Goal: Book appointment/travel/reservation

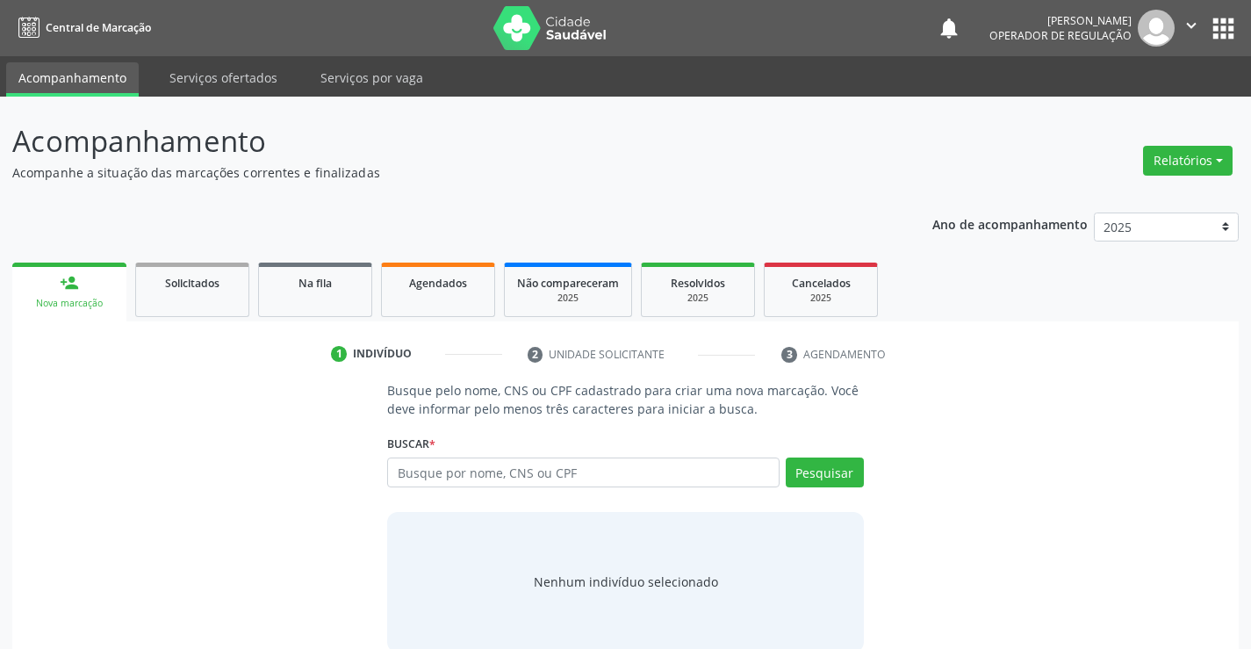
click at [492, 474] on input "text" at bounding box center [582, 472] width 391 height 30
type input "700601444120467"
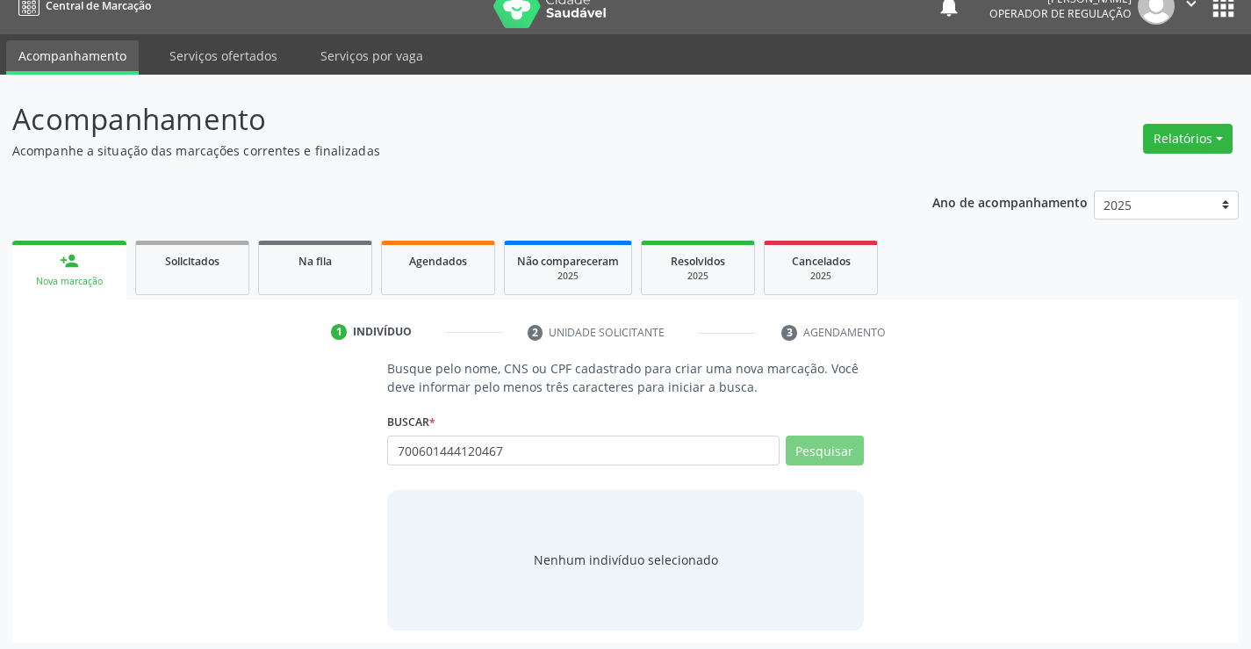
scroll to position [28, 0]
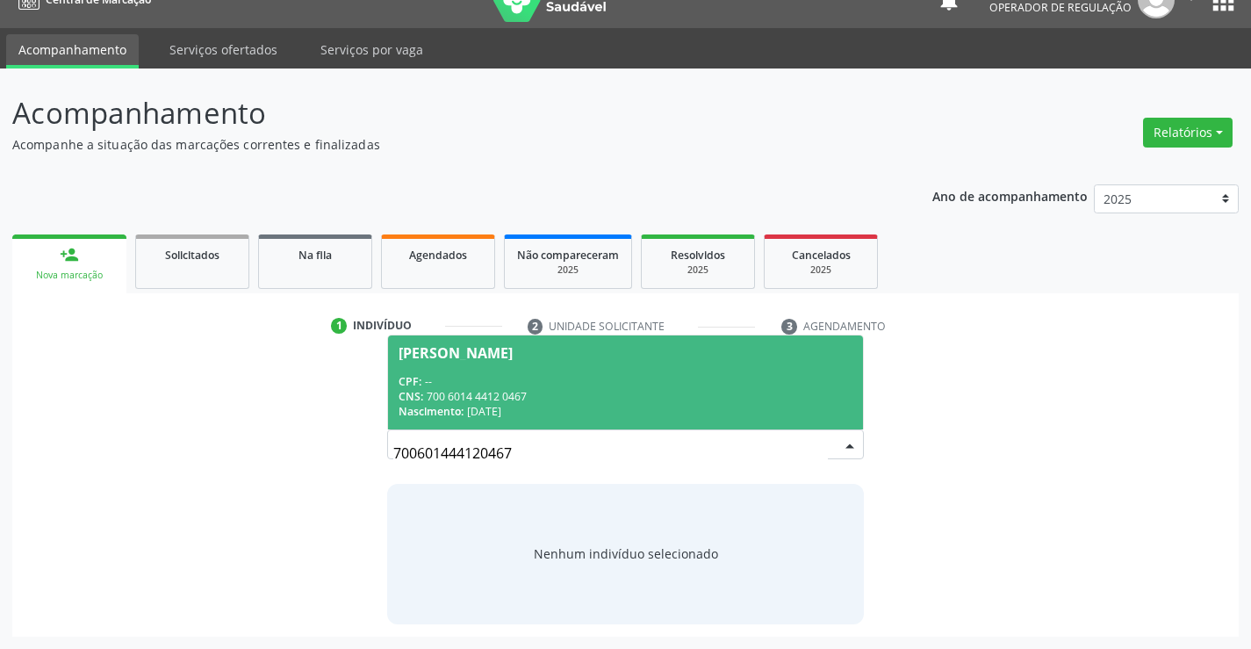
click at [497, 383] on div "CPF: --" at bounding box center [625, 381] width 453 height 15
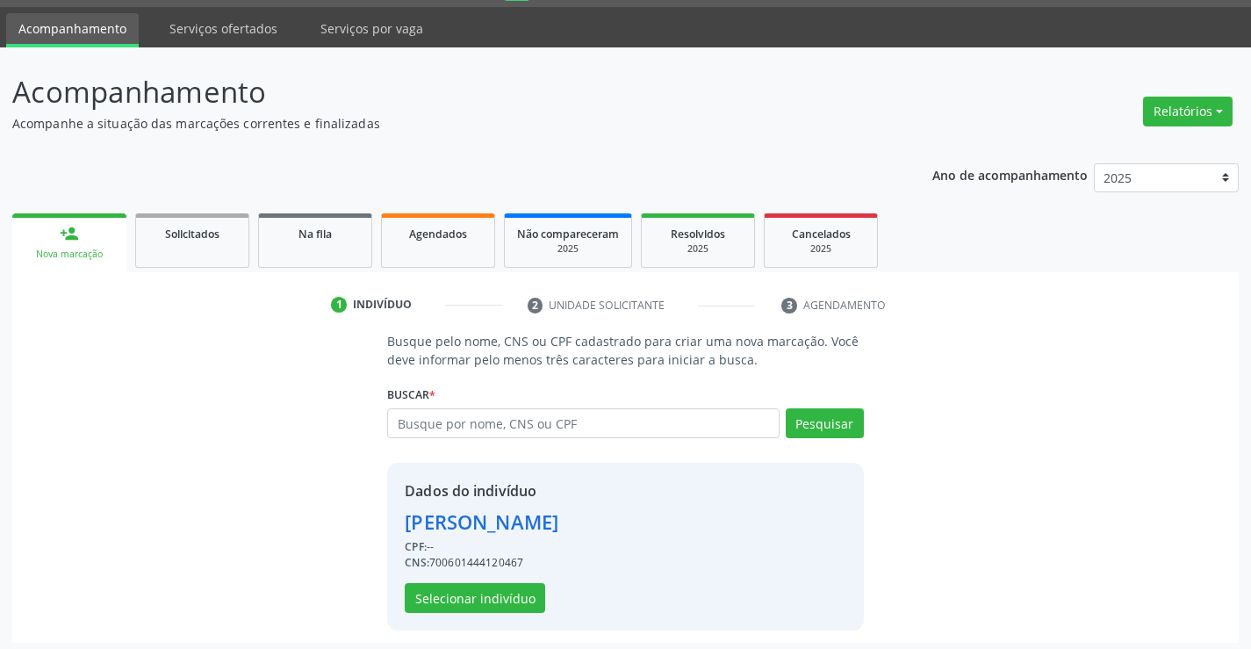
scroll to position [55, 0]
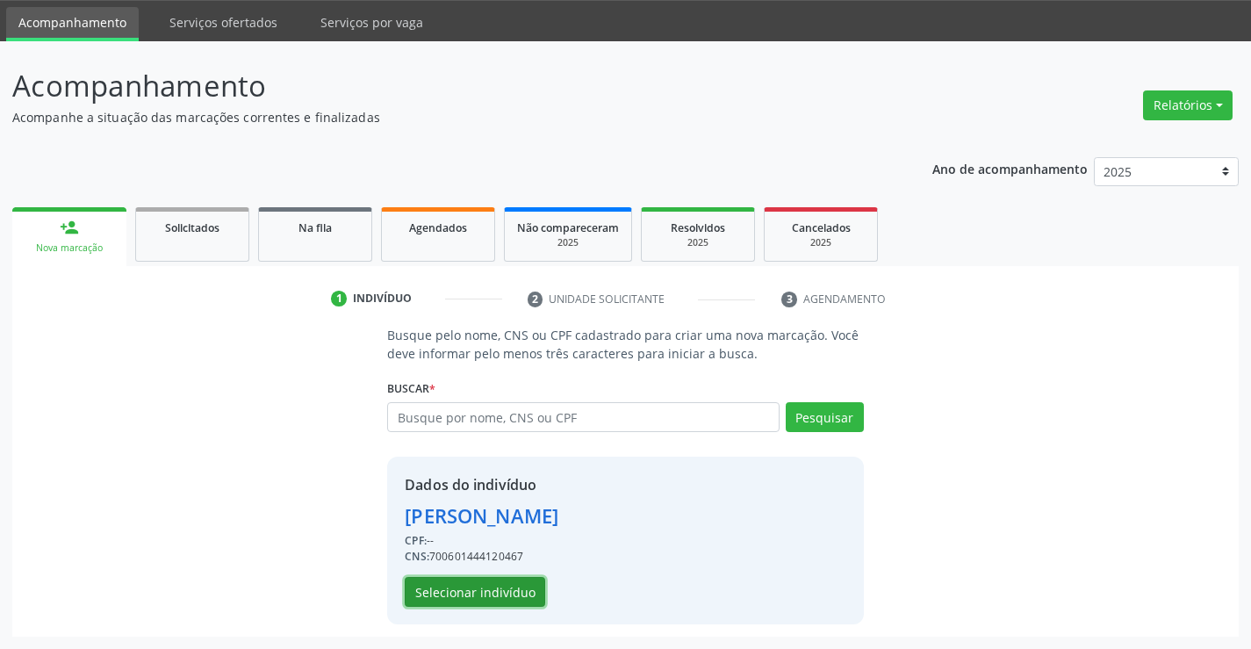
click at [498, 598] on button "Selecionar indivíduo" at bounding box center [475, 592] width 140 height 30
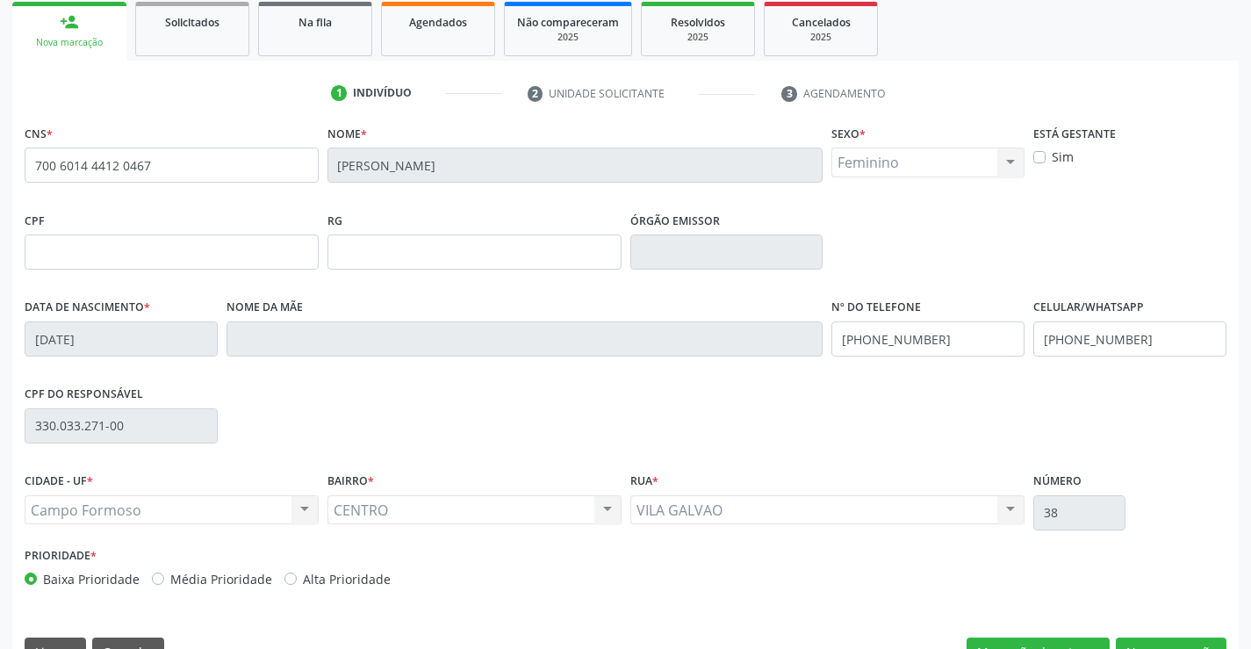
scroll to position [303, 0]
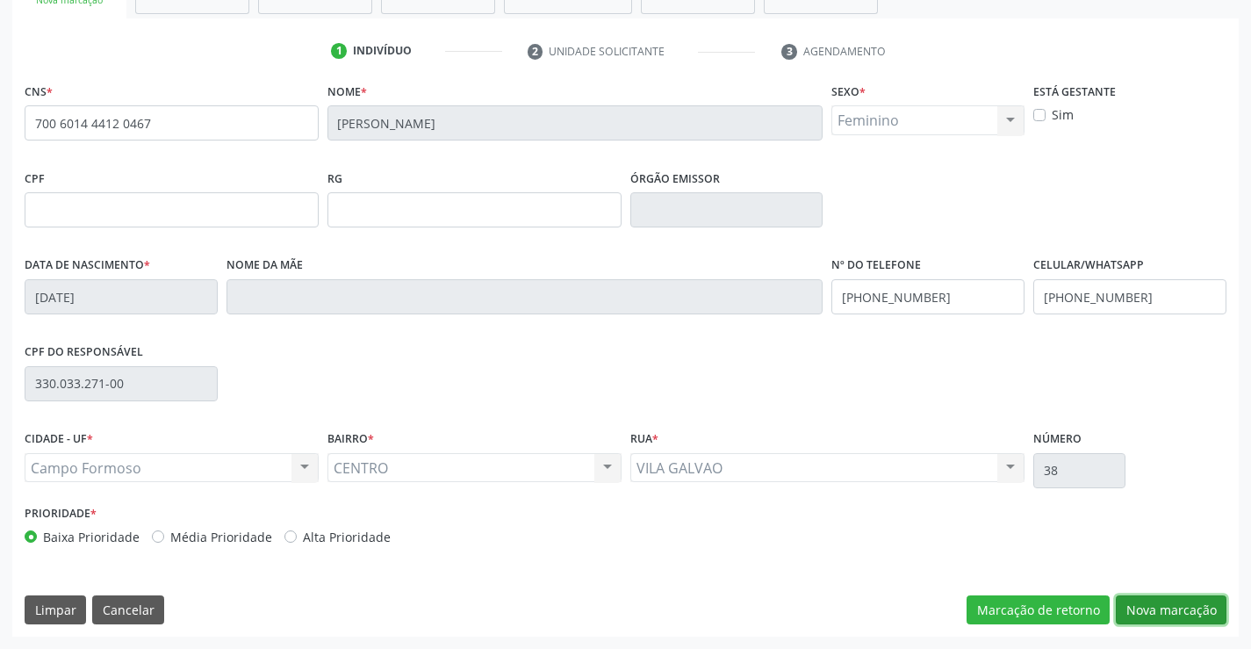
click at [1145, 607] on button "Nova marcação" at bounding box center [1171, 610] width 111 height 30
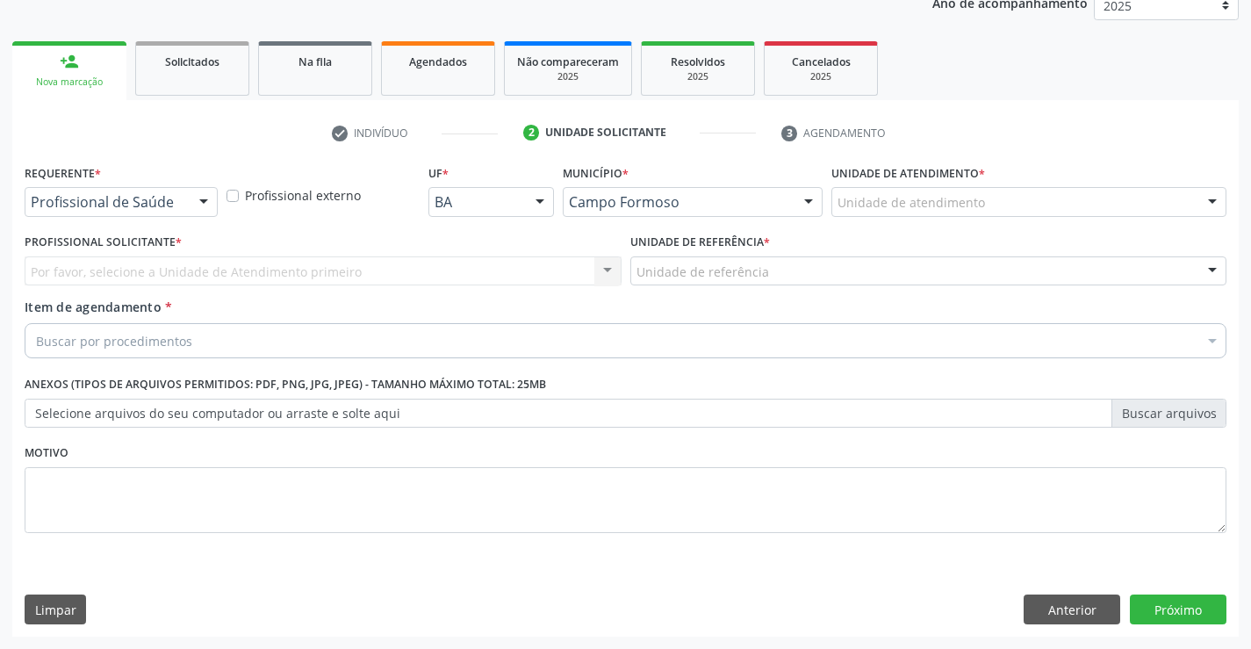
scroll to position [221, 0]
click at [159, 186] on div "Requerente * Profissional de Saúde Profissional de Saúde Paciente Nenhum result…" at bounding box center [121, 188] width 193 height 56
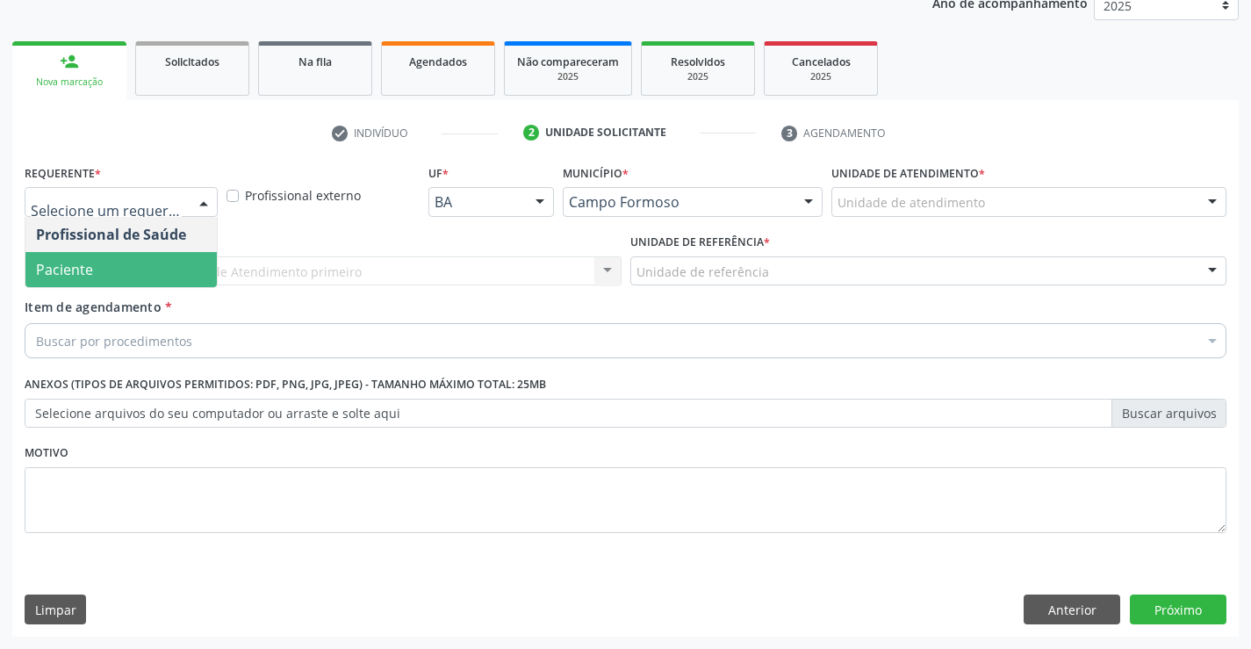
click at [101, 268] on span "Paciente" at bounding box center [120, 269] width 191 height 35
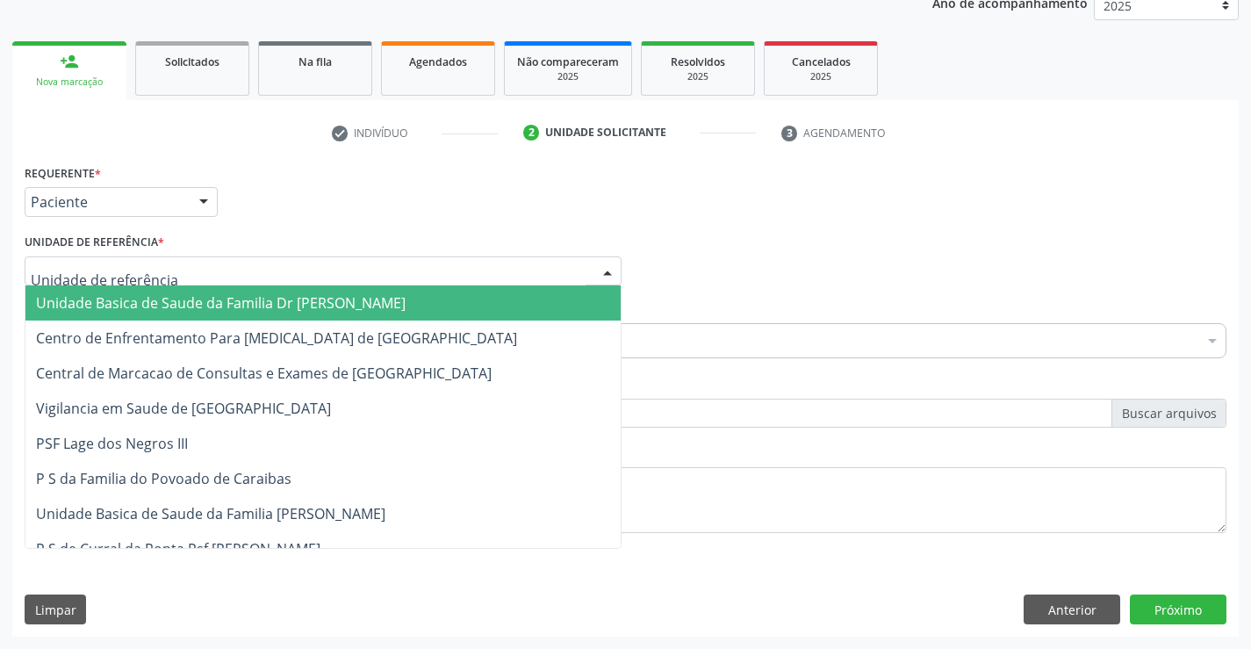
drag, startPoint x: 238, startPoint y: 266, endPoint x: 344, endPoint y: 365, distance: 145.3
click at [240, 266] on div at bounding box center [323, 271] width 597 height 30
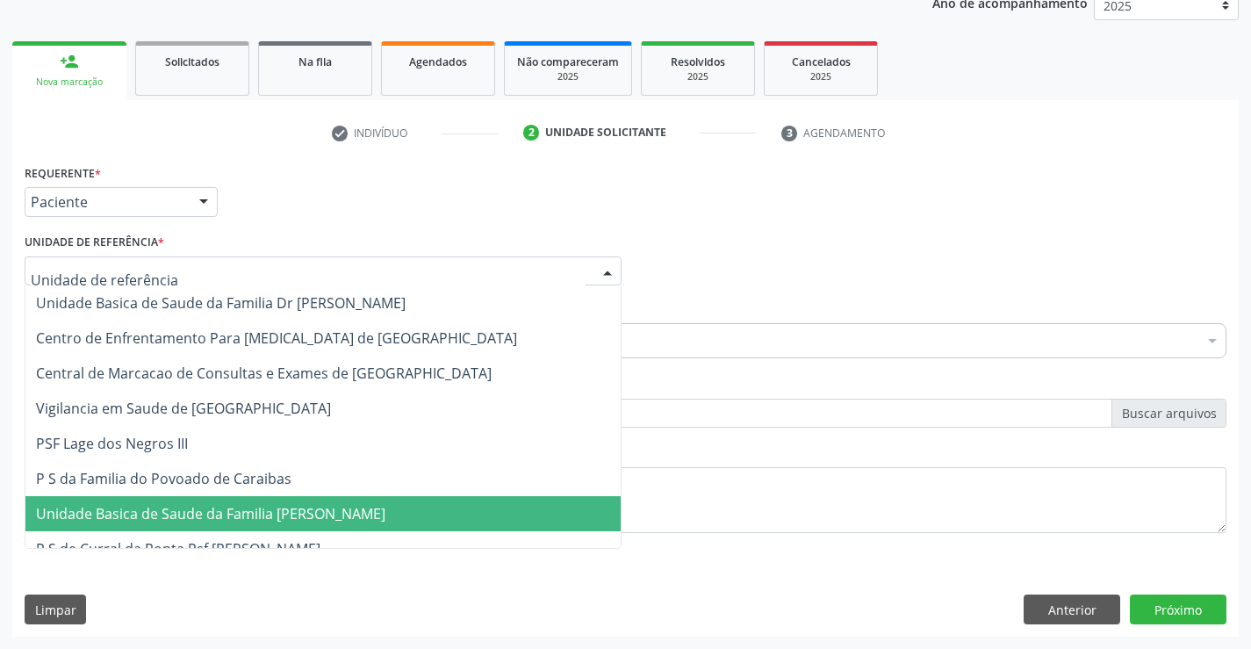
click at [399, 528] on span "Unidade Basica de Saude da Familia [PERSON_NAME]" at bounding box center [322, 513] width 595 height 35
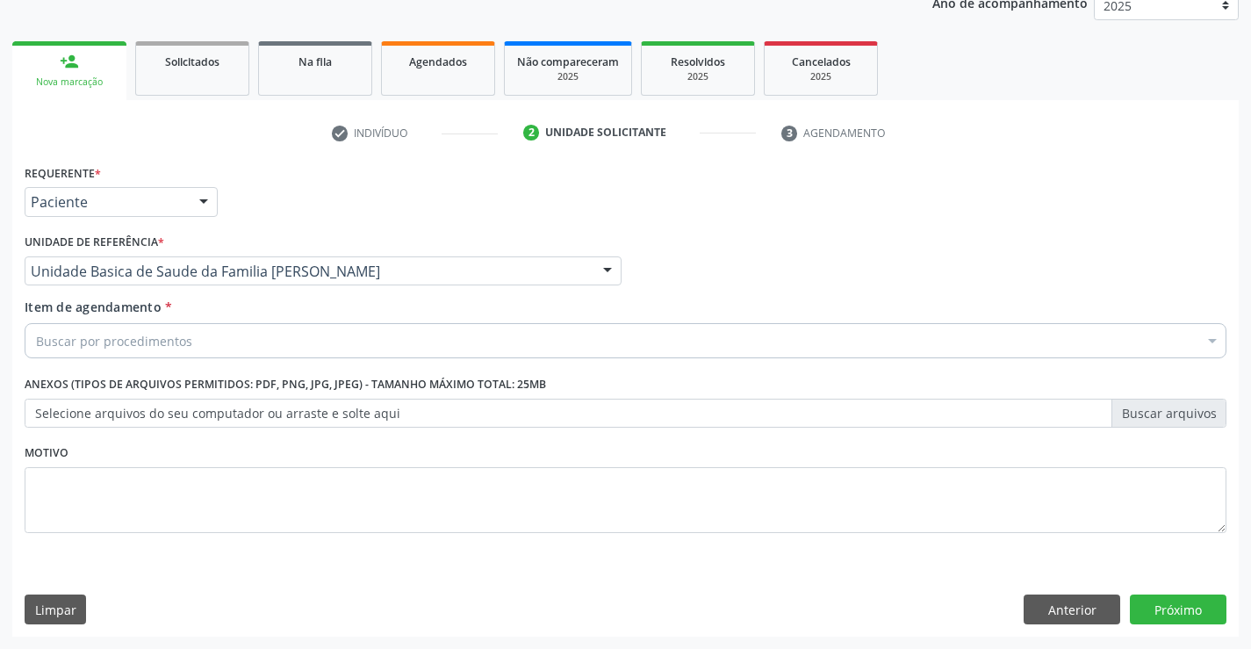
click at [157, 352] on div "Buscar por procedimentos" at bounding box center [626, 340] width 1202 height 35
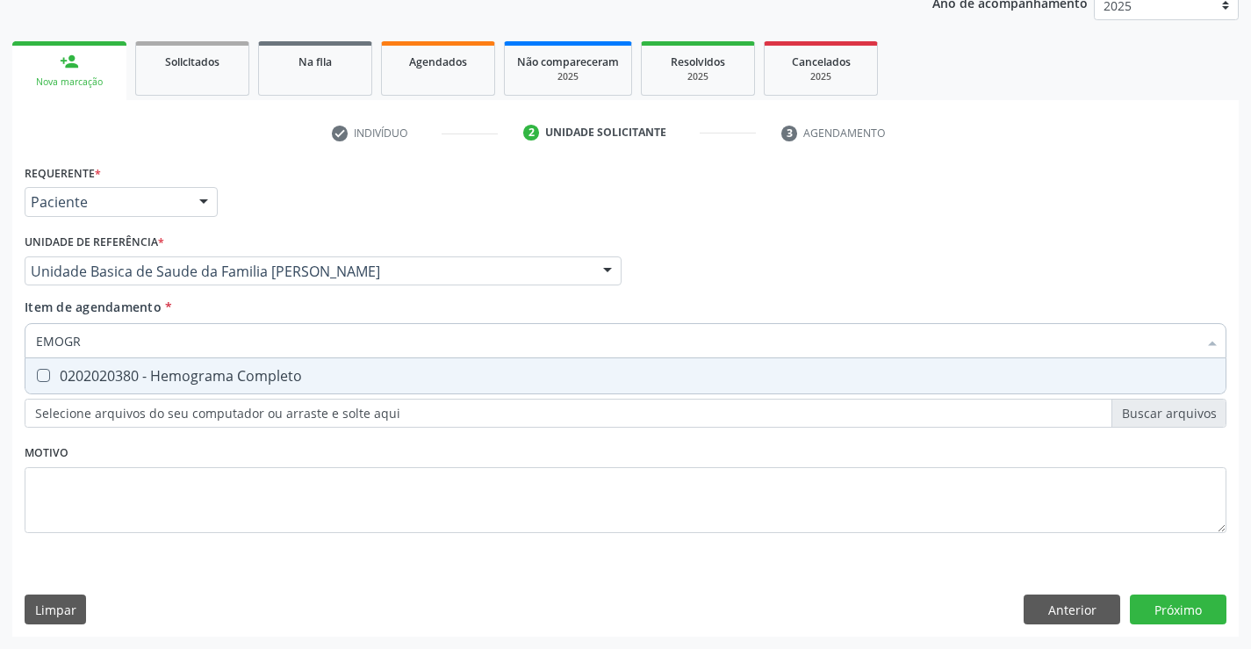
type input "EMOGRA"
click at [153, 375] on div "0202020380 - Hemograma Completo" at bounding box center [625, 376] width 1179 height 14
checkbox Completo "true"
click at [266, 182] on div "Requerente * Paciente Profissional de Saúde Paciente Nenhum resultado encontrad…" at bounding box center [625, 194] width 1210 height 68
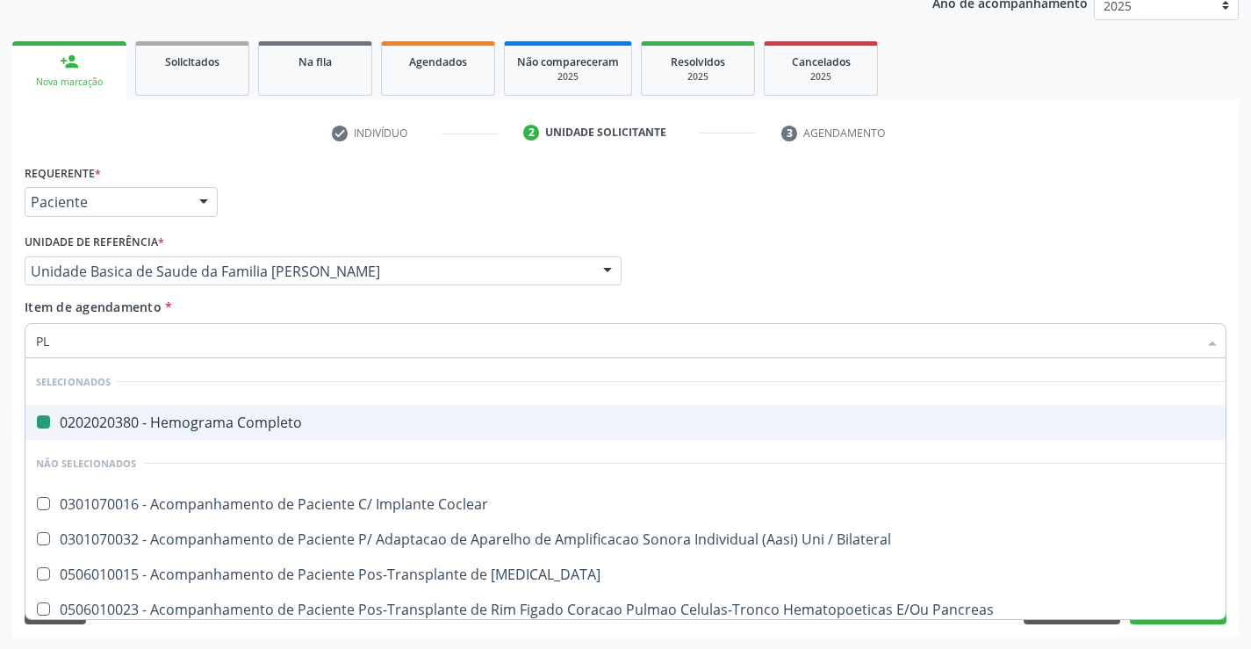
type input "PLA"
checkbox Completo "false"
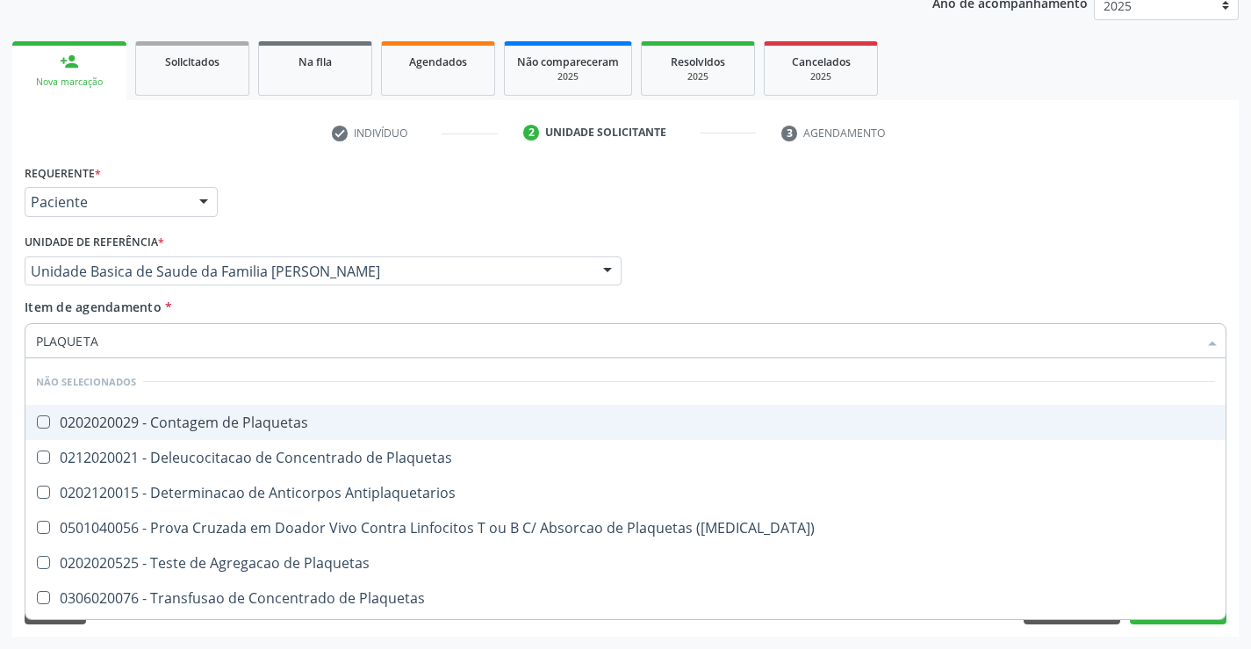
type input "PLAQUETAS"
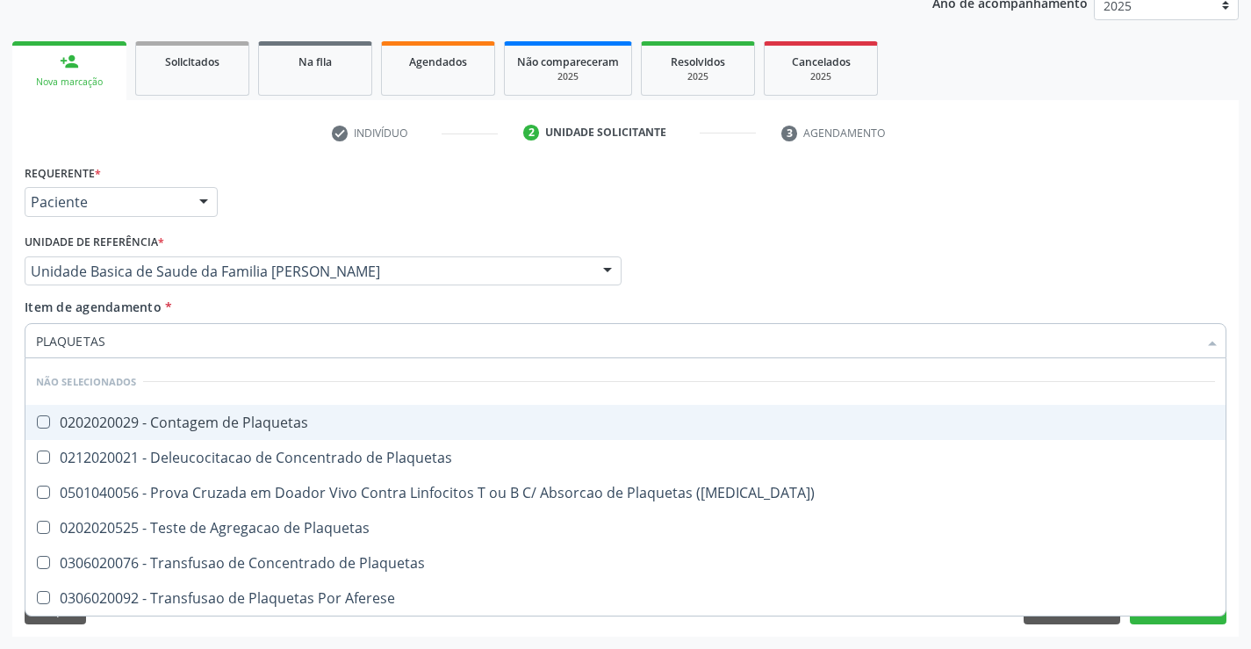
click at [133, 416] on div "0202020029 - Contagem de Plaquetas" at bounding box center [625, 422] width 1179 height 14
checkbox Plaquetas "true"
type input "PLAQUETAS"
click at [220, 205] on div "Requerente * Paciente Profissional de Saúde Paciente Nenhum resultado encontrad…" at bounding box center [121, 194] width 202 height 68
checkbox Plaquetas "true"
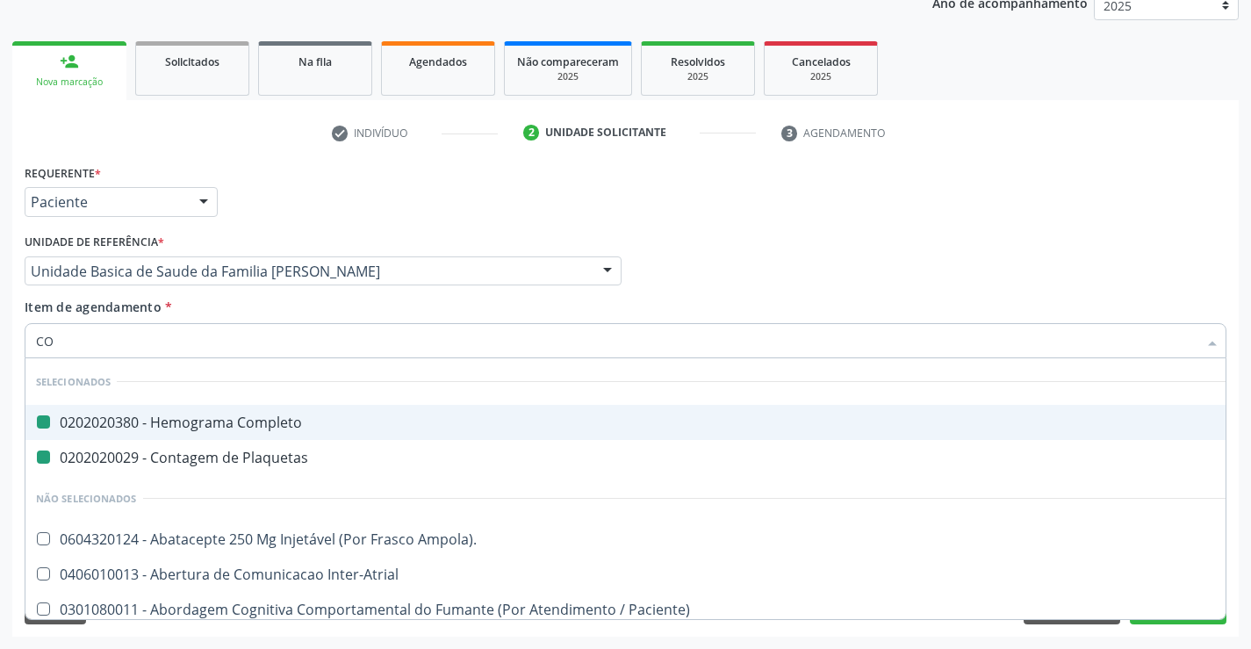
type input "COL"
checkbox Completo "false"
checkbox Plaquetas "false"
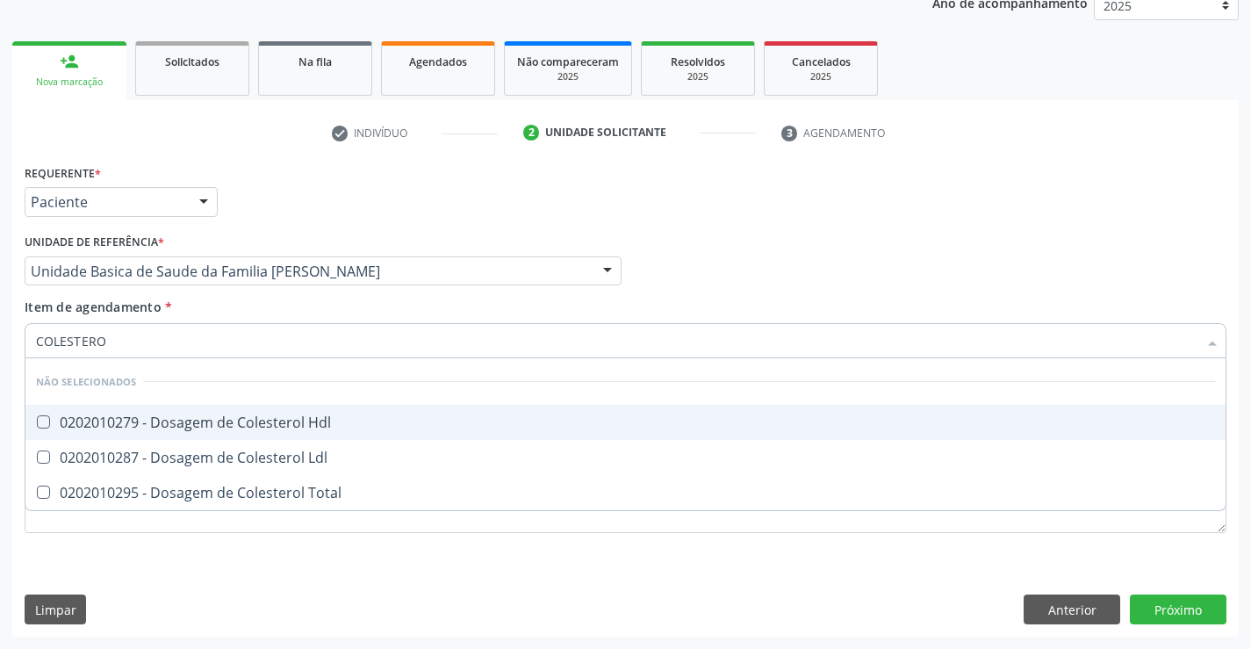
type input "COLESTEROL"
click at [156, 428] on div "0202010279 - Dosagem de Colesterol Hdl" at bounding box center [625, 422] width 1179 height 14
checkbox Hdl "true"
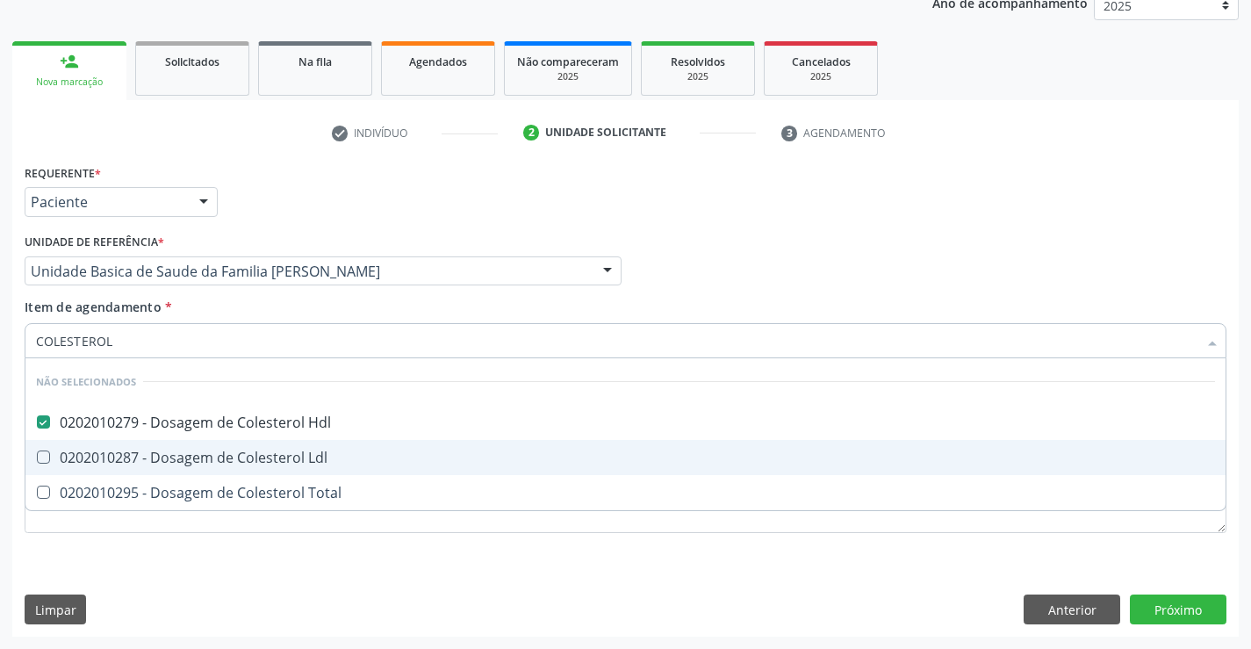
click at [147, 461] on div "0202010287 - Dosagem de Colesterol Ldl" at bounding box center [625, 457] width 1179 height 14
checkbox Ldl "true"
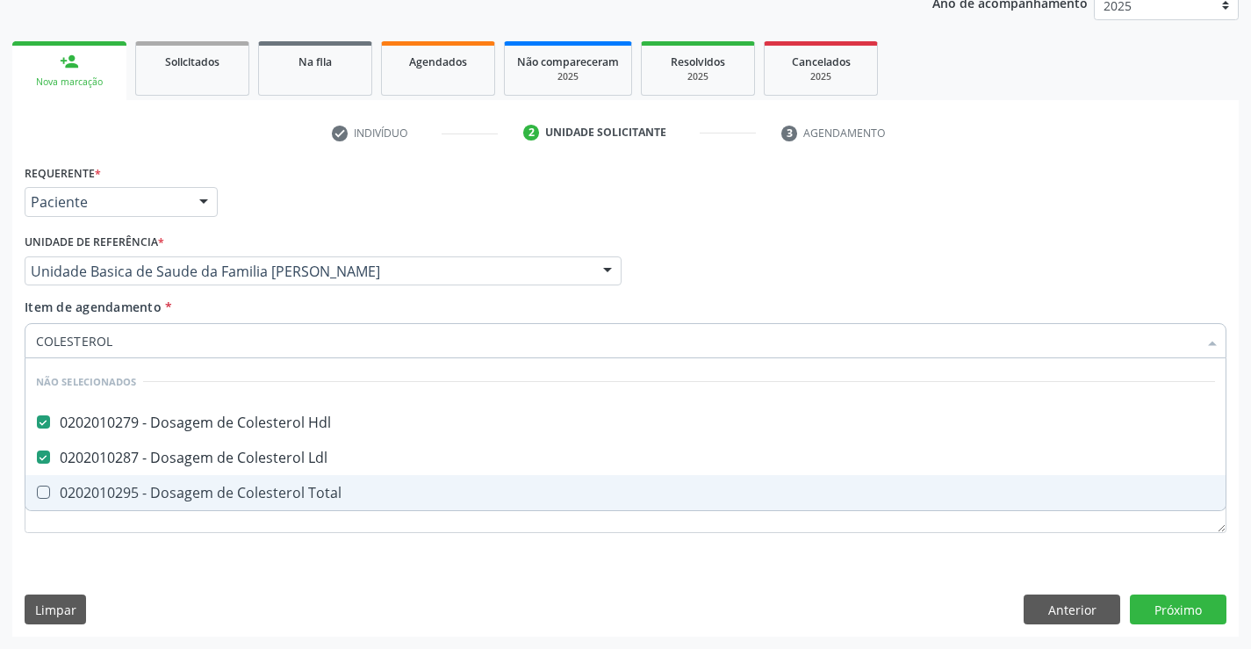
click at [145, 497] on div "0202010295 - Dosagem de Colesterol Total" at bounding box center [625, 492] width 1179 height 14
checkbox Total "true"
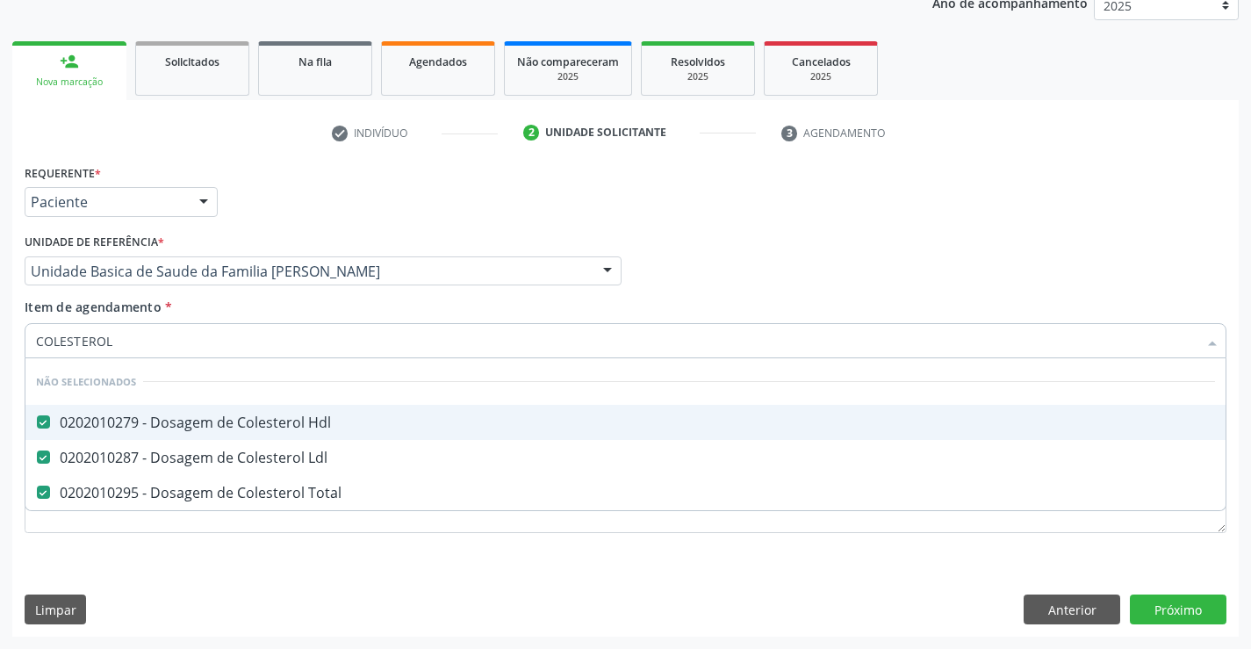
click at [293, 206] on div "Requerente * Paciente Profissional de Saúde Paciente Nenhum resultado encontrad…" at bounding box center [625, 194] width 1210 height 68
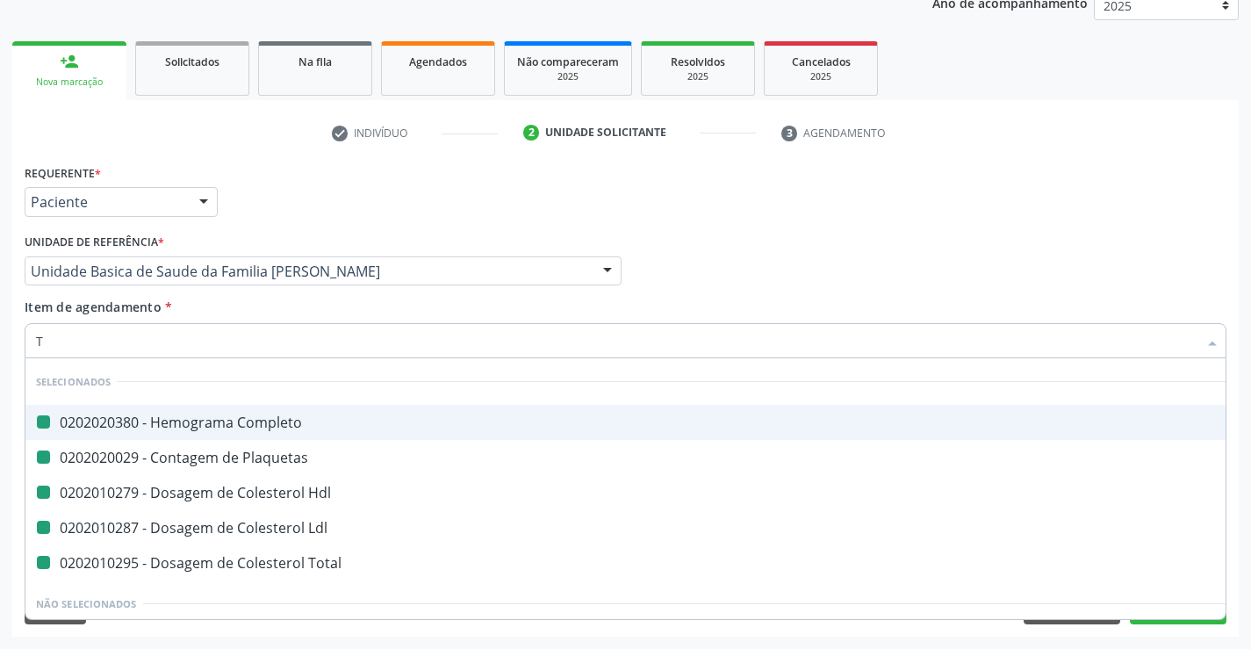
type input "TR"
checkbox Completo "false"
checkbox Plaquetas "false"
checkbox Hdl "false"
checkbox Ldl "false"
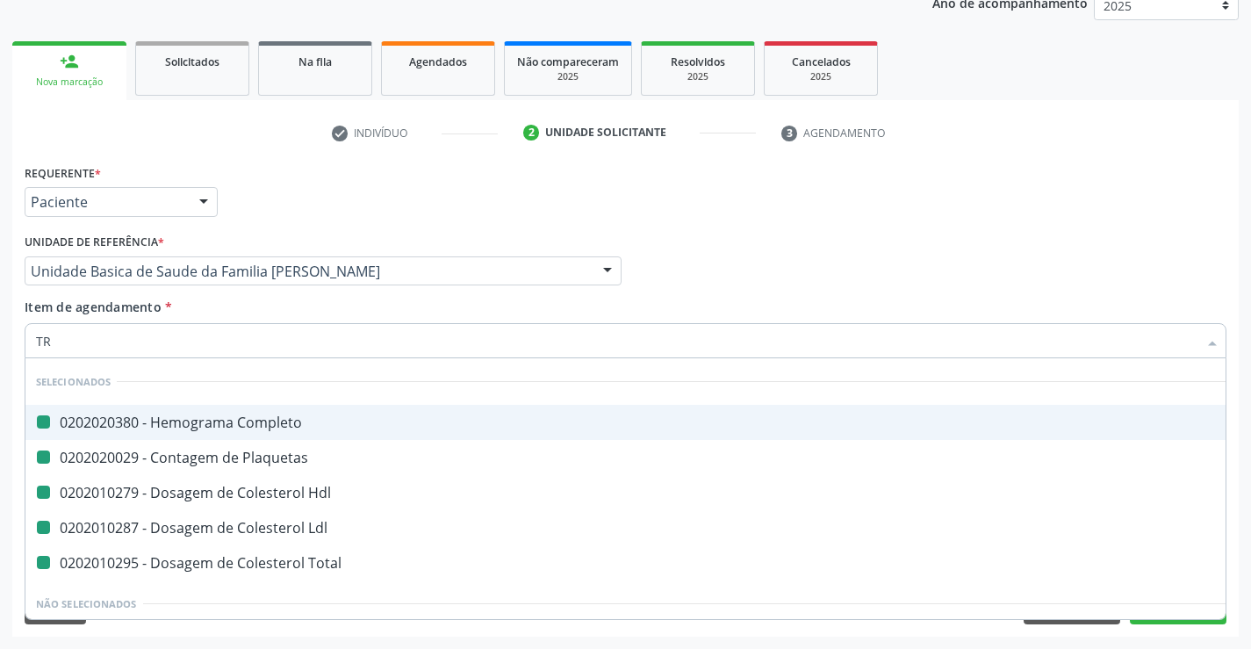
checkbox Total "false"
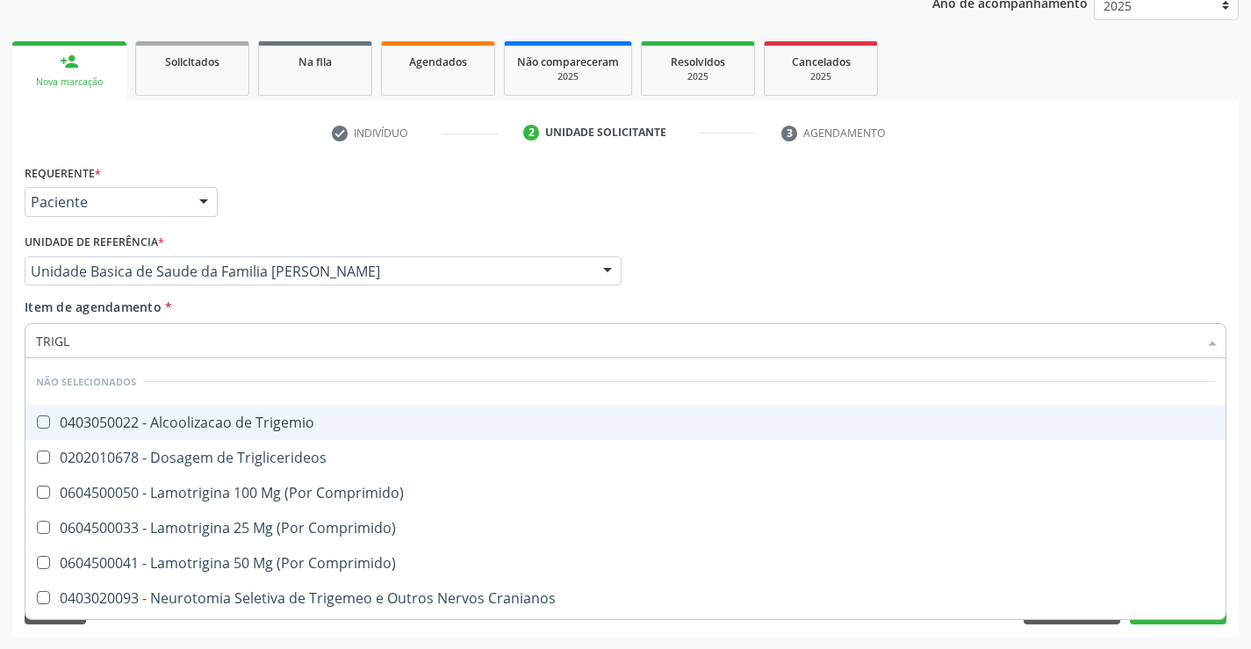
type input "TRIGLI"
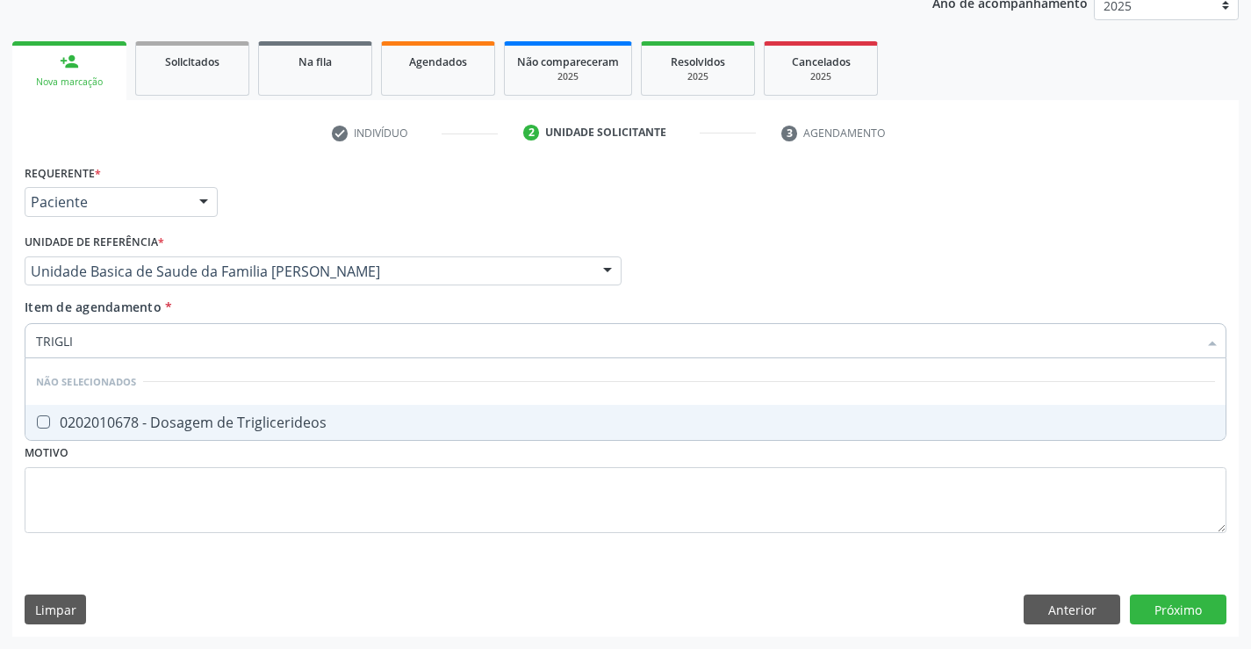
click at [121, 416] on div "0202010678 - Dosagem de Triglicerideos" at bounding box center [625, 422] width 1179 height 14
checkbox Triglicerideos "true"
click at [280, 174] on div "Requerente * Paciente Profissional de Saúde Paciente Nenhum resultado encontrad…" at bounding box center [625, 194] width 1210 height 68
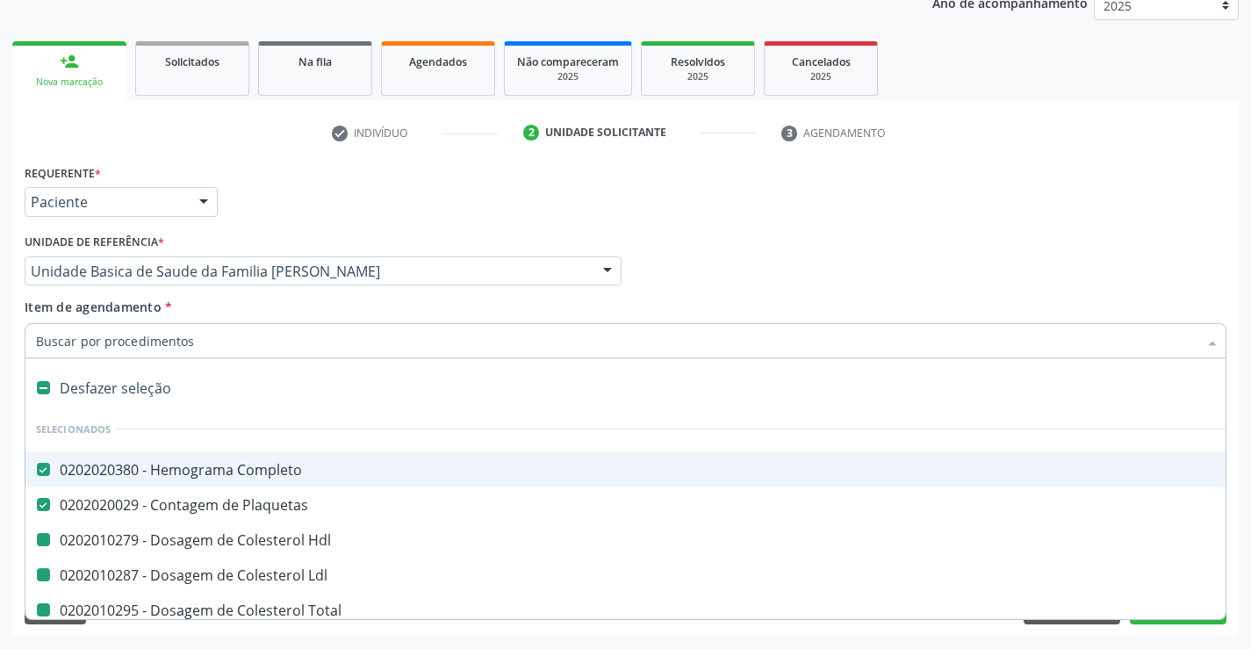
type input "U"
checkbox Hdl "false"
checkbox Ldl "false"
checkbox Total "false"
checkbox Triglicerideos "false"
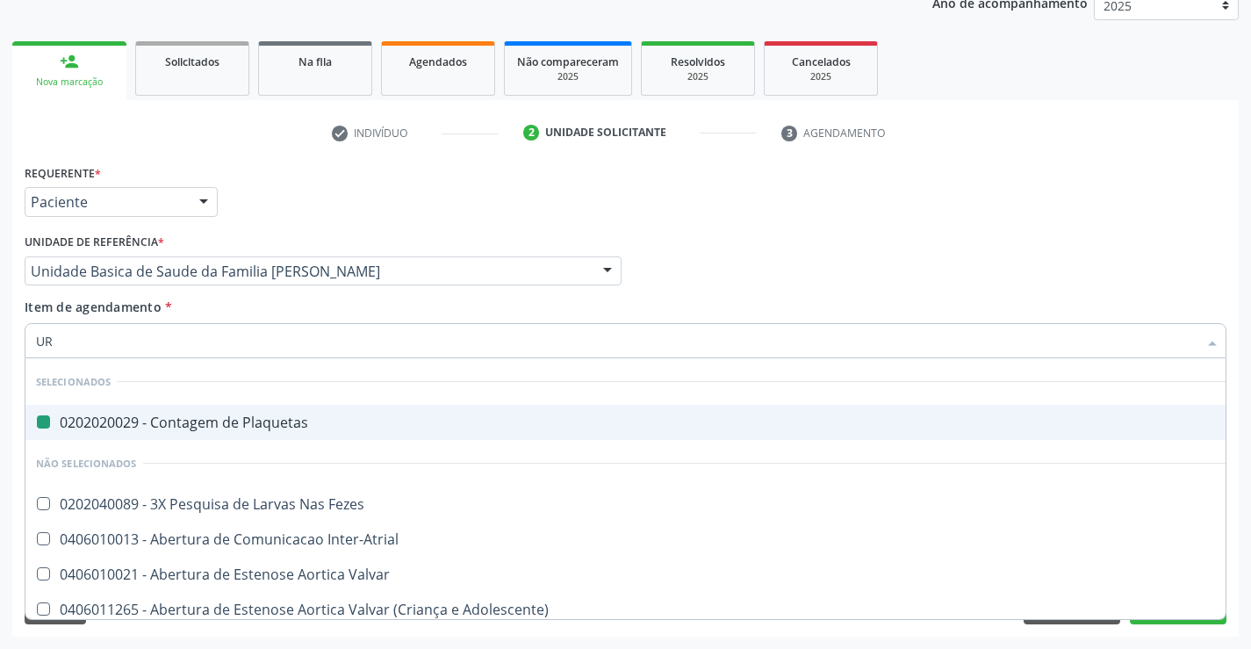
type input "URE"
checkbox Plaquetas "false"
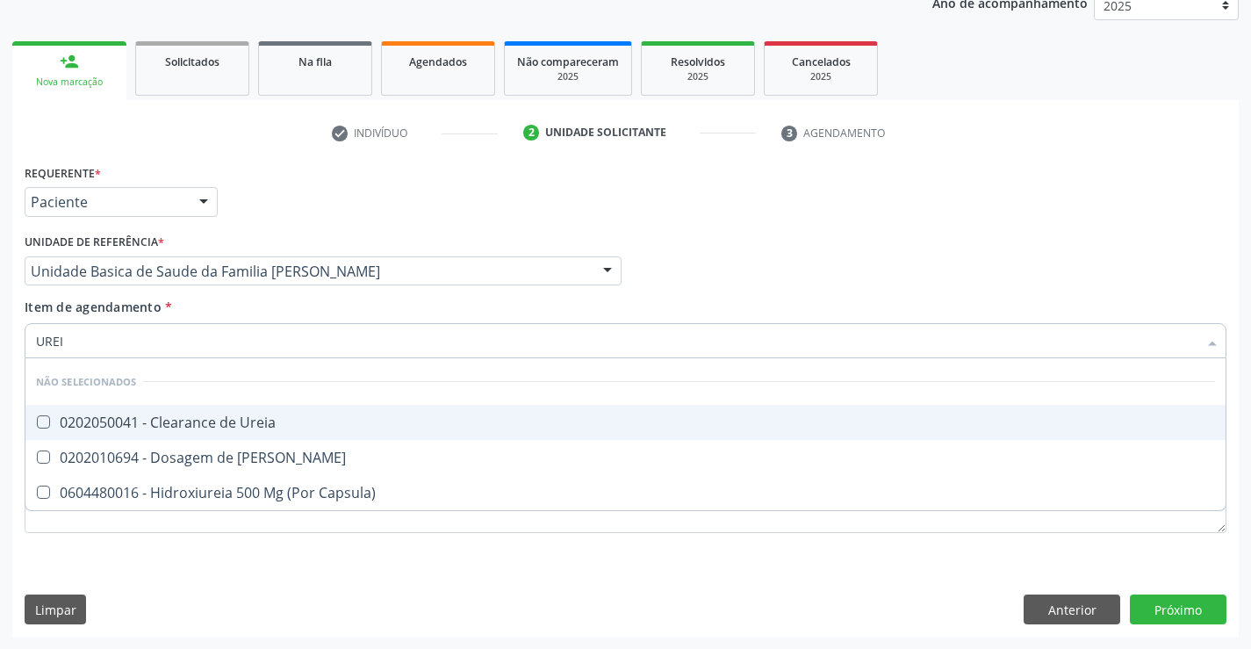
type input "UREIA"
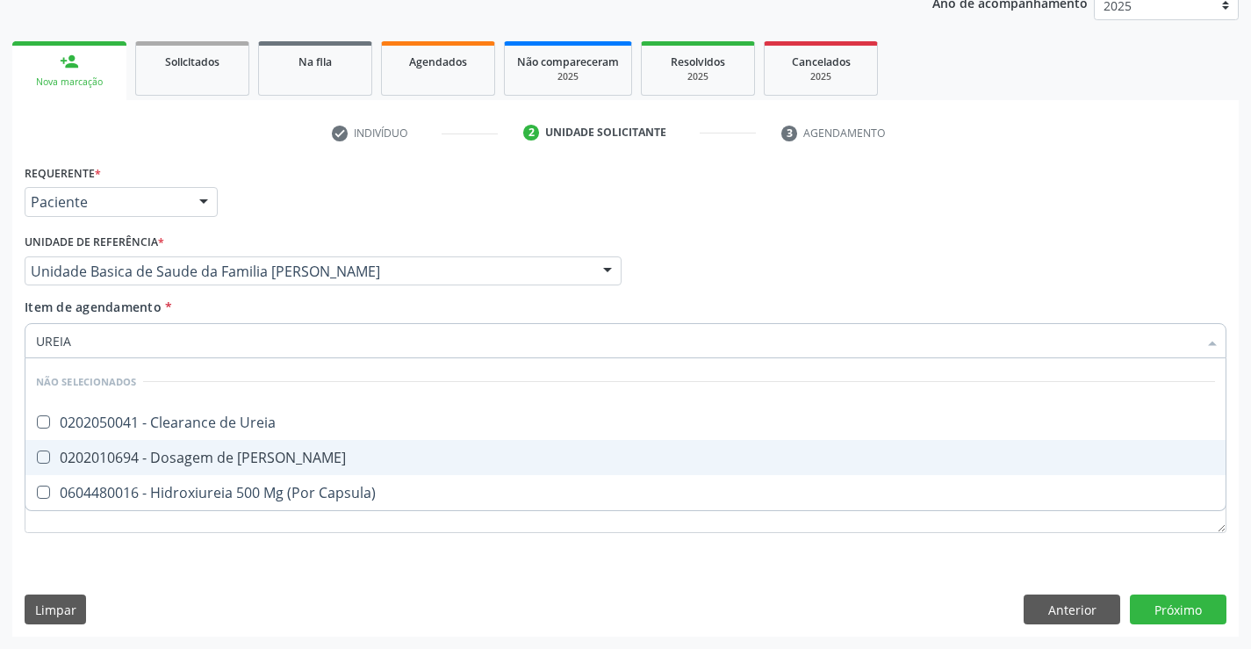
click at [147, 459] on div "0202010694 - Dosagem de [PERSON_NAME]" at bounding box center [625, 457] width 1179 height 14
checkbox Ureia "true"
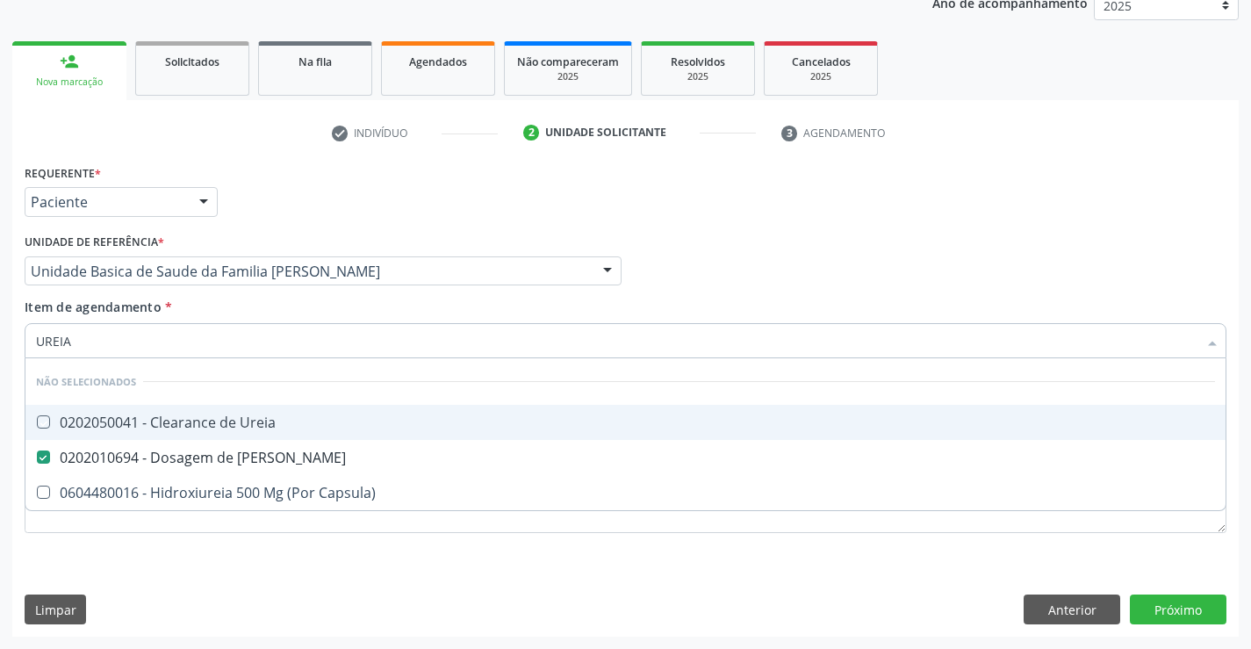
click at [231, 208] on div "Requerente * Paciente Profissional de Saúde Paciente Nenhum resultado encontrad…" at bounding box center [625, 194] width 1210 height 68
checkbox Ureia "true"
checkbox Capsula\) "true"
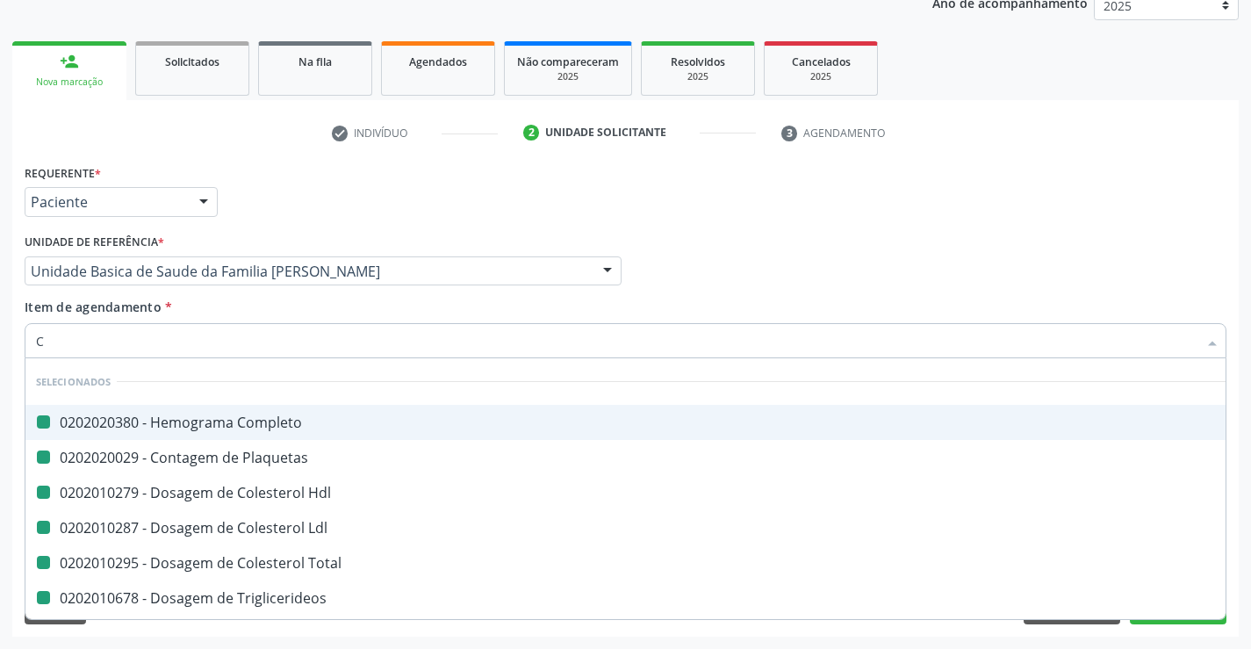
type input "CR"
checkbox Completo "false"
checkbox Hdl "false"
checkbox Plaquetas "false"
checkbox Ldl "false"
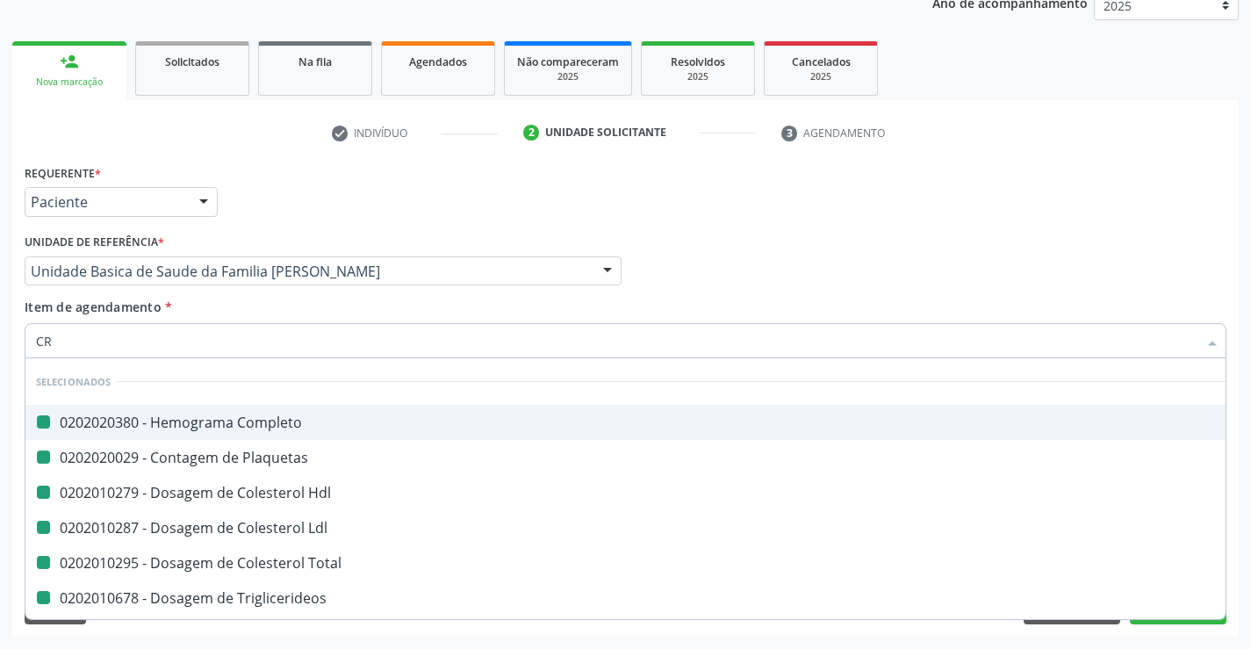
checkbox Total "false"
checkbox Triglicerideos "false"
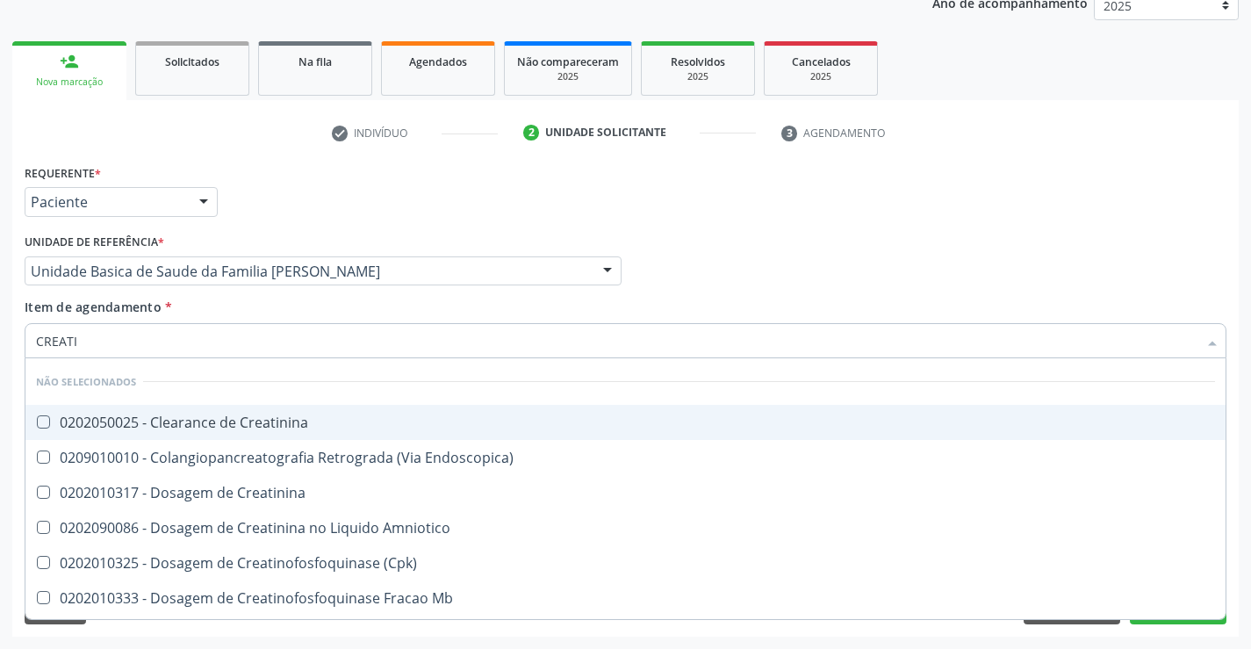
type input "CREATIN"
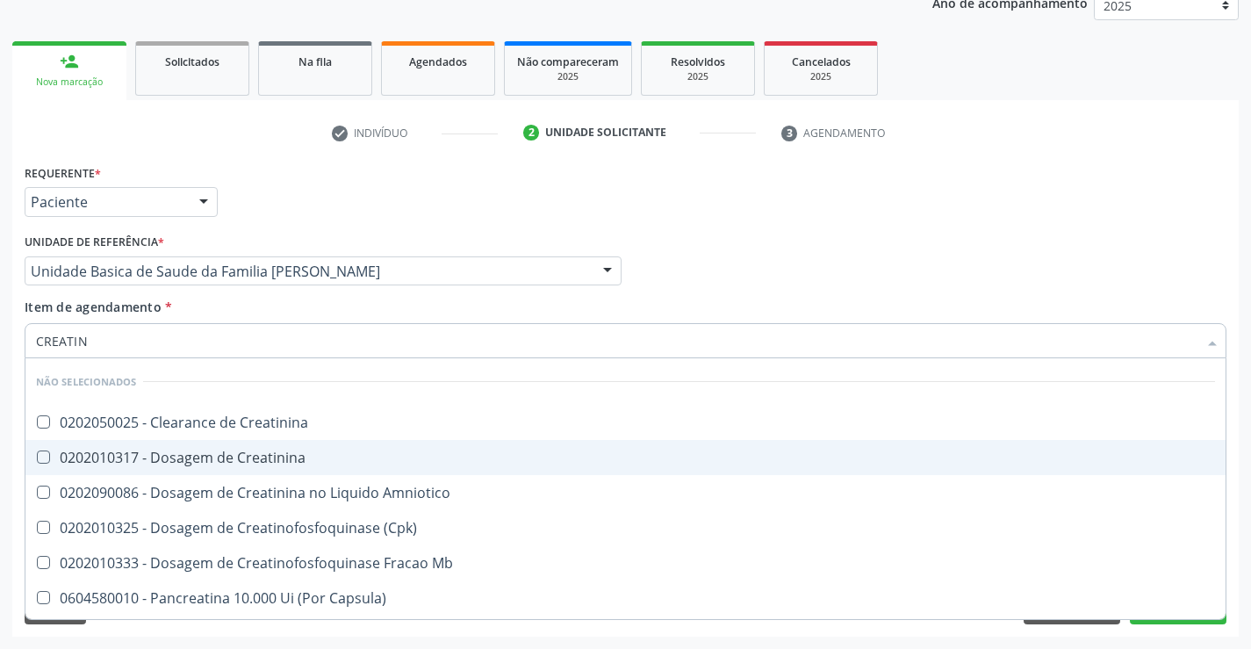
click at [141, 460] on div "0202010317 - Dosagem de Creatinina" at bounding box center [625, 457] width 1179 height 14
checkbox Creatinina "true"
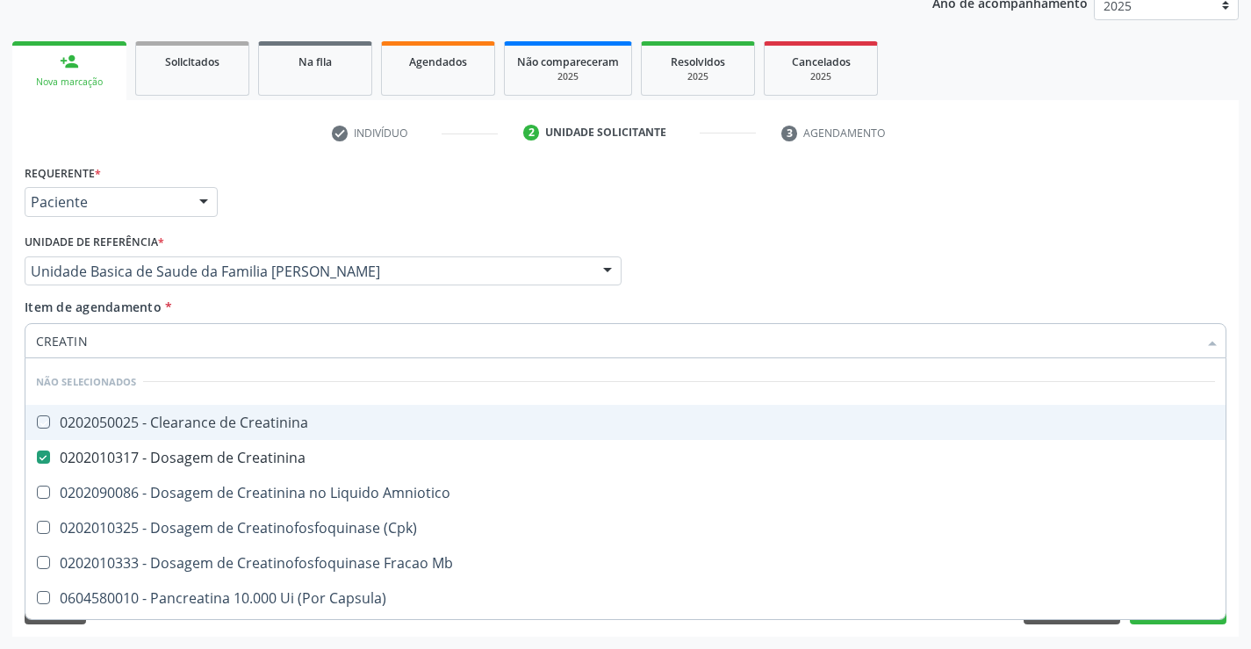
click at [250, 251] on div "Unidade de referência * Unidade Basica de Saude da Familia [PERSON_NAME] Unidad…" at bounding box center [323, 257] width 597 height 56
checkbox Creatinina "true"
checkbox Amniotico "true"
checkbox \(Cpk\) "true"
checkbox Mb "true"
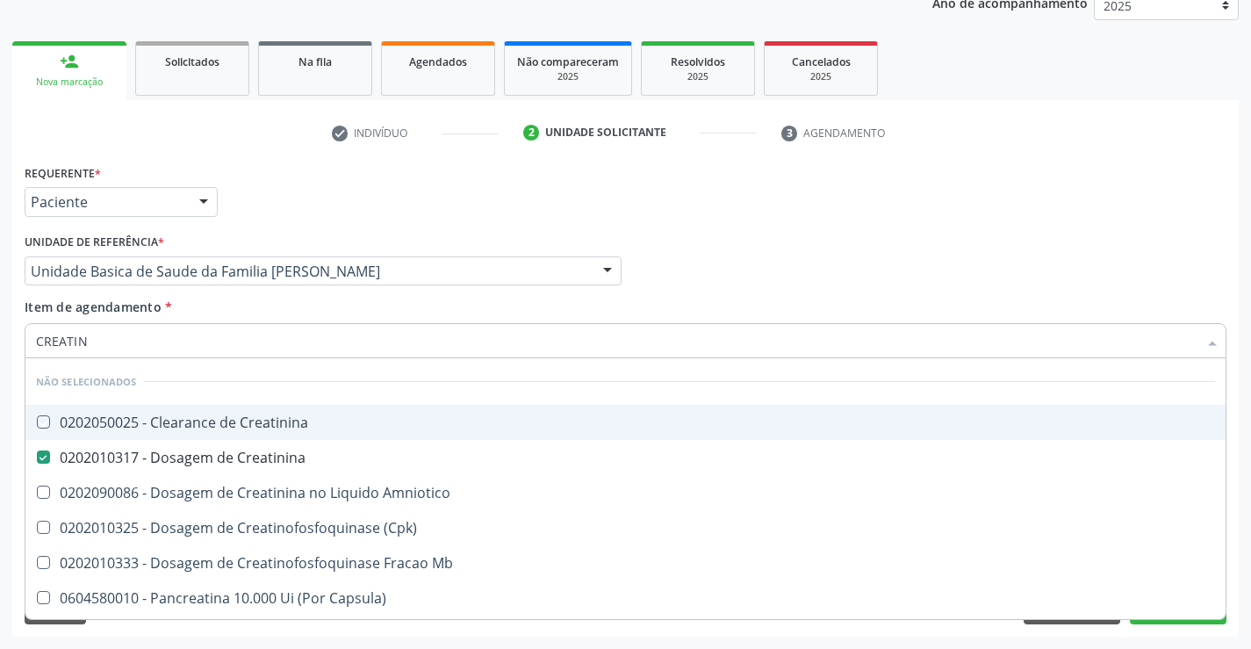
checkbox Capsula\) "true"
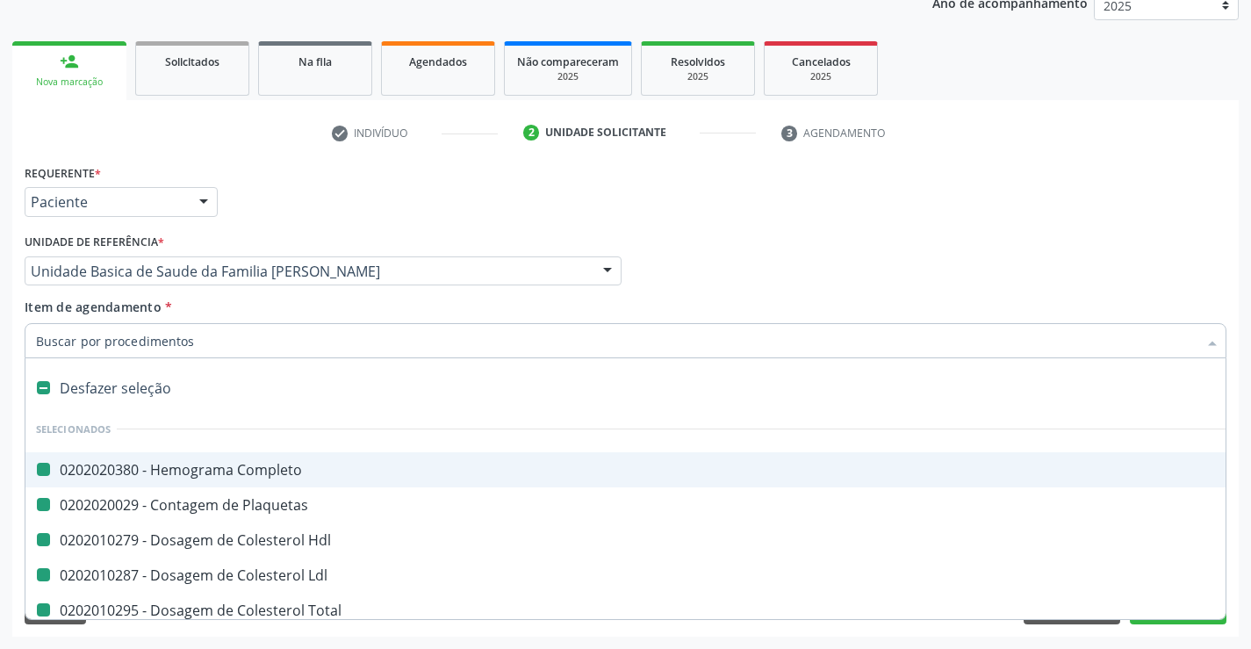
type input "F"
checkbox Completo "false"
checkbox Hdl "false"
checkbox Plaquetas "false"
checkbox Ldl "false"
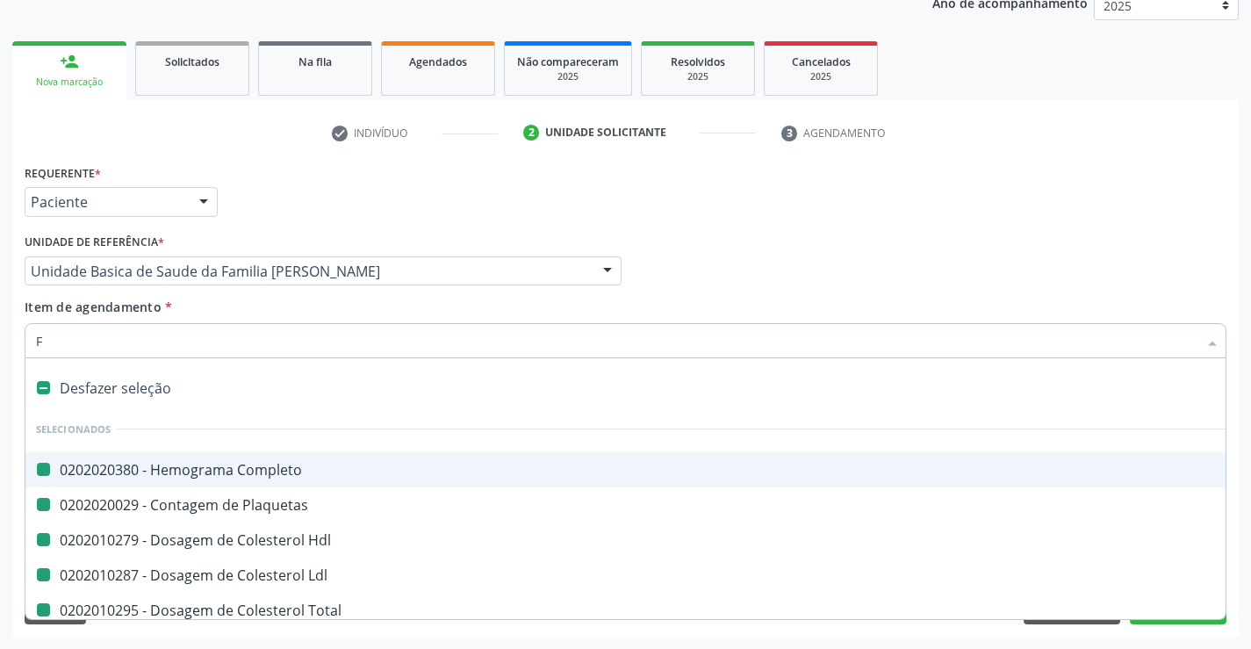
checkbox Total "false"
checkbox Triglicerideos "false"
checkbox Ureia "false"
checkbox Creatinina "false"
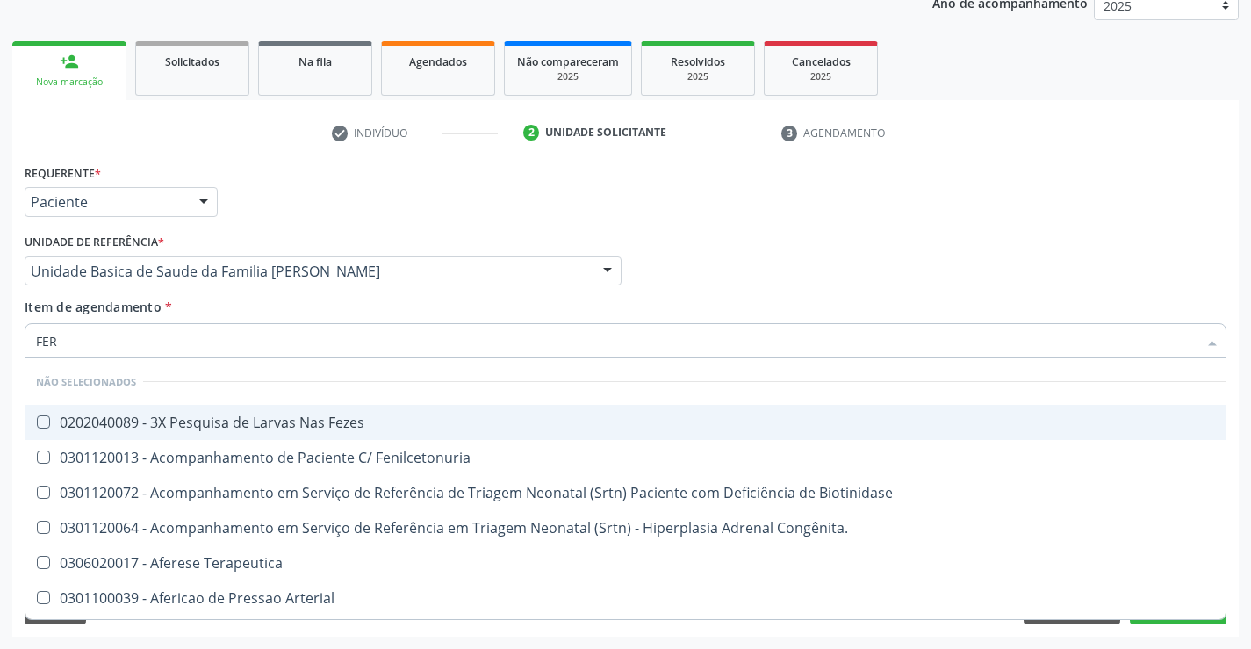
type input "FERR"
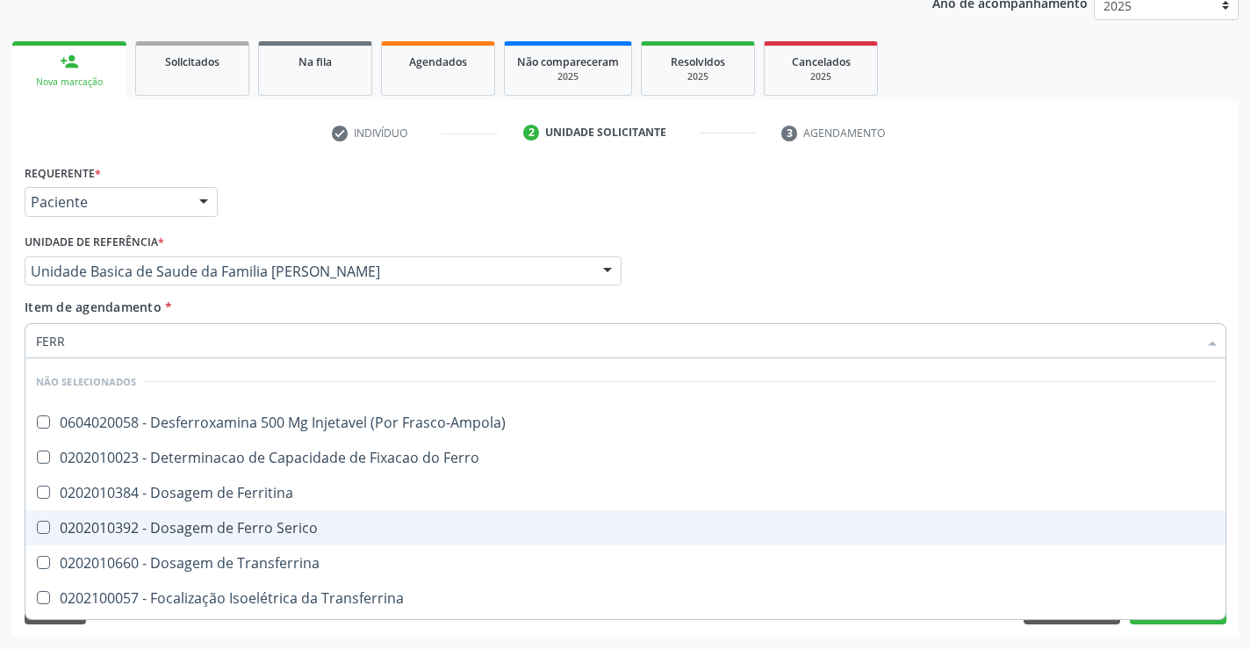
click at [234, 531] on div "0202010392 - Dosagem de Ferro Serico" at bounding box center [625, 528] width 1179 height 14
checkbox Serico "true"
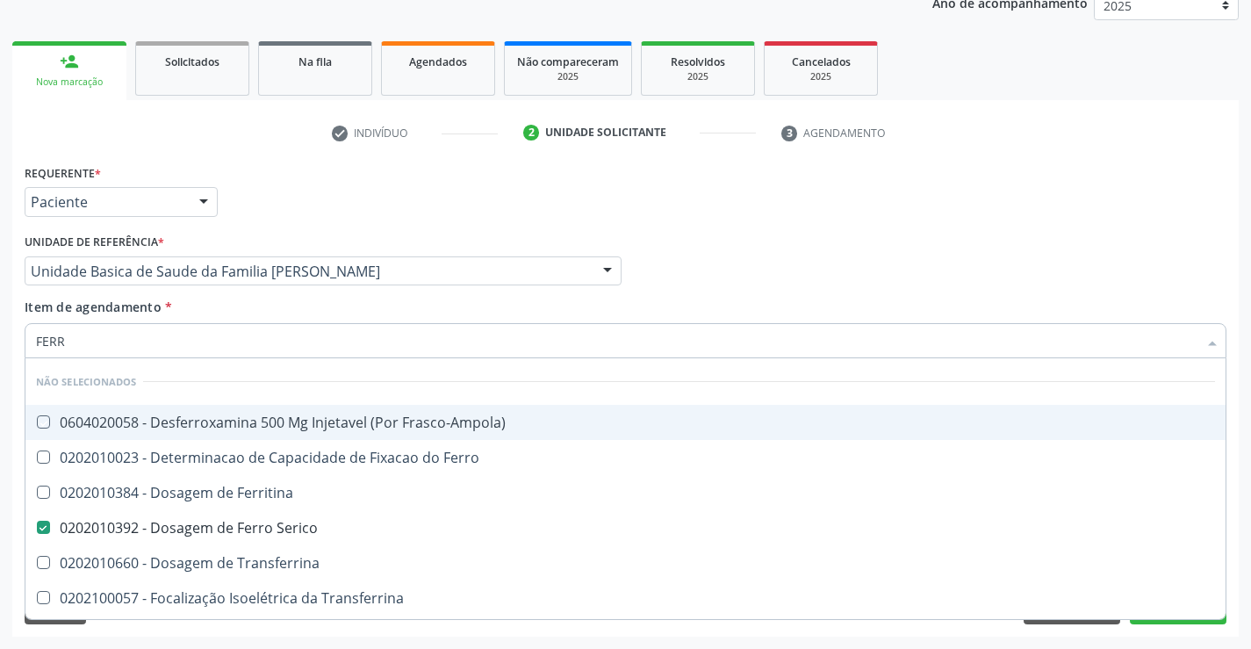
click at [470, 190] on div "Requerente * Paciente Profissional de Saúde Paciente Nenhum resultado encontrad…" at bounding box center [625, 194] width 1210 height 68
checkbox Frasco-Ampola\) "true"
checkbox Ferritina "true"
checkbox Ferro "true"
checkbox Transferrina "true"
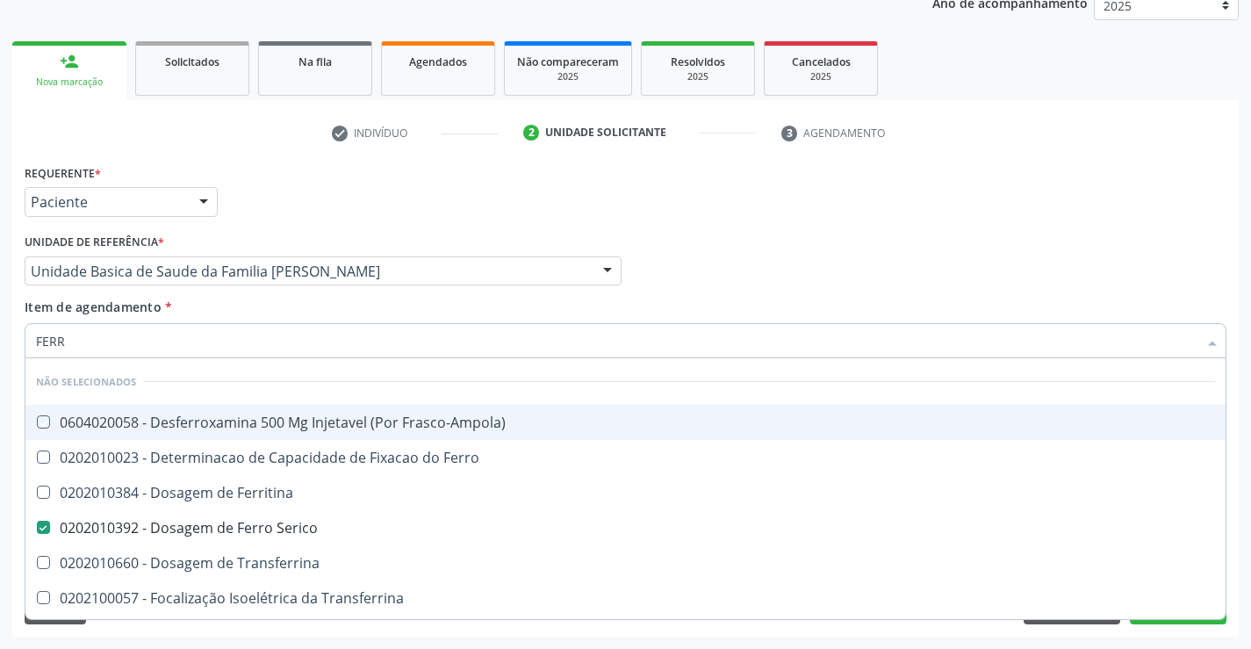
checkbox Transferrina "true"
checkbox Ml\) "true"
checkbox \(Nefroplastia\) "true"
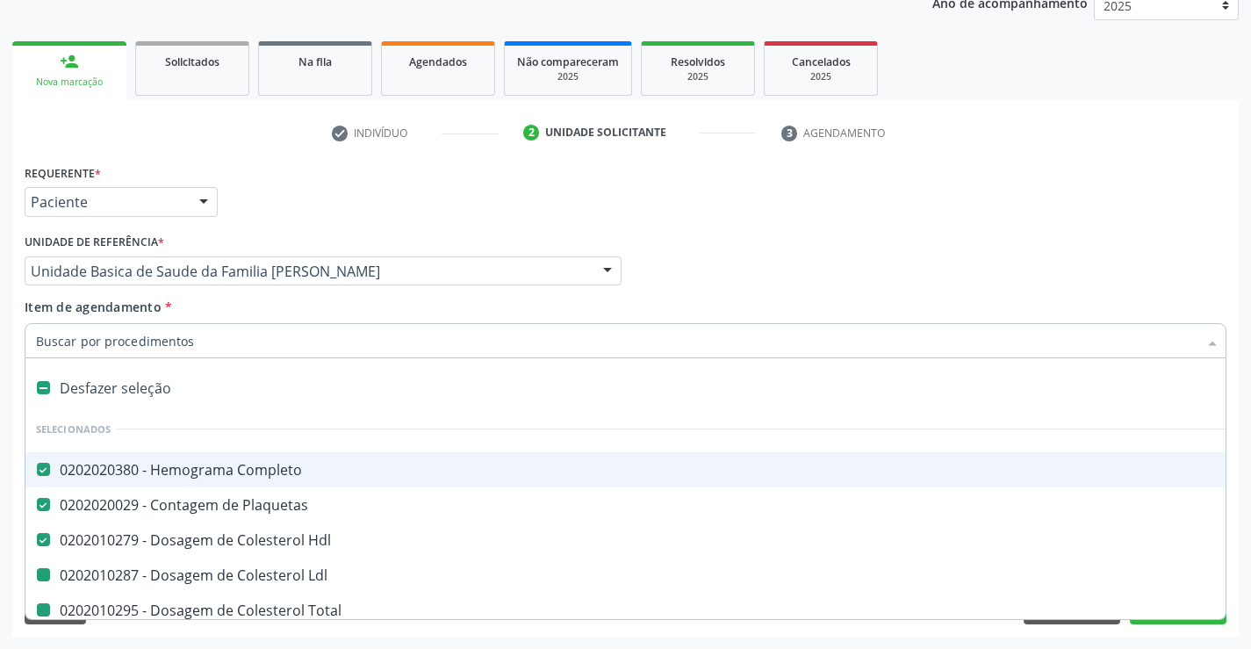
type input "U"
checkbox Ldl "false"
checkbox Total "false"
checkbox Triglicerideos "false"
checkbox Ureia "false"
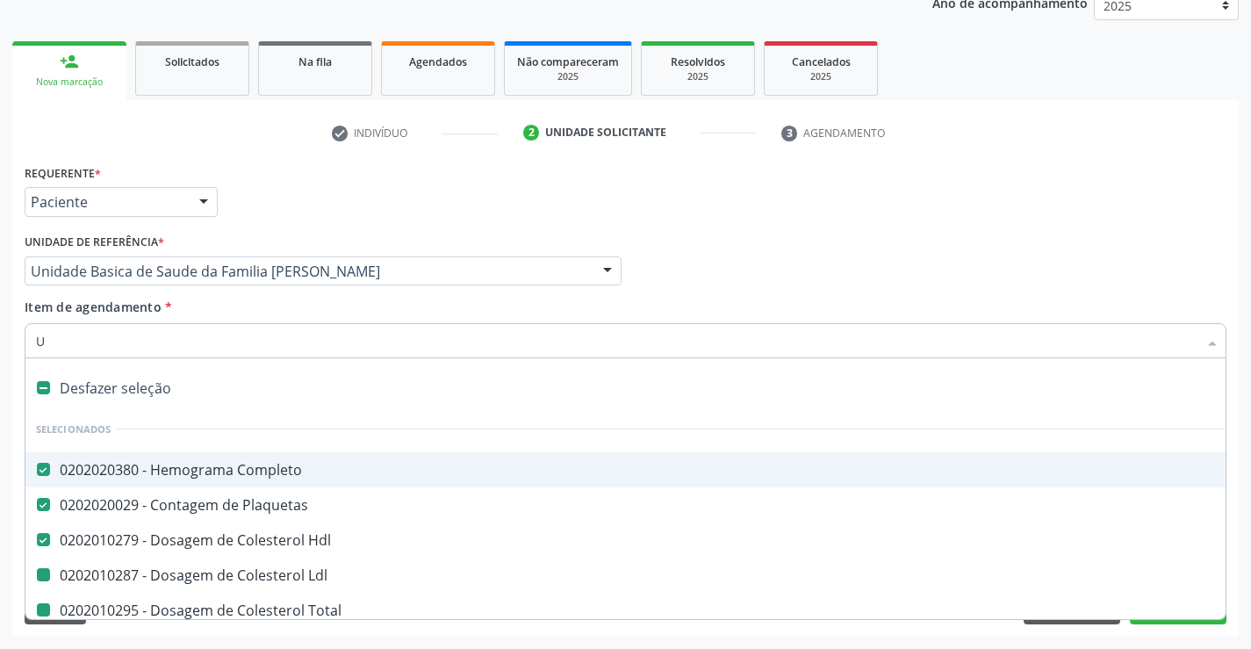
checkbox Creatinina "false"
checkbox Serico "false"
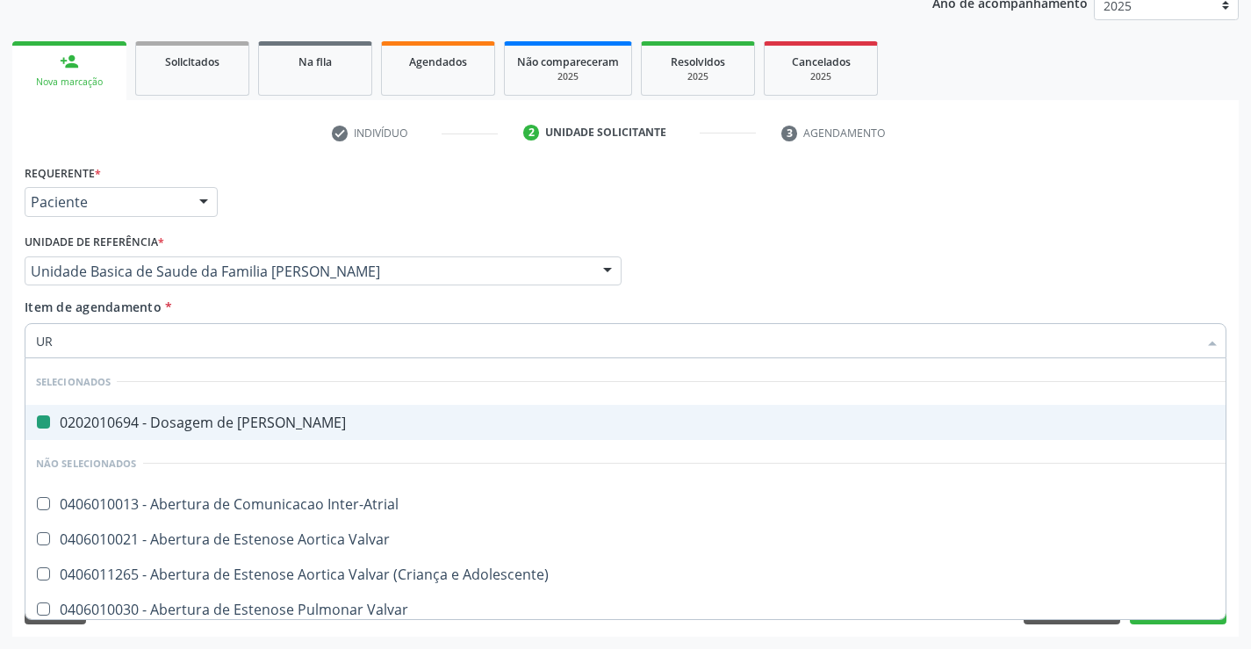
type input "URI"
checkbox Ureia "false"
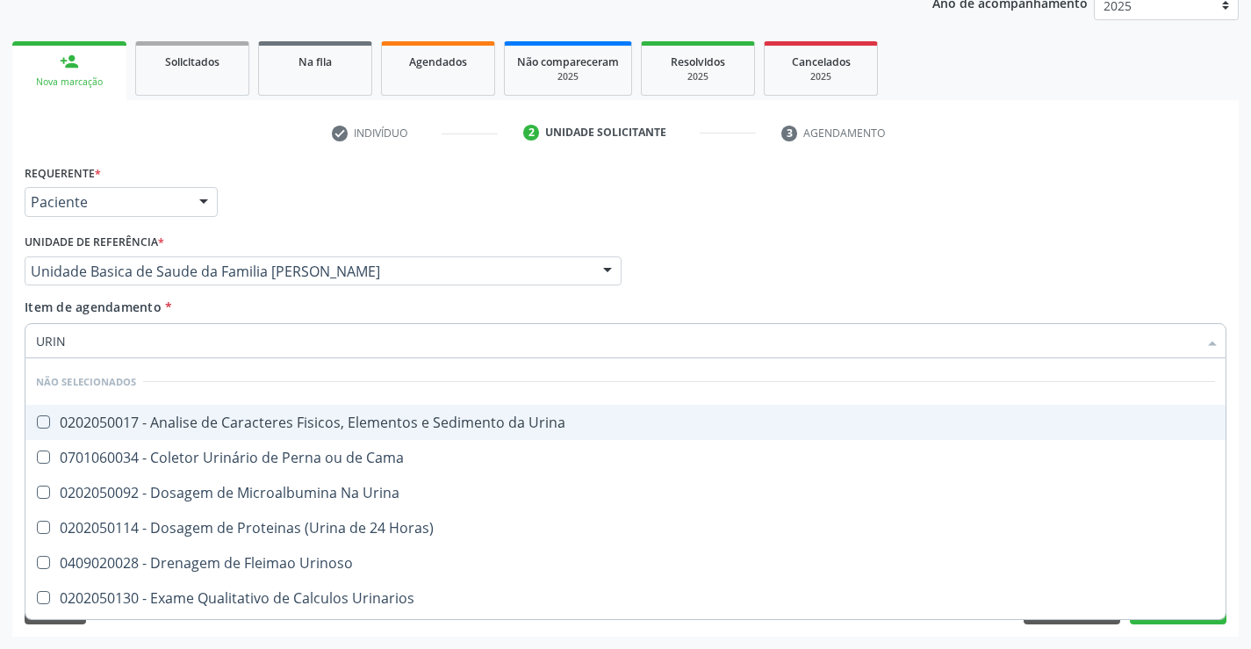
type input "URINA"
click at [196, 416] on div "0202050017 - Analise de Caracteres Fisicos, Elementos e Sedimento da Urina" at bounding box center [625, 422] width 1179 height 14
checkbox Urina "true"
click at [304, 221] on div "Requerente * Paciente Profissional de Saúde Paciente Nenhum resultado encontrad…" at bounding box center [625, 194] width 1210 height 68
checkbox Urinarios "true"
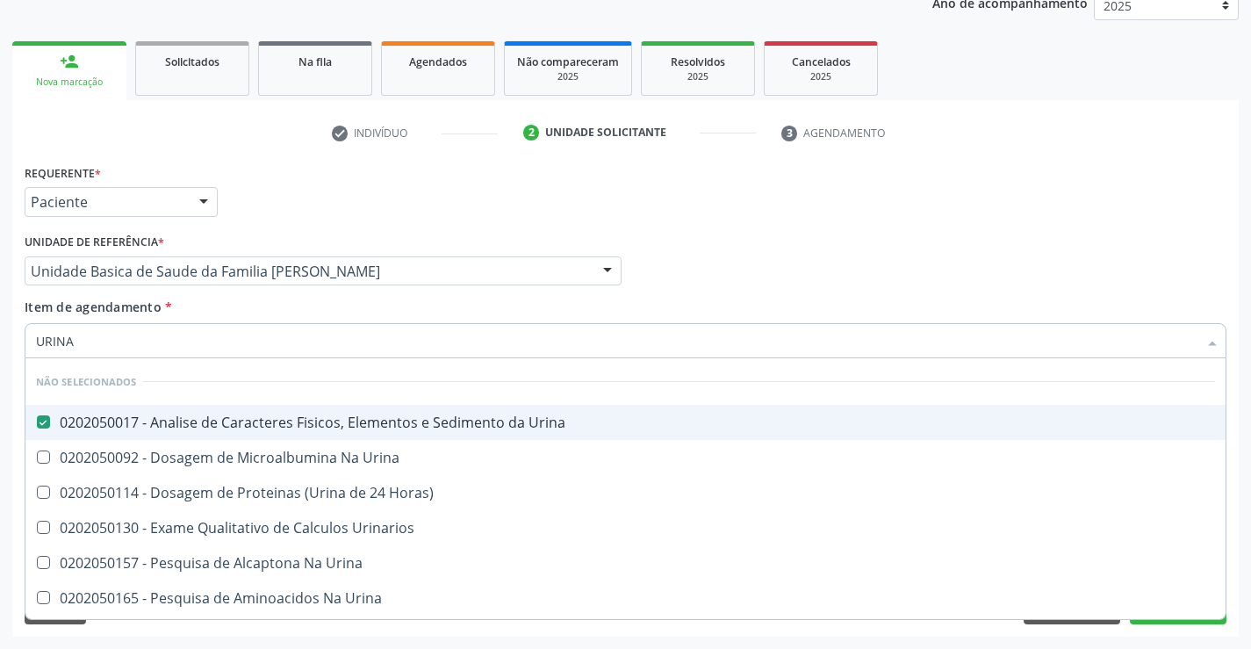
checkbox Urina "true"
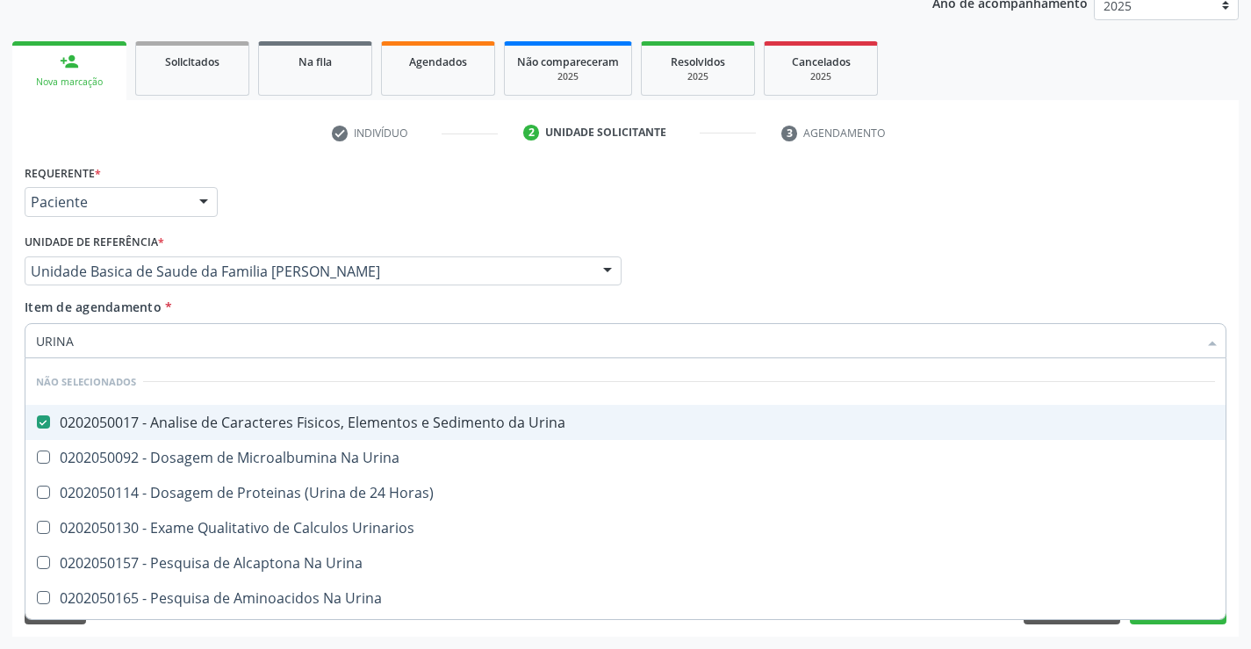
checkbox Horas\) "true"
checkbox Urina "true"
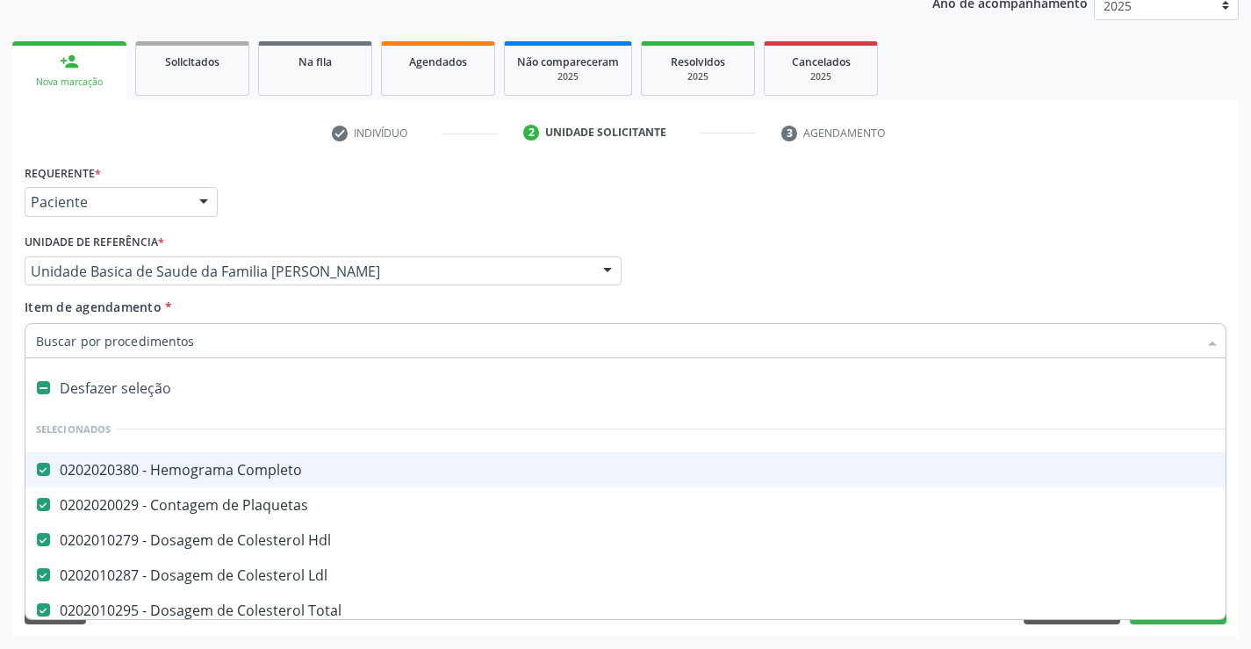
type input "T"
checkbox Urina "false"
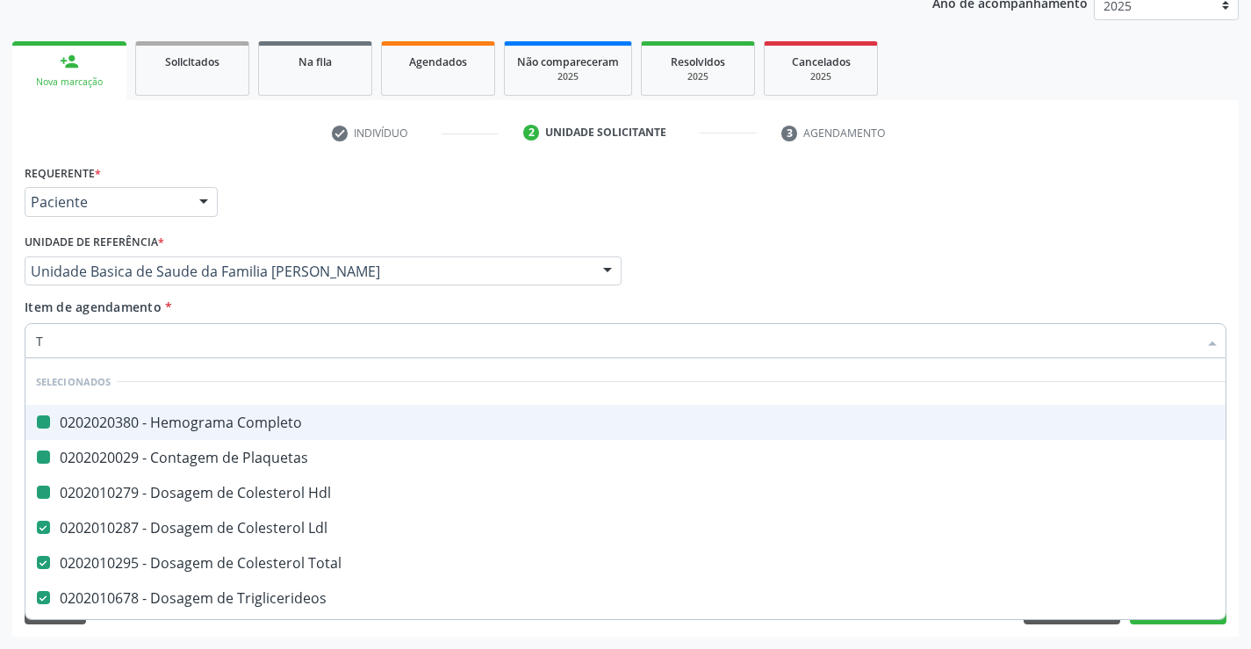
type input "TG"
checkbox Completo "false"
checkbox Hdl "false"
checkbox Plaquetas "false"
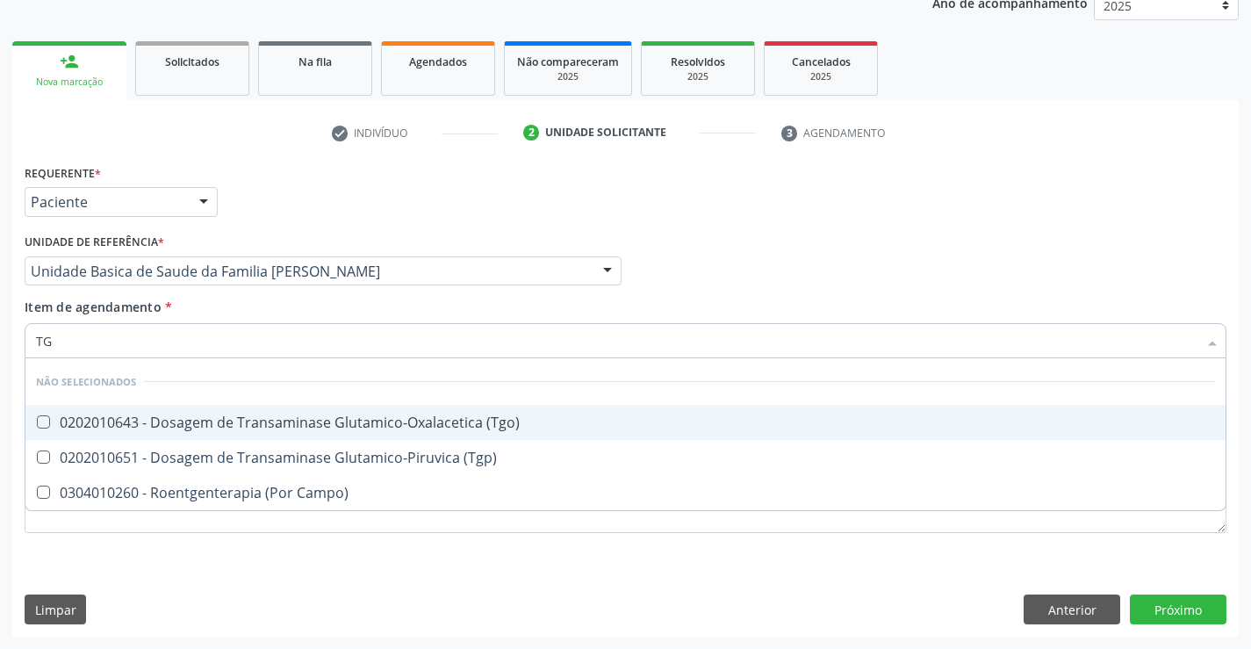
click at [111, 424] on div "0202010643 - Dosagem de Transaminase Glutamico-Oxalacetica (Tgo)" at bounding box center [625, 422] width 1179 height 14
checkbox \(Tgo\) "true"
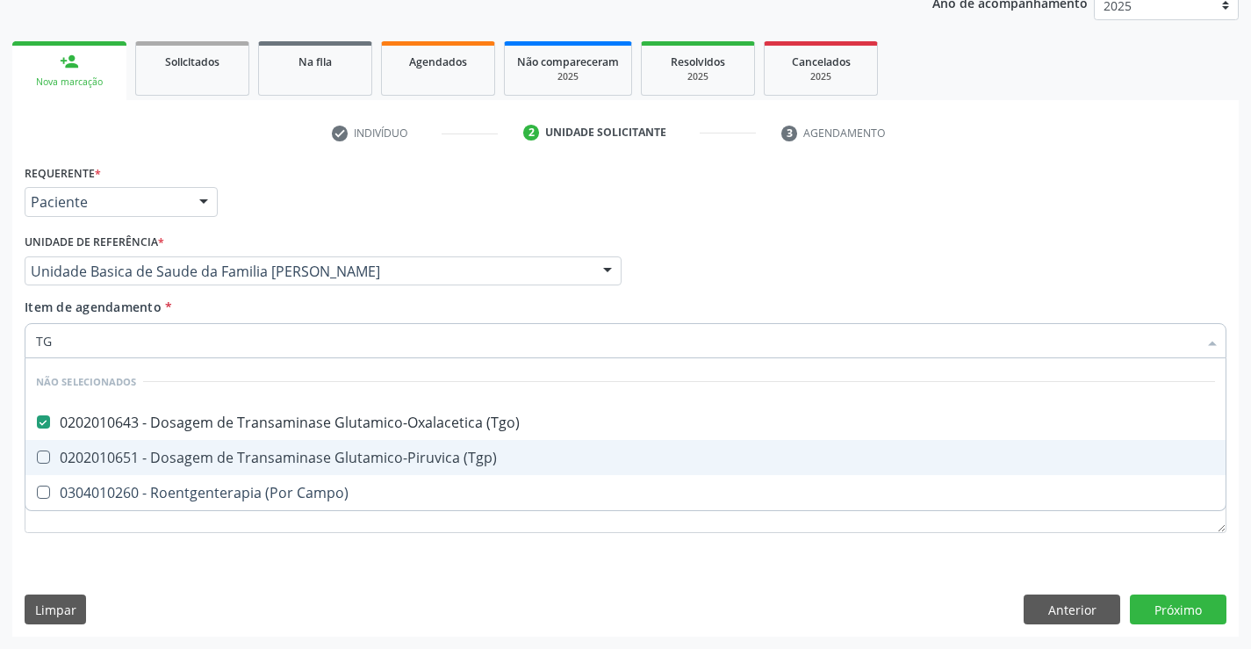
click at [107, 457] on div "0202010651 - Dosagem de Transaminase Glutamico-Piruvica (Tgp)" at bounding box center [625, 457] width 1179 height 14
checkbox \(Tgp\) "true"
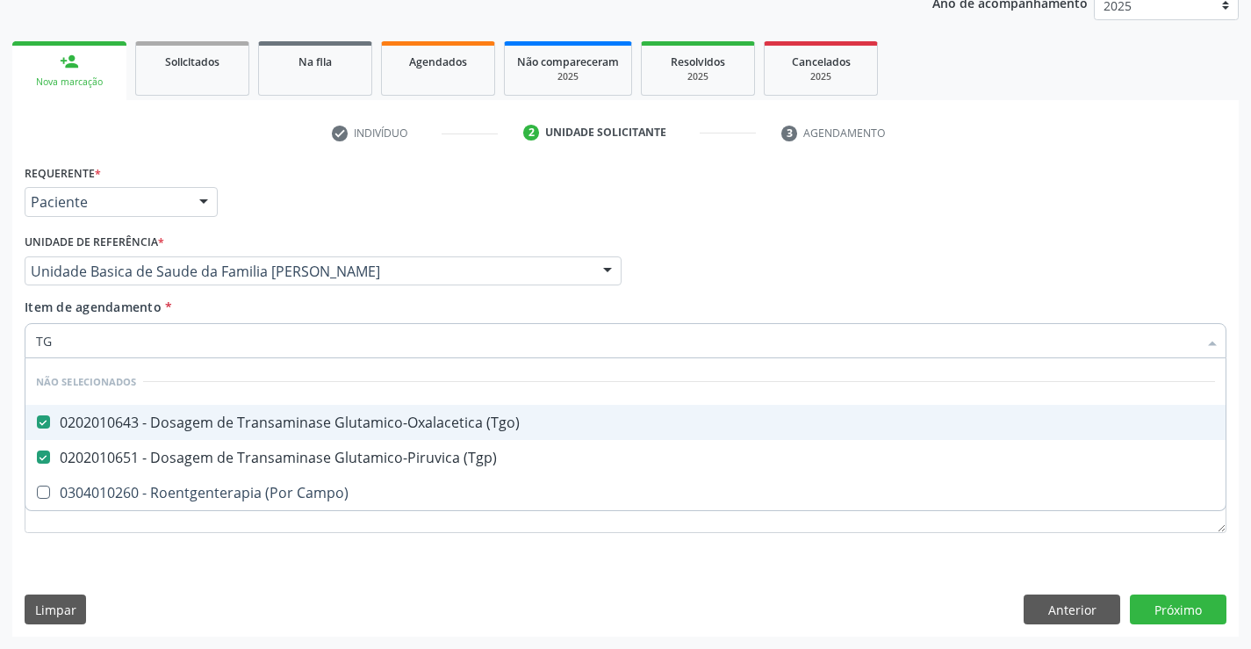
click at [309, 226] on div "Requerente * Paciente Profissional de Saúde Paciente Nenhum resultado encontrad…" at bounding box center [625, 194] width 1210 height 68
checkbox Campo\) "true"
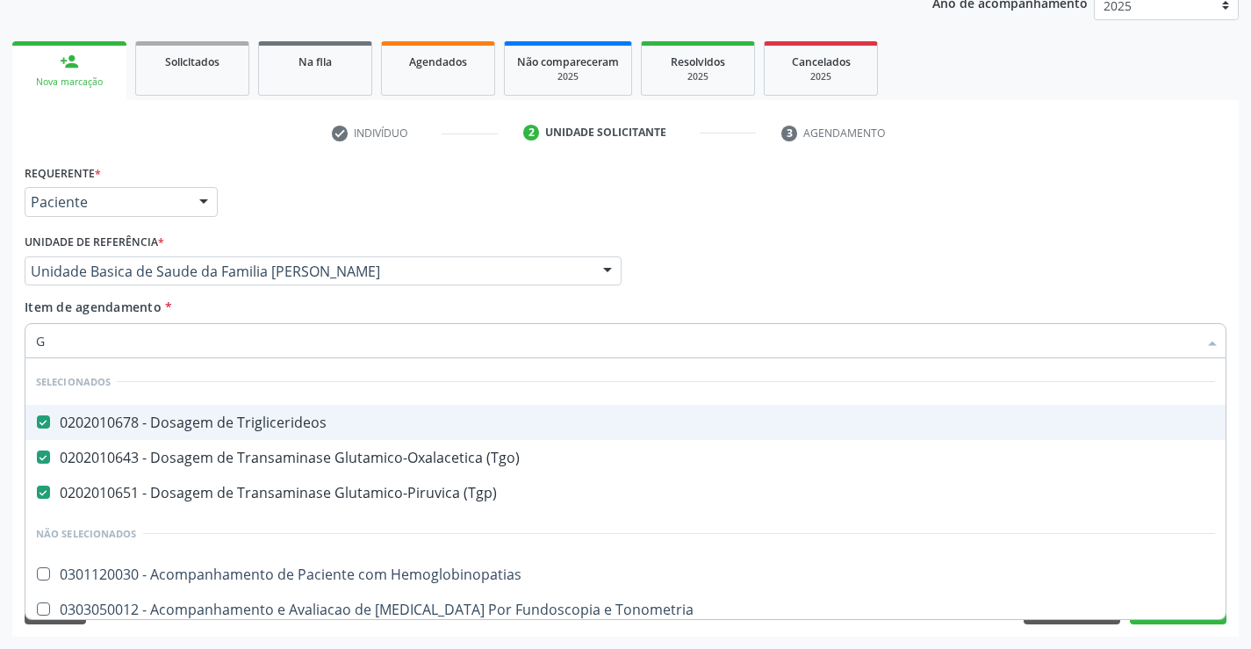
type input "GL"
checkbox Hemoglobinopatias "false"
checkbox Tonometria "false"
checkbox Ampola\) "false"
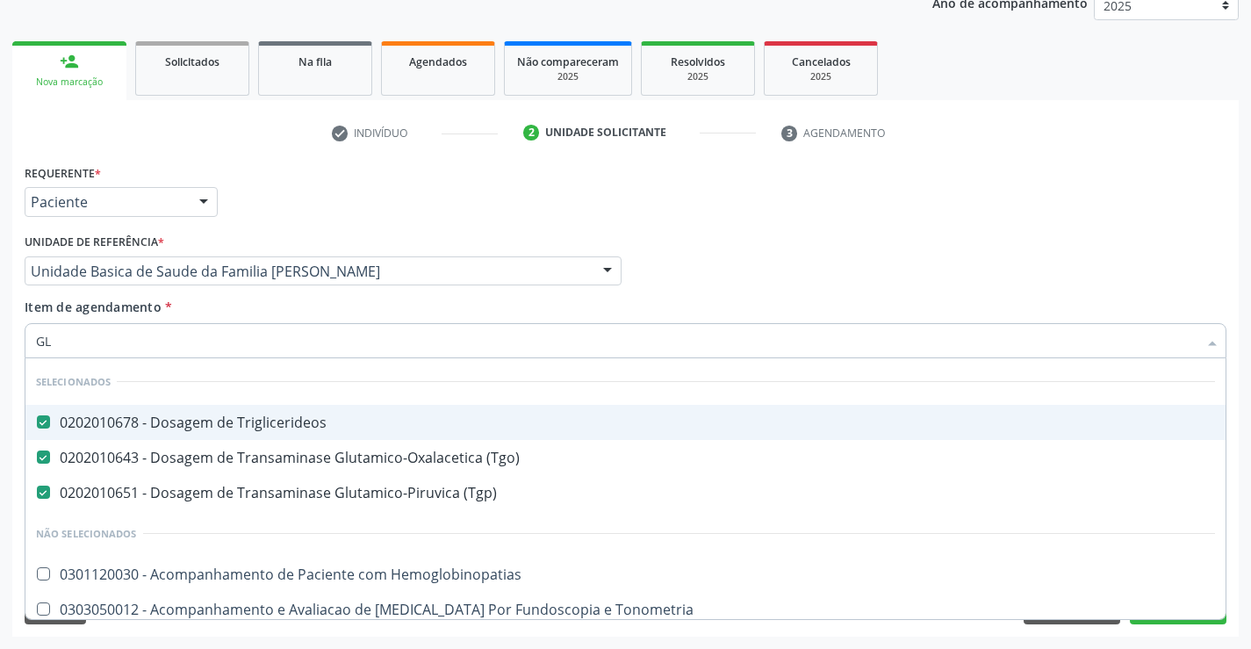
checkbox Ampola\) "false"
checkbox Linfatico "false"
checkbox Salivar "false"
type input "GLI"
checkbox \(Tgp\) "false"
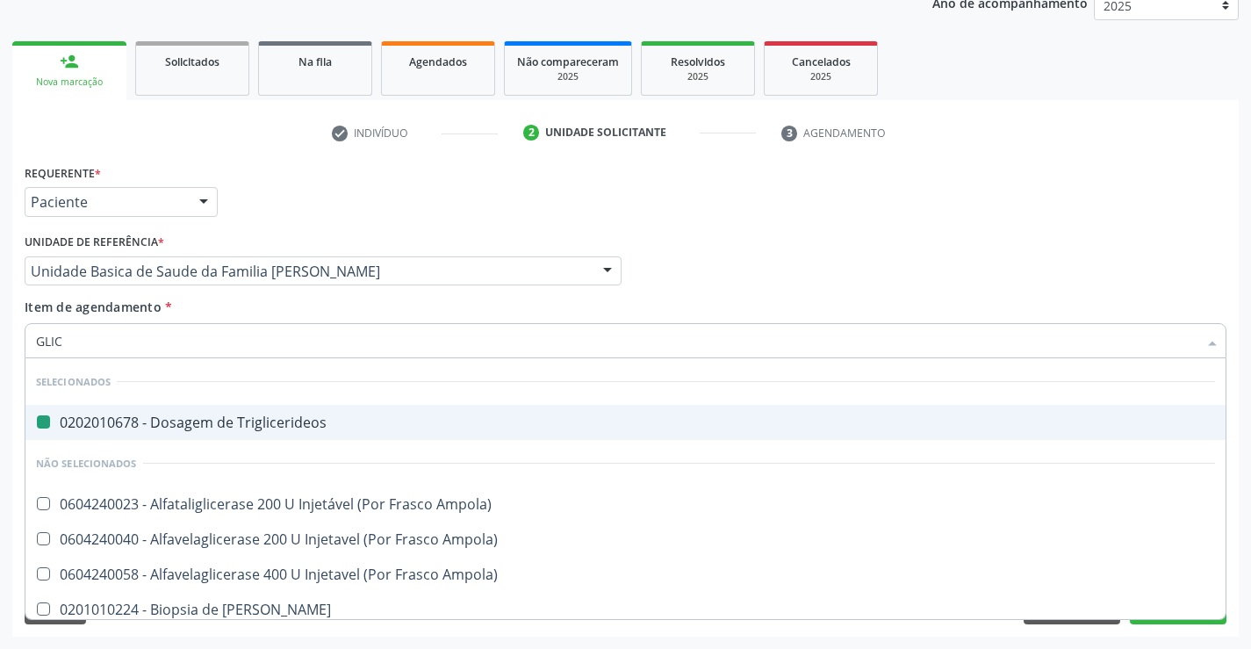
type input "GLICO"
checkbox Triglicerideos "false"
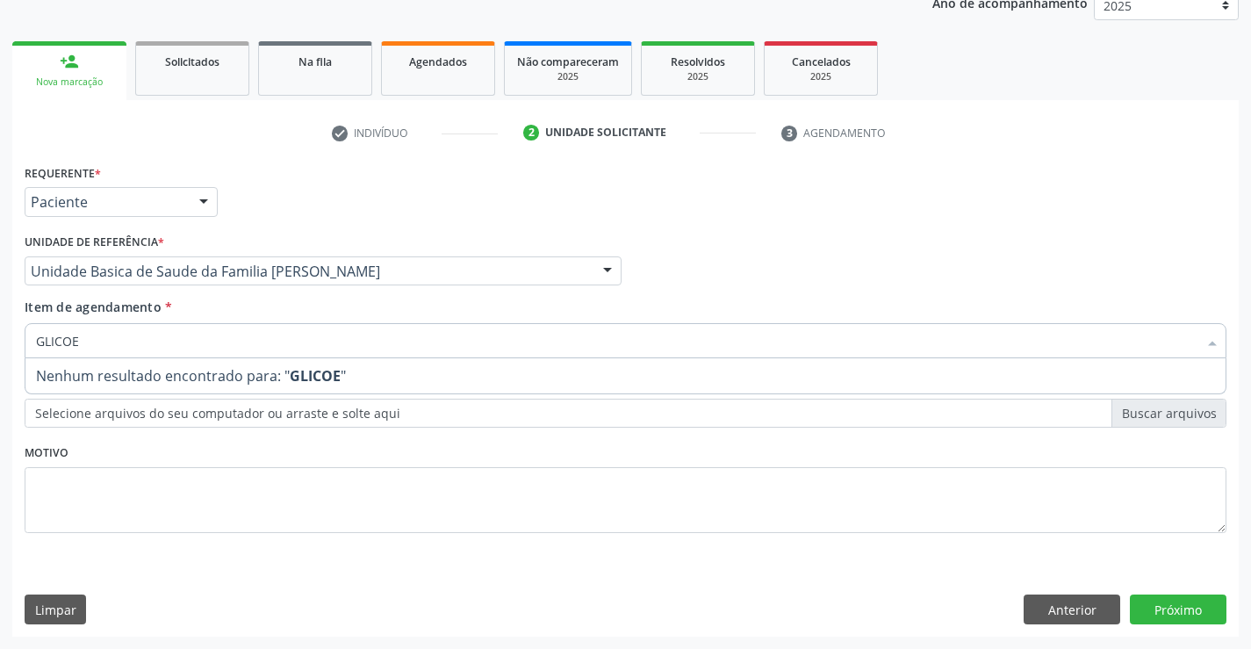
click at [69, 347] on input "GLICOE" at bounding box center [616, 340] width 1161 height 35
type input "GLICOSE"
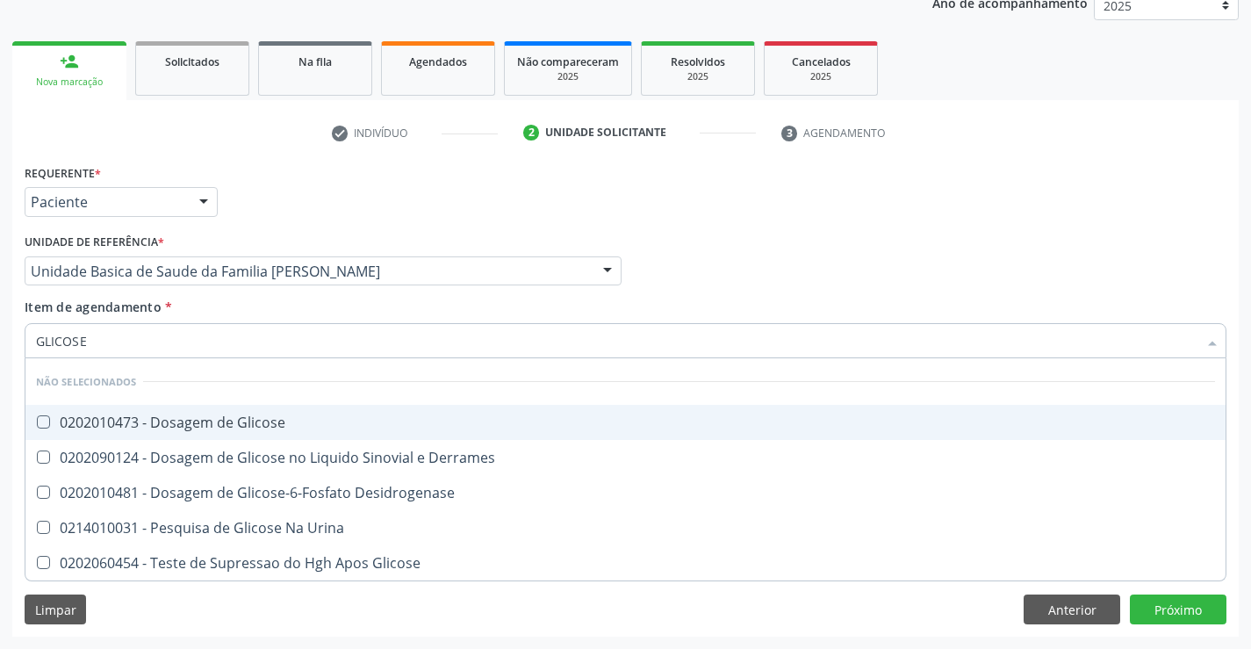
click at [129, 423] on div "0202010473 - Dosagem de Glicose" at bounding box center [625, 422] width 1179 height 14
checkbox Glicose "true"
click at [334, 196] on div "Requerente * Paciente Profissional de Saúde Paciente Nenhum resultado encontrad…" at bounding box center [625, 194] width 1210 height 68
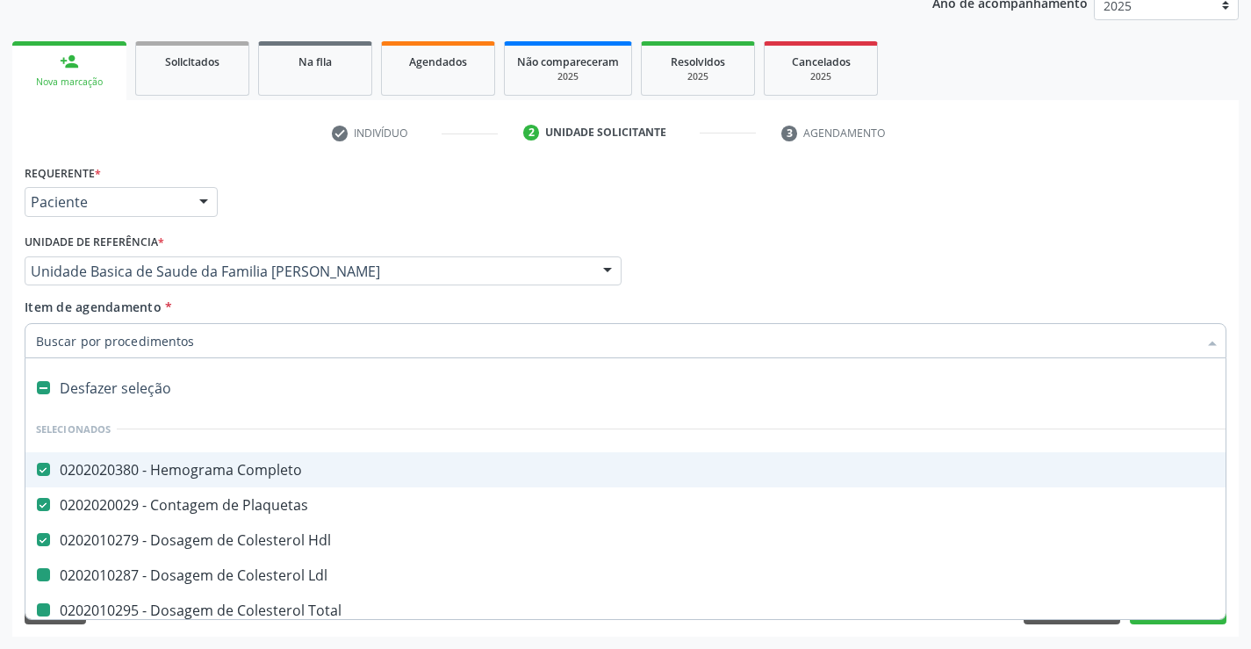
type input "F"
checkbox Ldl "false"
checkbox Total "false"
checkbox Triglicerideos "false"
checkbox Ureia "false"
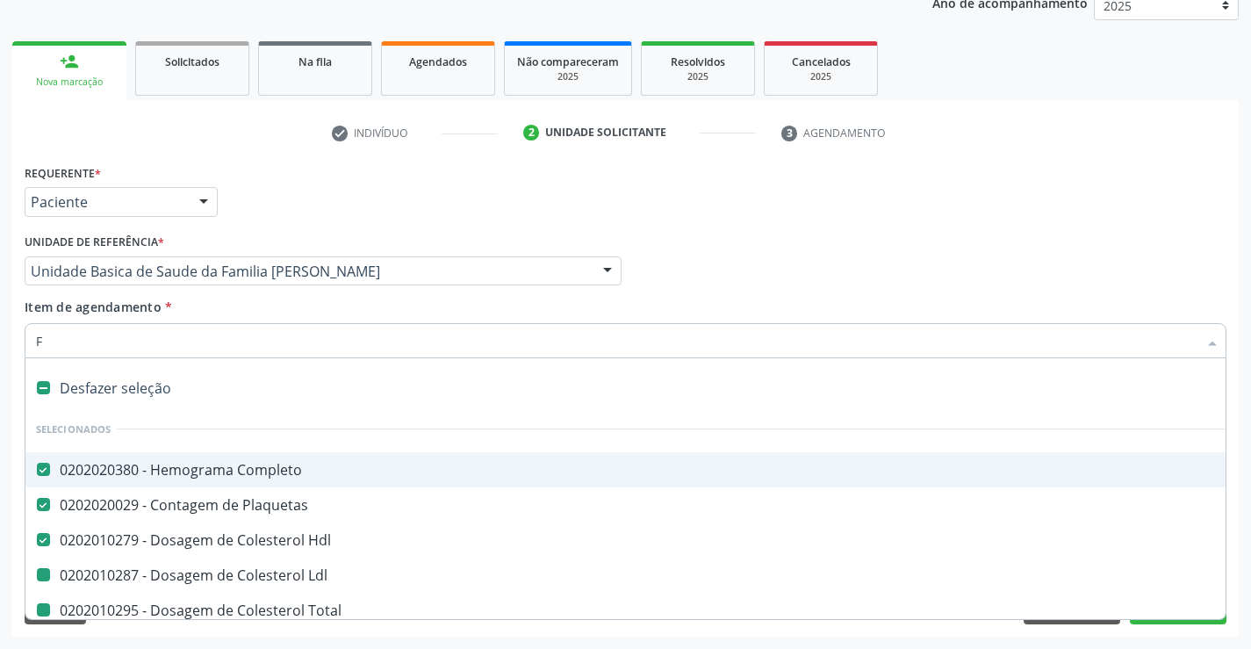
checkbox Creatinina "false"
checkbox Serico "false"
checkbox Urina "false"
checkbox \(Tgo\) "false"
checkbox \(Tgp\) "false"
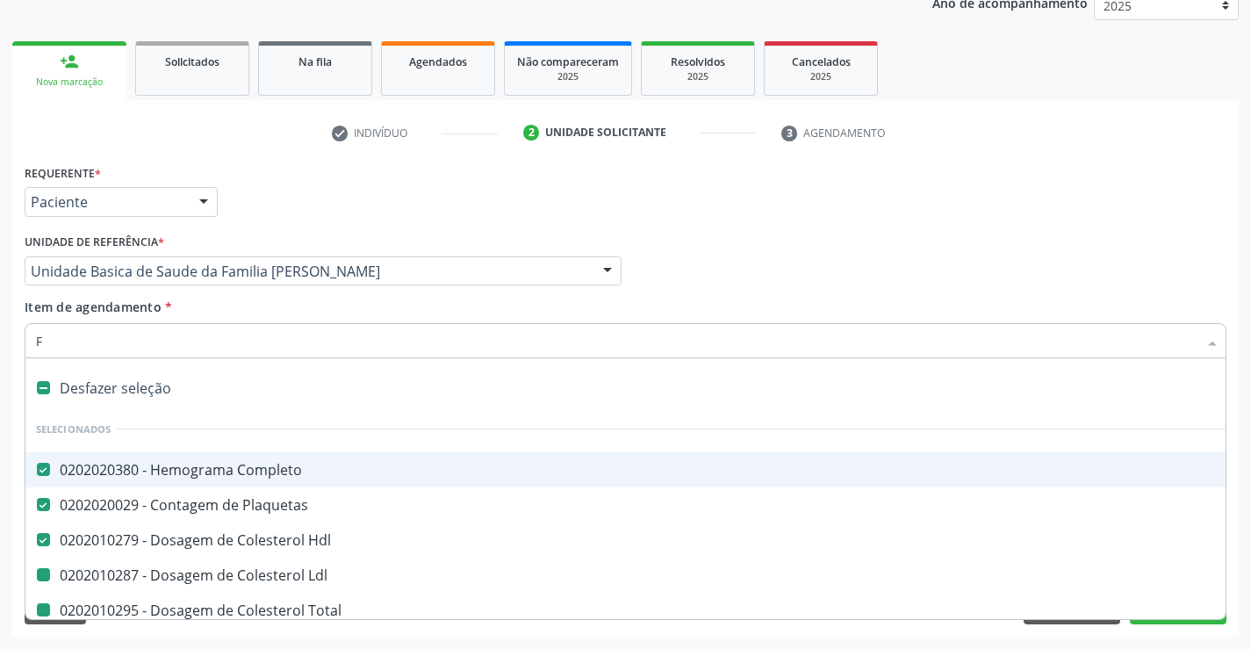
checkbox Glicose "false"
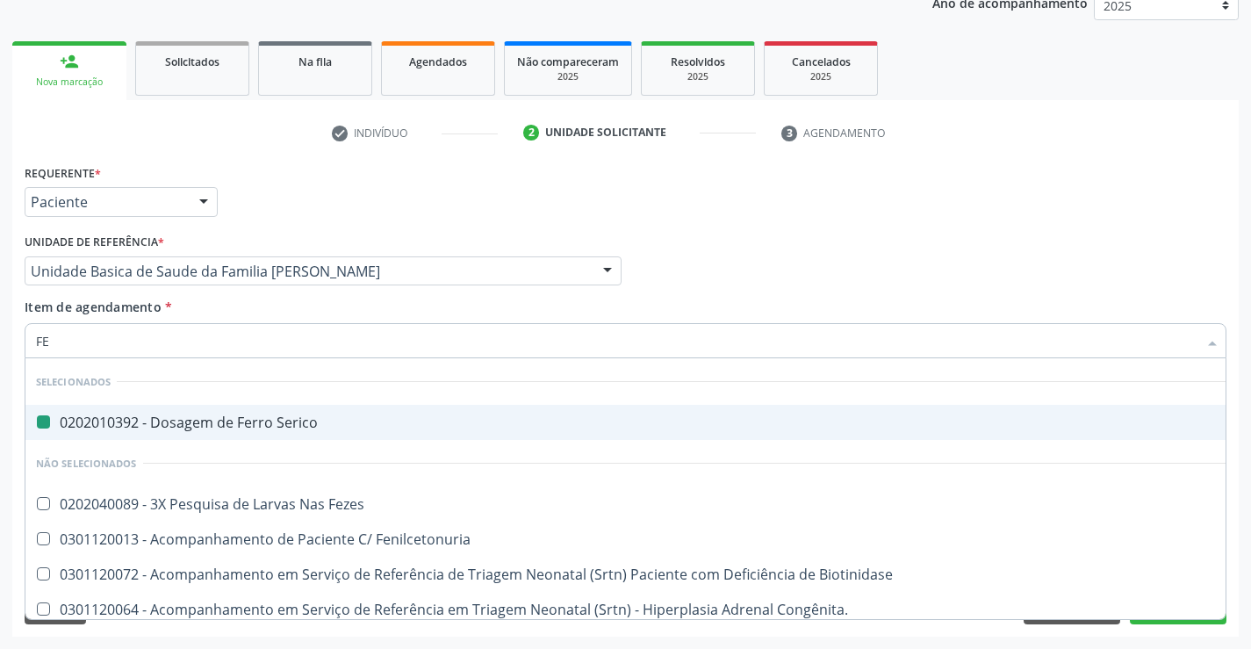
type input "FEZ"
checkbox Serico "false"
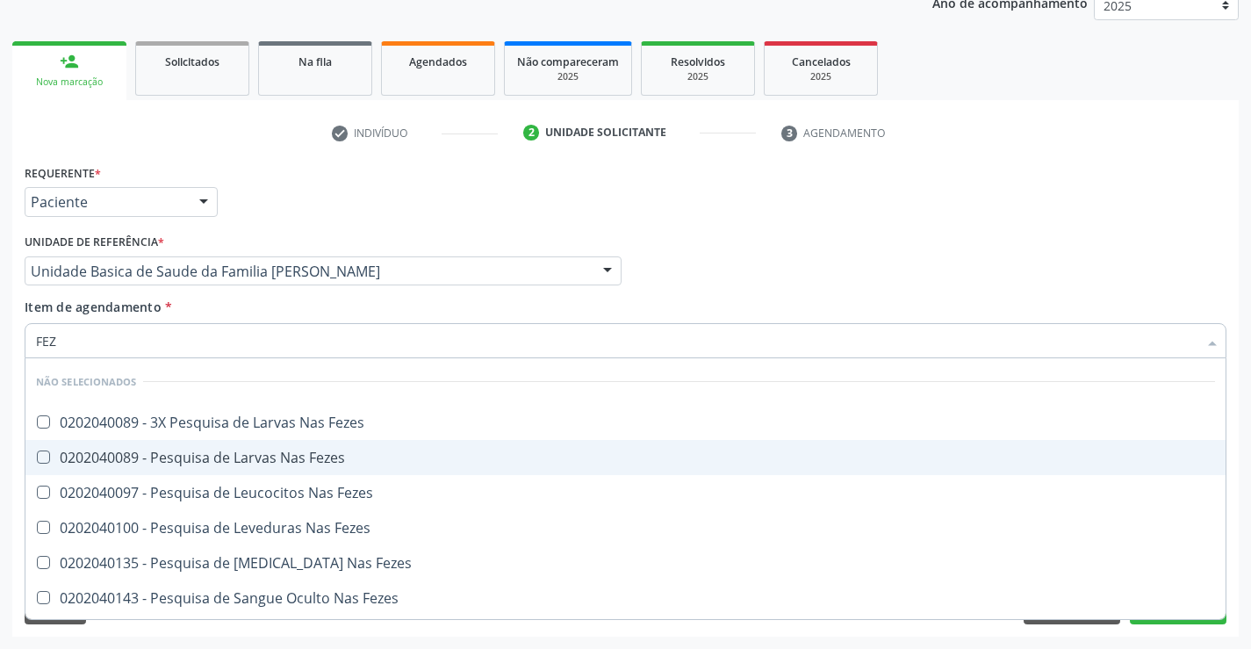
click at [133, 451] on div "0202040089 - Pesquisa de Larvas Nas Fezes" at bounding box center [625, 457] width 1179 height 14
checkbox Fezes "true"
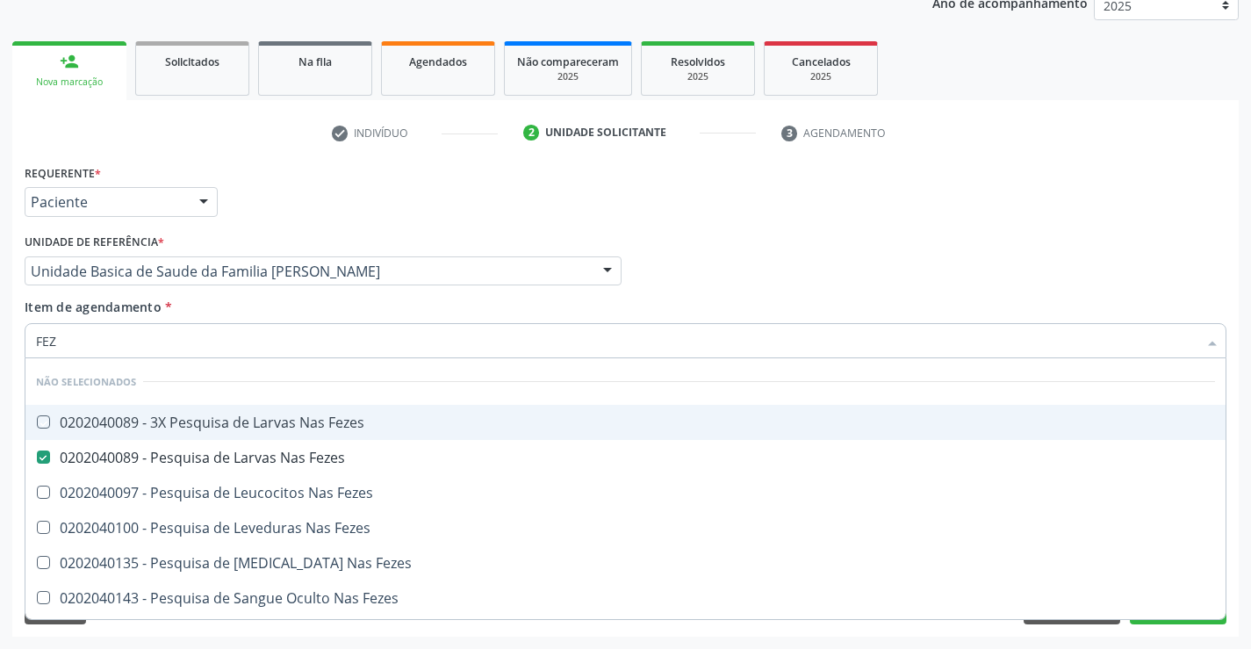
click at [305, 146] on ul "check Indivíduo 2 Unidade solicitante 3 Agendamento" at bounding box center [625, 132] width 1226 height 29
checkbox Fezes "true"
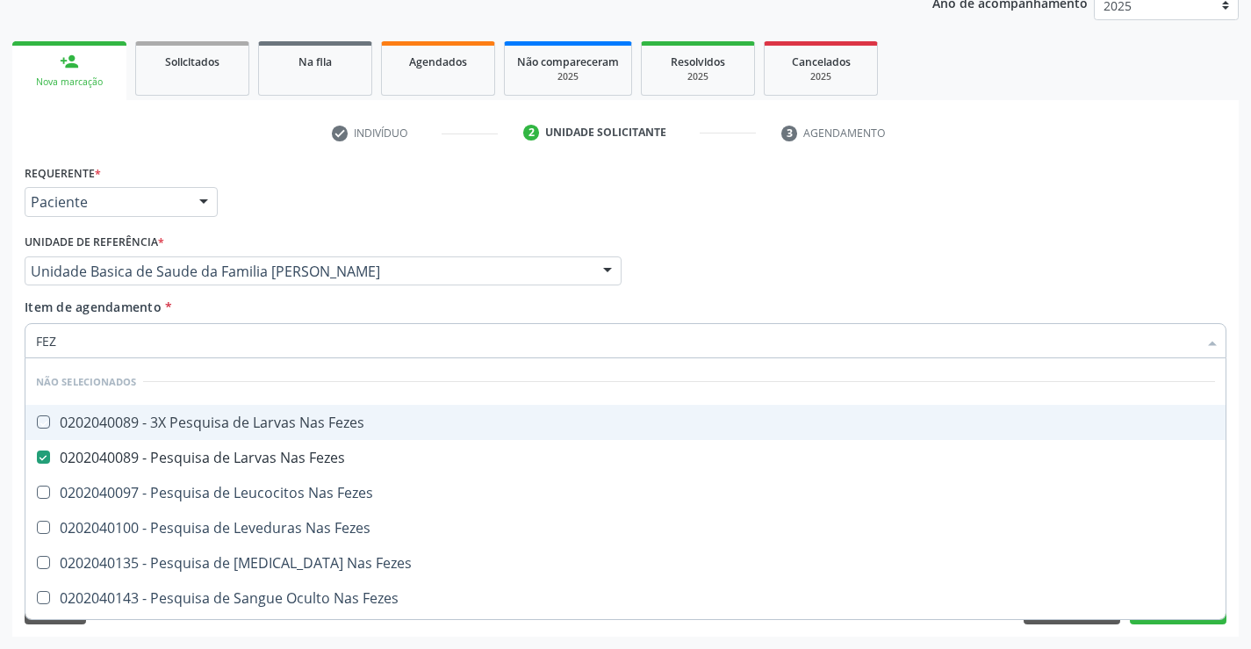
checkbox Fezes "true"
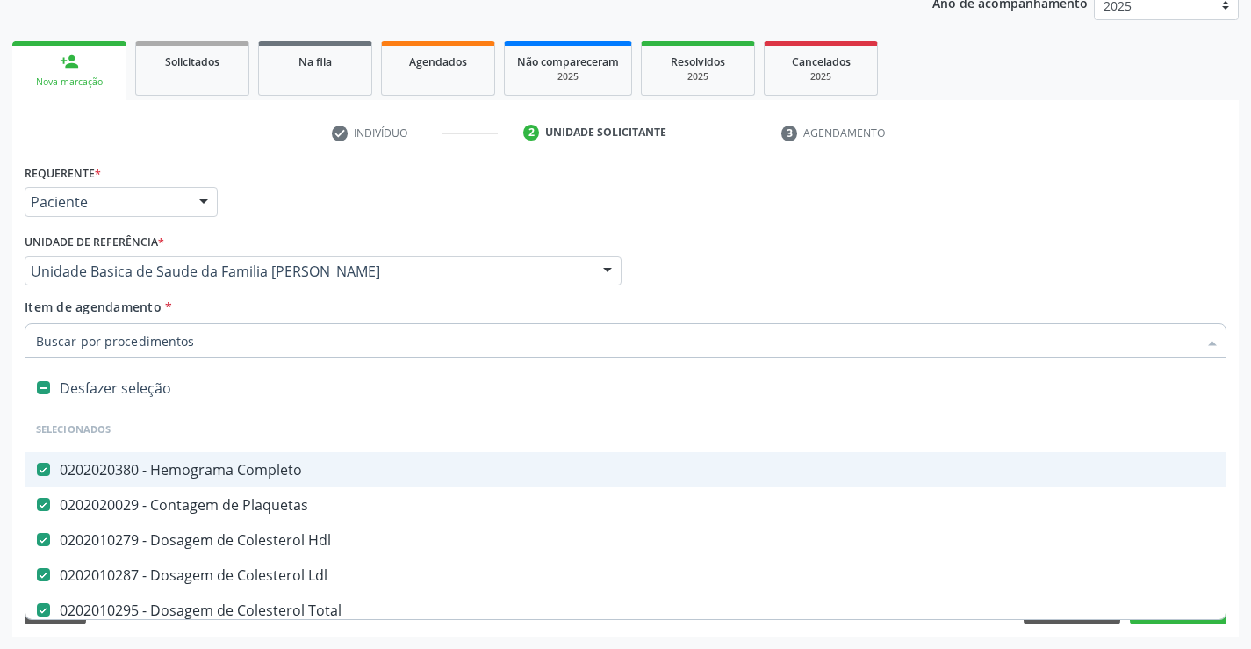
type input "U"
checkbox Creatinina "false"
checkbox Serico "false"
checkbox Urina "false"
checkbox \(Tgo\) "false"
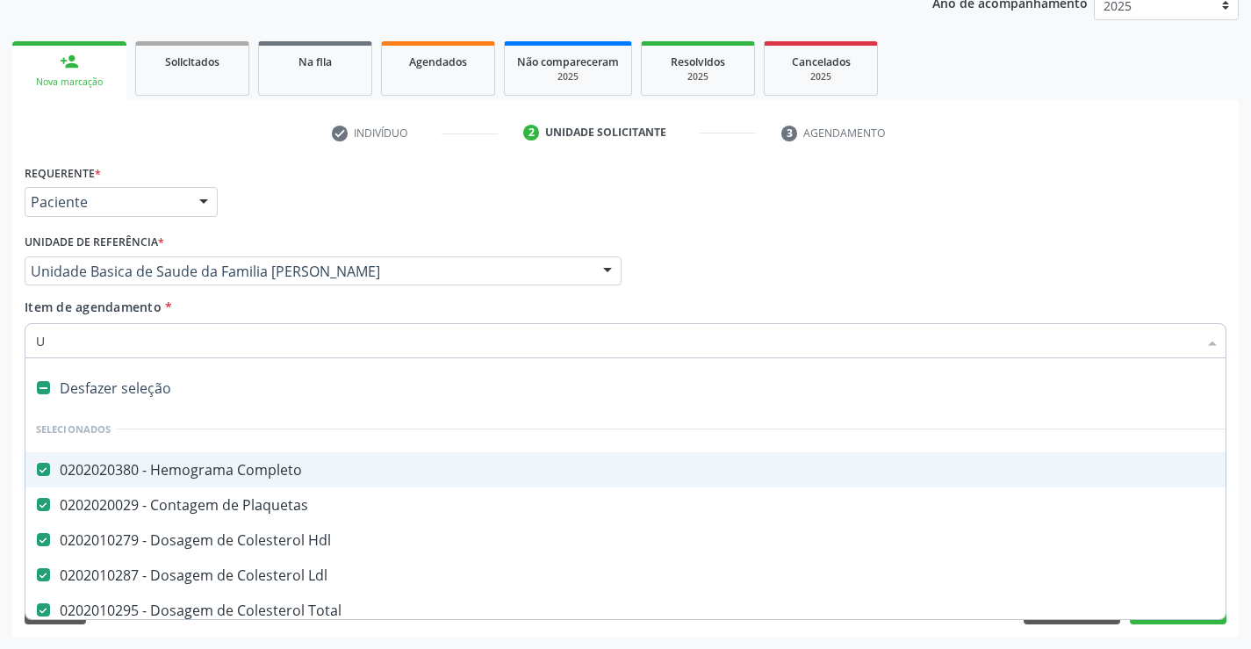
checkbox \(Tgp\) "false"
checkbox Glicose "false"
checkbox Fezes "false"
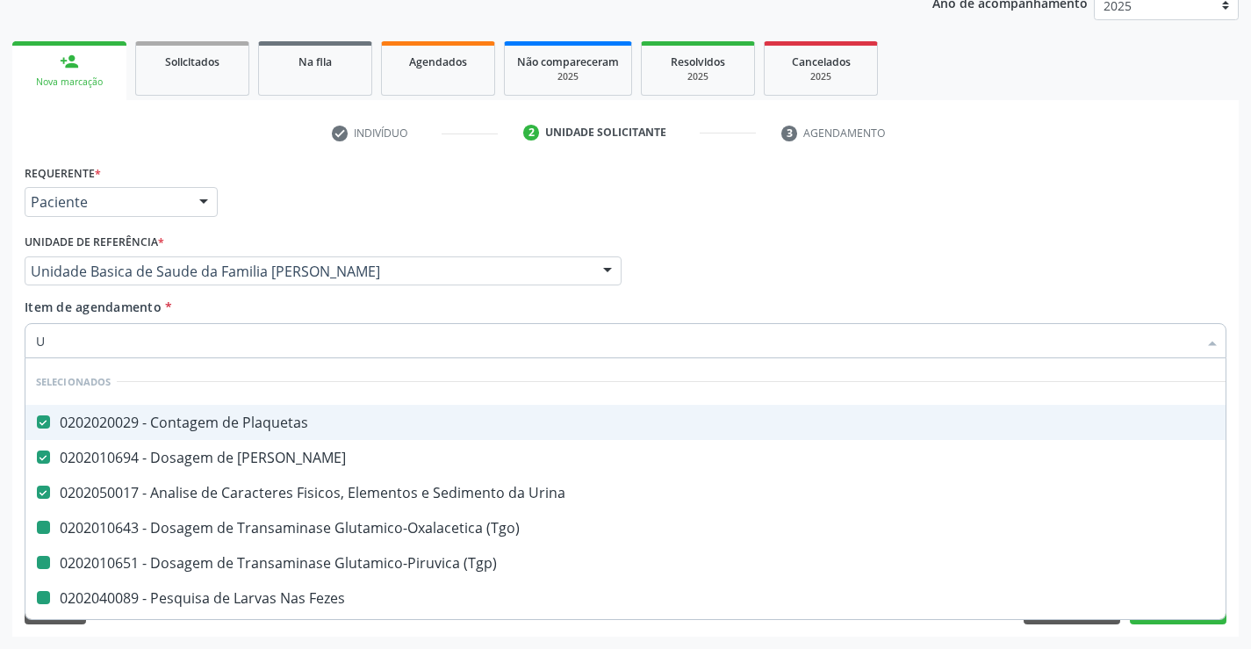
type input "UR"
checkbox \(Tgo\) "false"
checkbox \(Tgp\) "false"
checkbox Fezes "false"
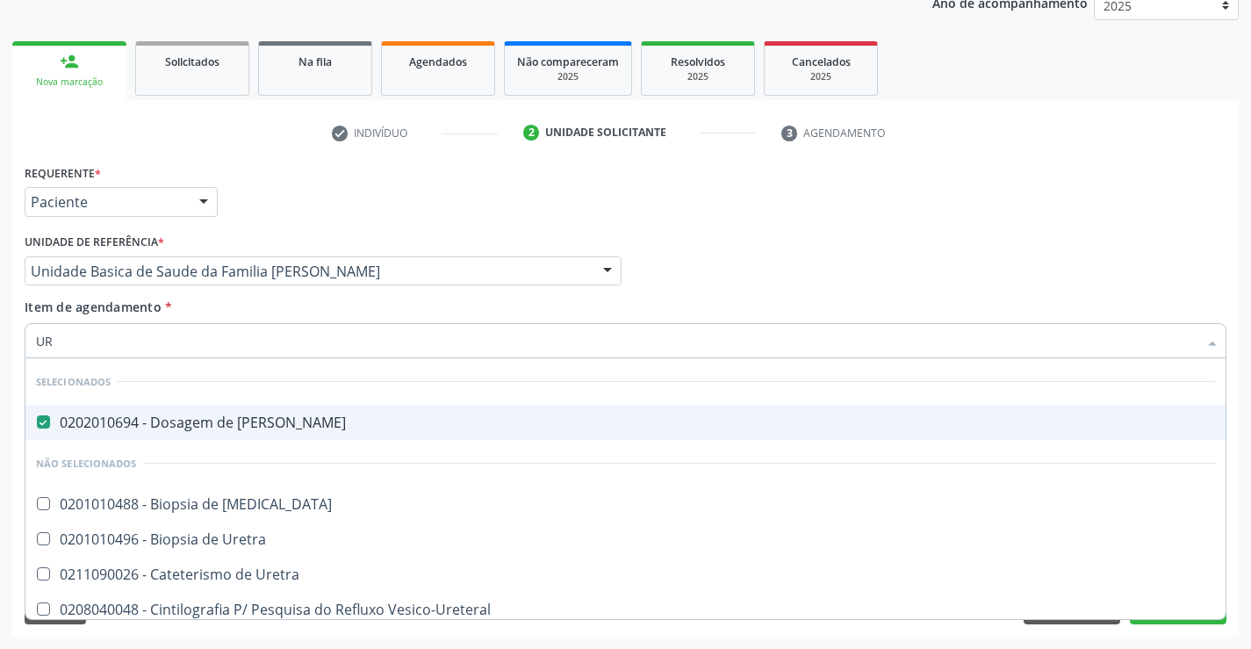
type input "U"
checkbox Uretra "true"
checkbox Vesico-Ureteral "true"
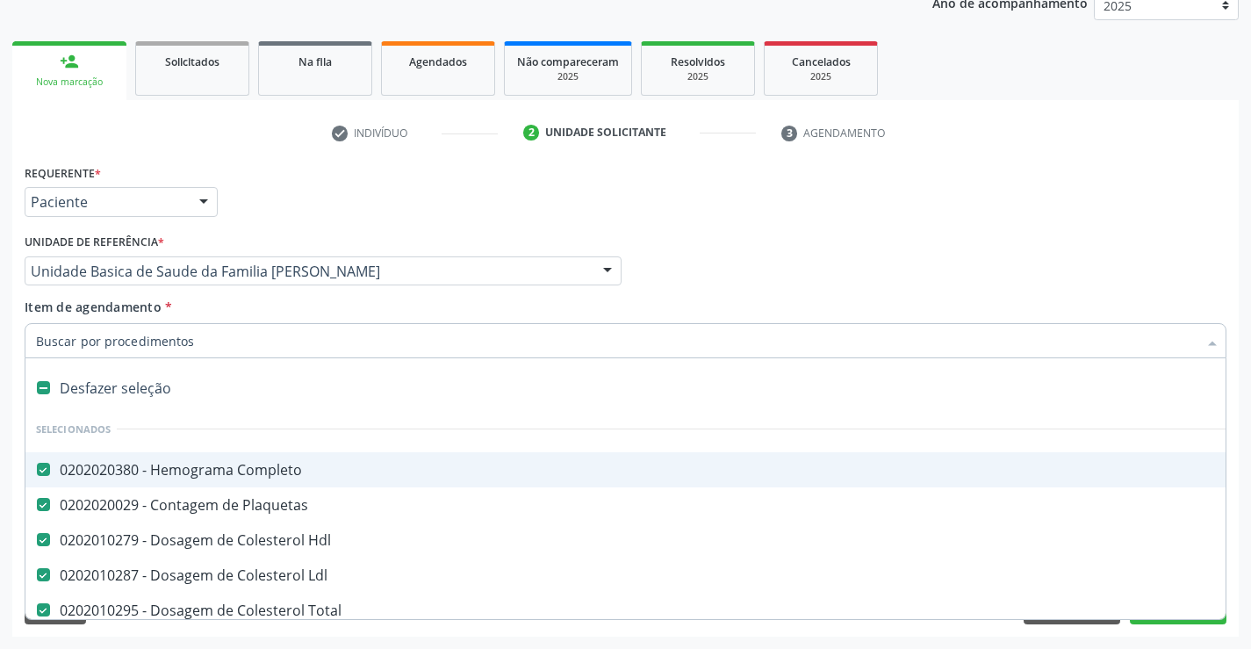
checkbox Creatinina "true"
checkbox Serico "true"
checkbox Urina "true"
checkbox \(Tgo\) "true"
checkbox \(Tgp\) "true"
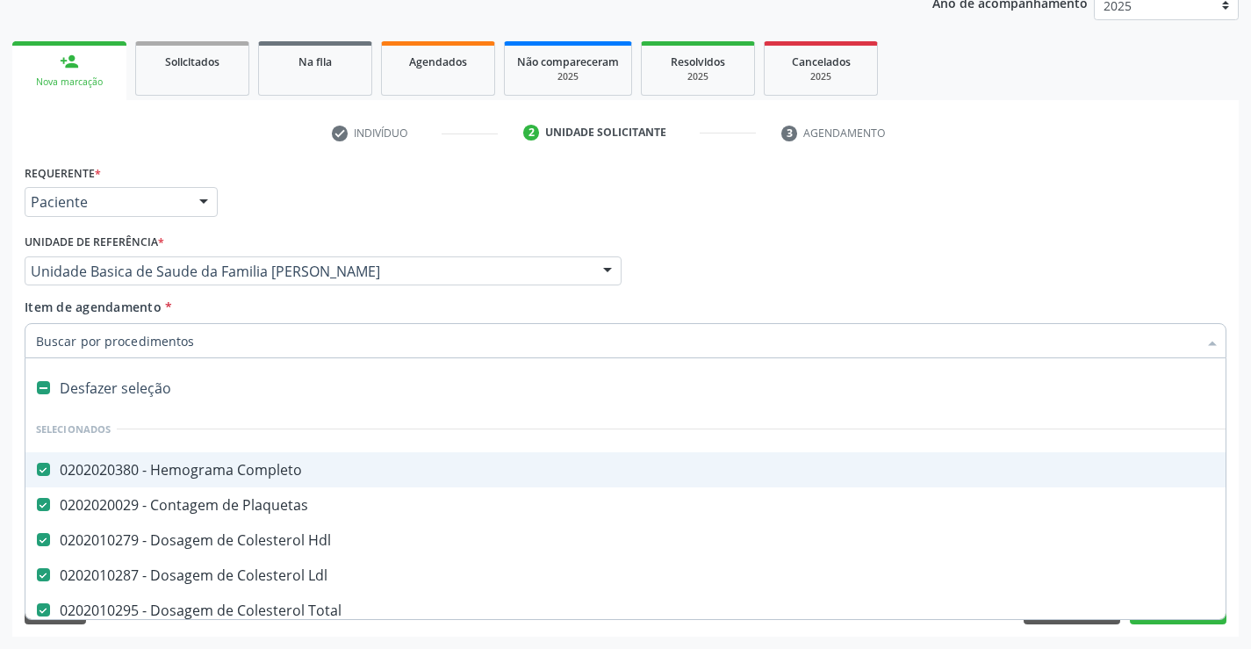
checkbox Glicose "true"
checkbox Fezes "true"
type input "C"
checkbox Fezes "false"
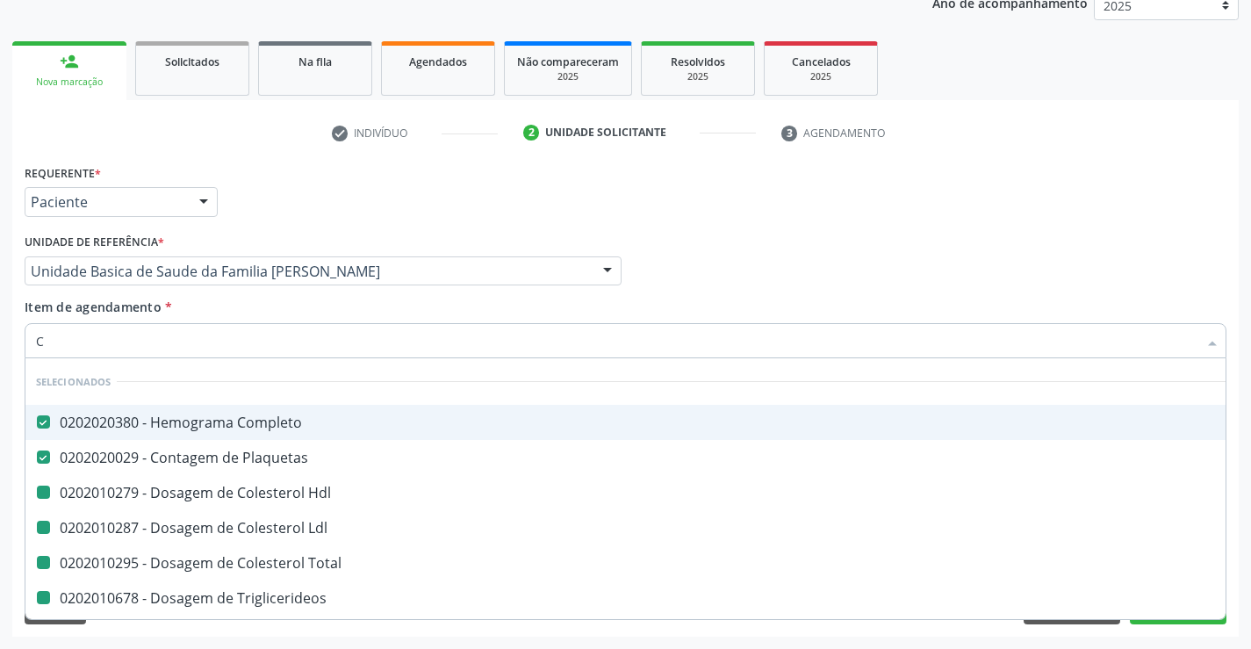
type input "CR"
checkbox Ldl "false"
checkbox Total "false"
checkbox Triglicerideos "false"
checkbox Serico "false"
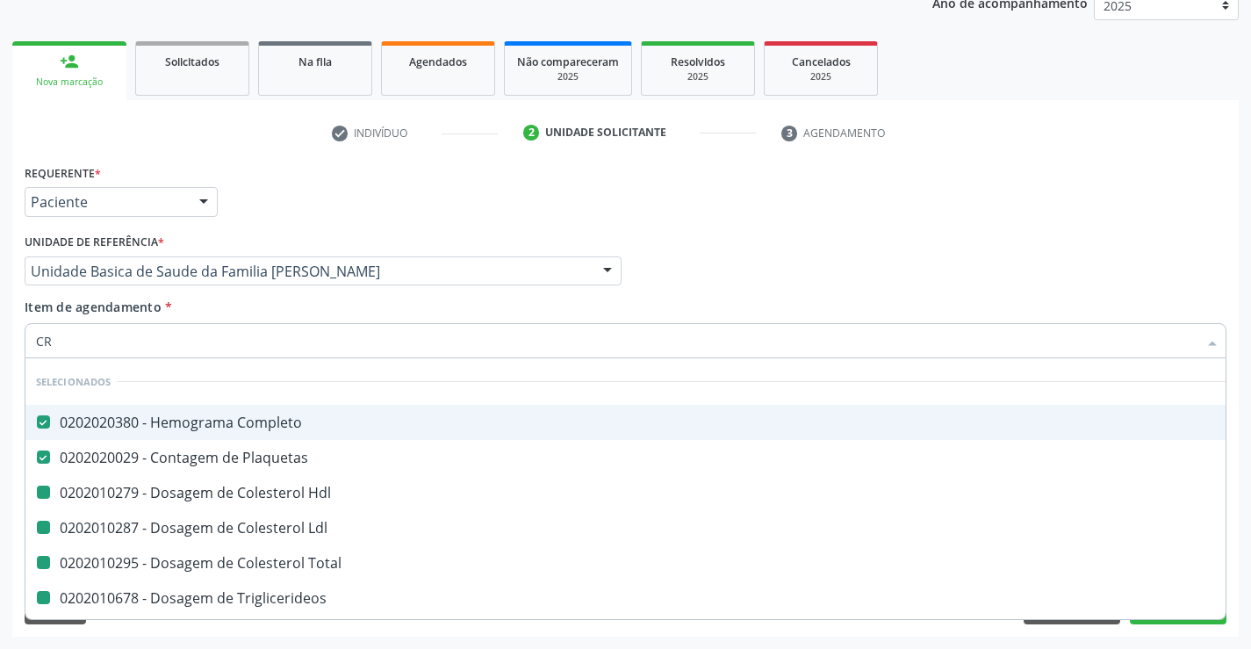
checkbox Urina "false"
checkbox \(Tgo\) "false"
checkbox \(Tgp\) "false"
checkbox Glicose "false"
checkbox Hdl "false"
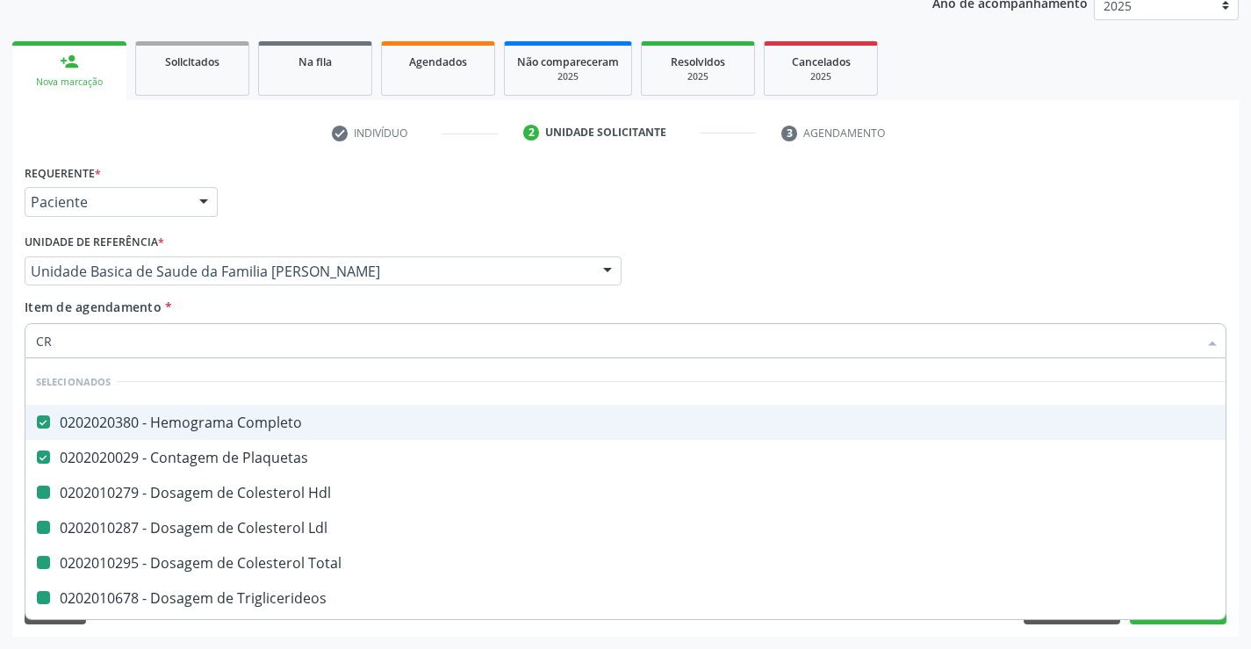
checkbox Creatinina "false"
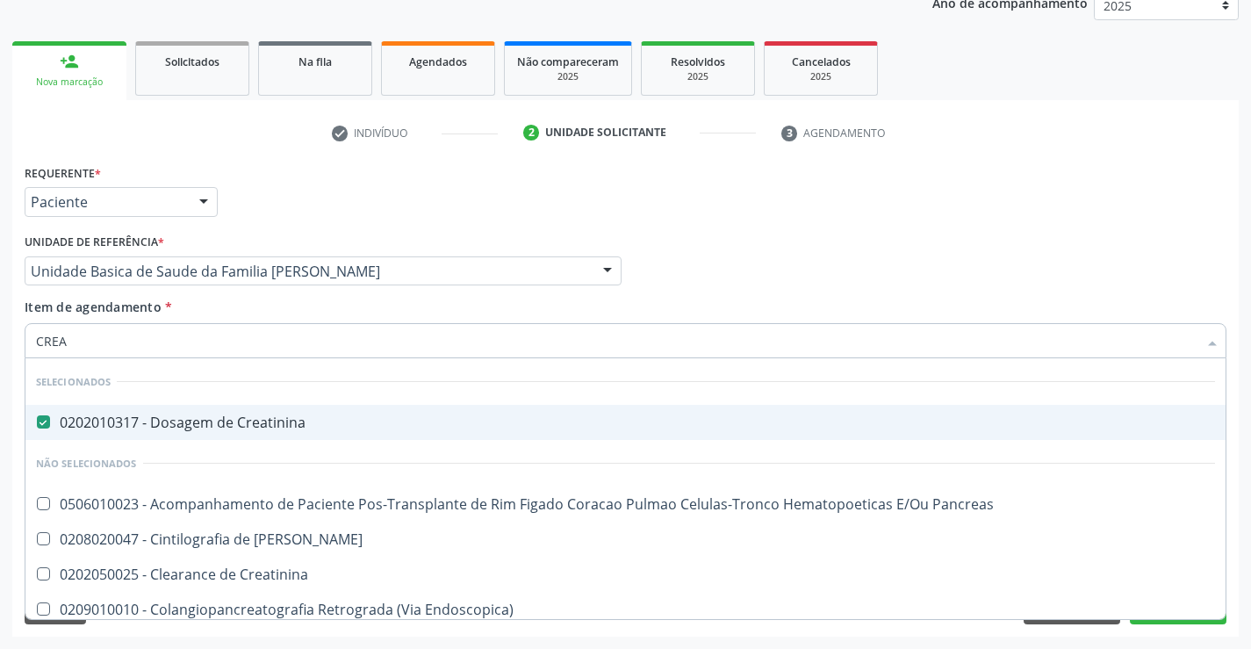
type input "CREAT"
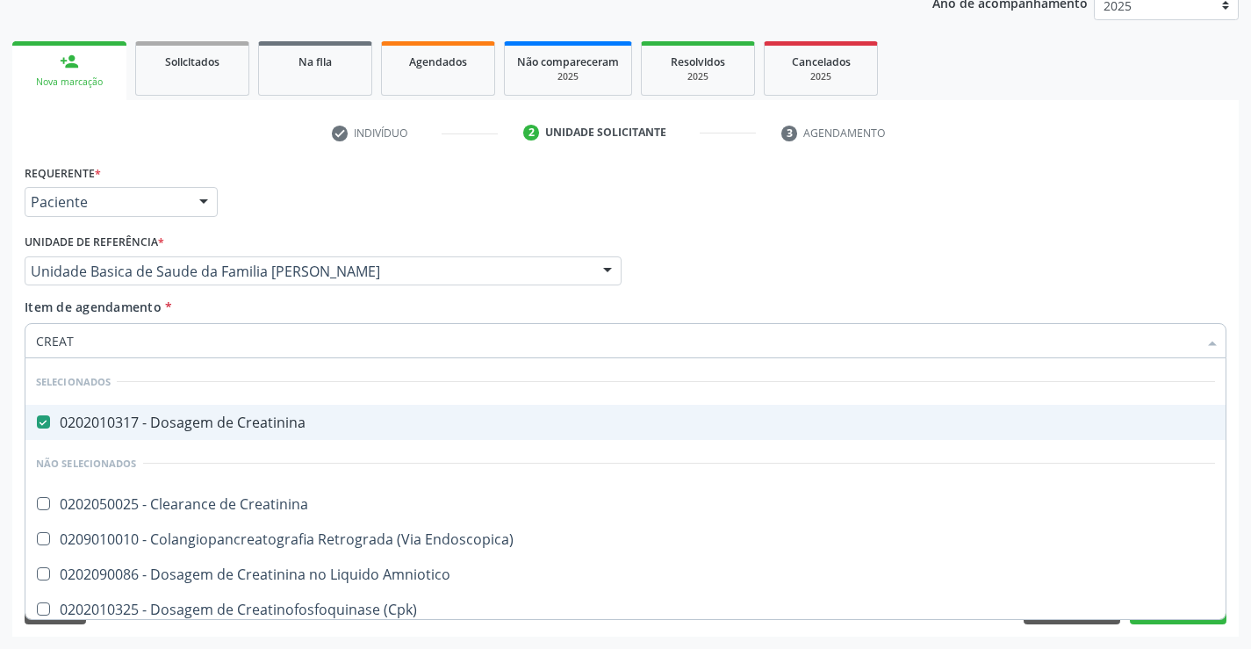
click at [473, 199] on div "Requerente * Paciente Profissional de Saúde Paciente Nenhum resultado encontrad…" at bounding box center [625, 194] width 1210 height 68
checkbox Endoscopica\) "true"
checkbox Amniotico "true"
checkbox \(Cpk\) "true"
checkbox Oncologia "true"
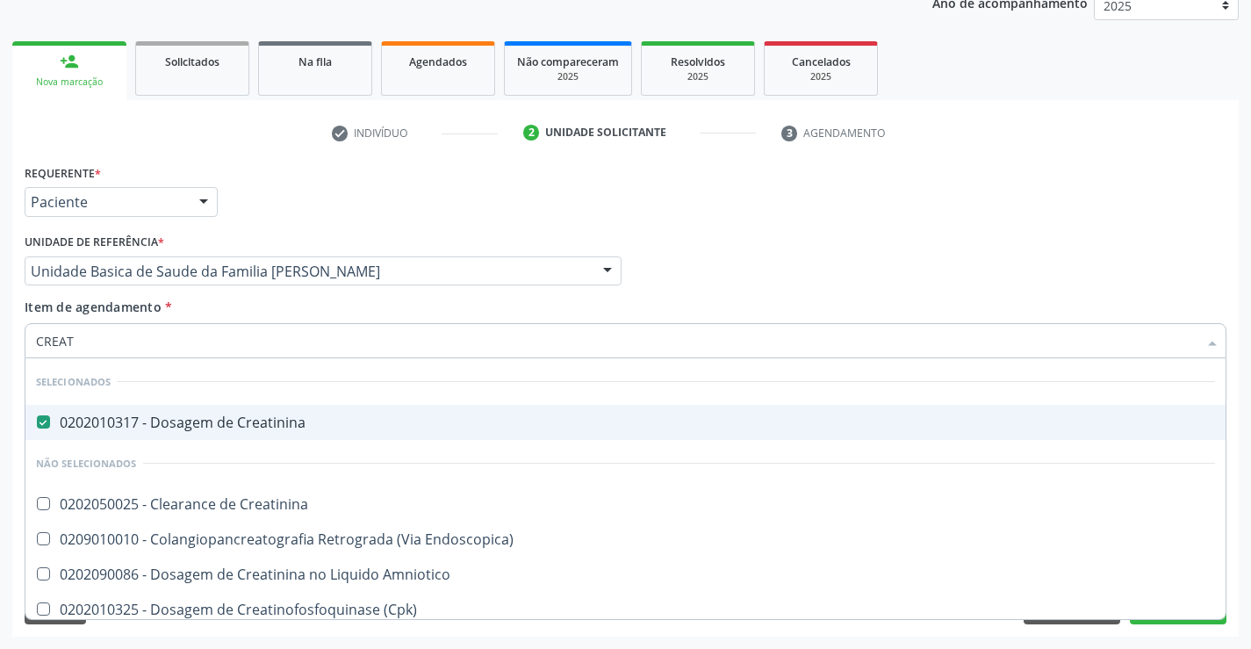
checkbox Parcial "true"
checkbox Oncologia "true"
checkbox Videolaparoscopica "true"
checkbox Capsula\) "true"
checkbox Pancreato-Duodenectomia "true"
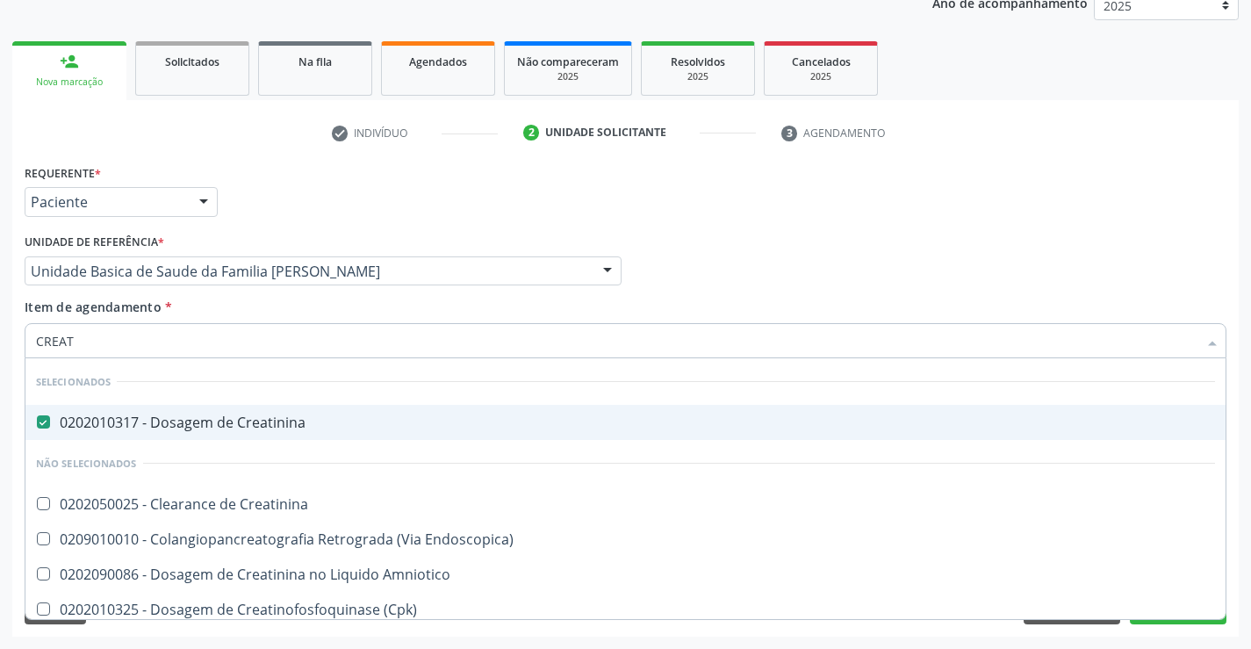
checkbox Creatinina "true"
checkbox Mb "true"
checkbox Capsula\) "true"
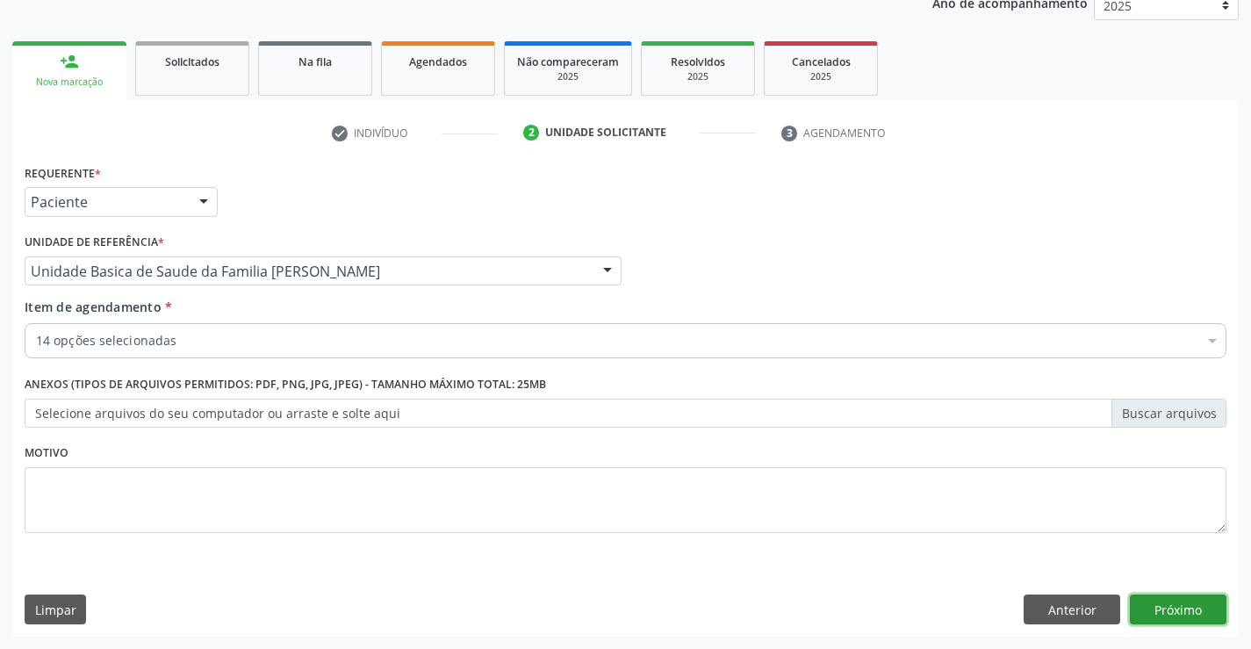
click at [1174, 611] on button "Próximo" at bounding box center [1178, 609] width 97 height 30
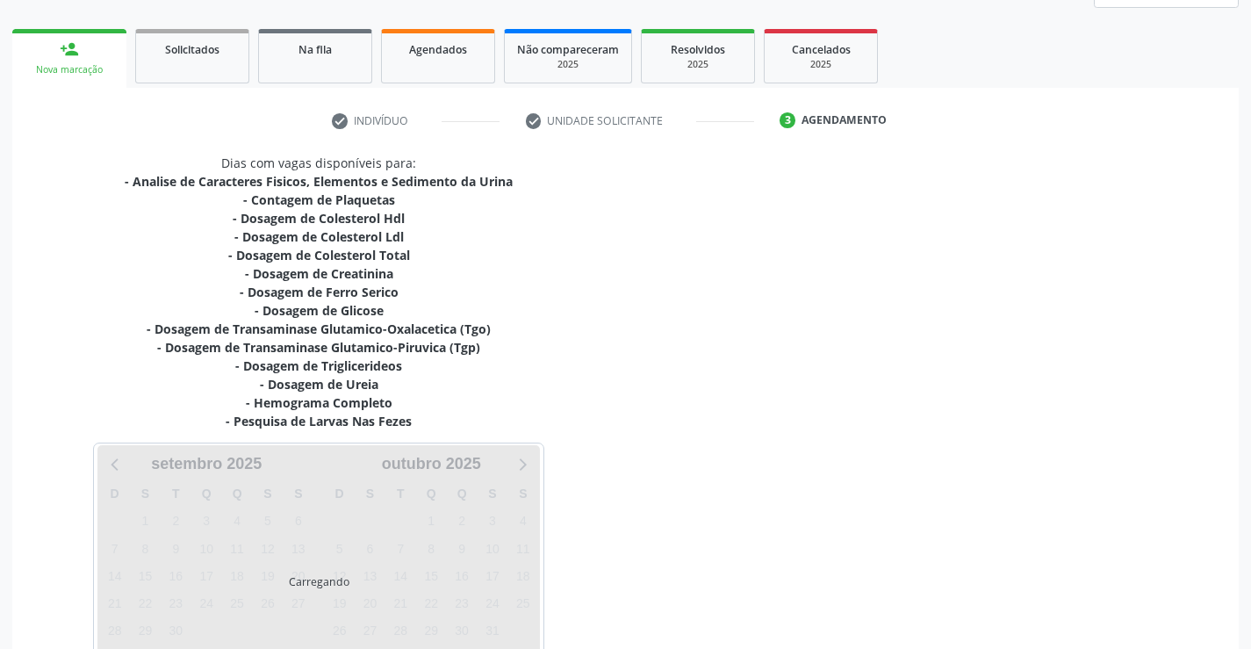
scroll to position [355, 0]
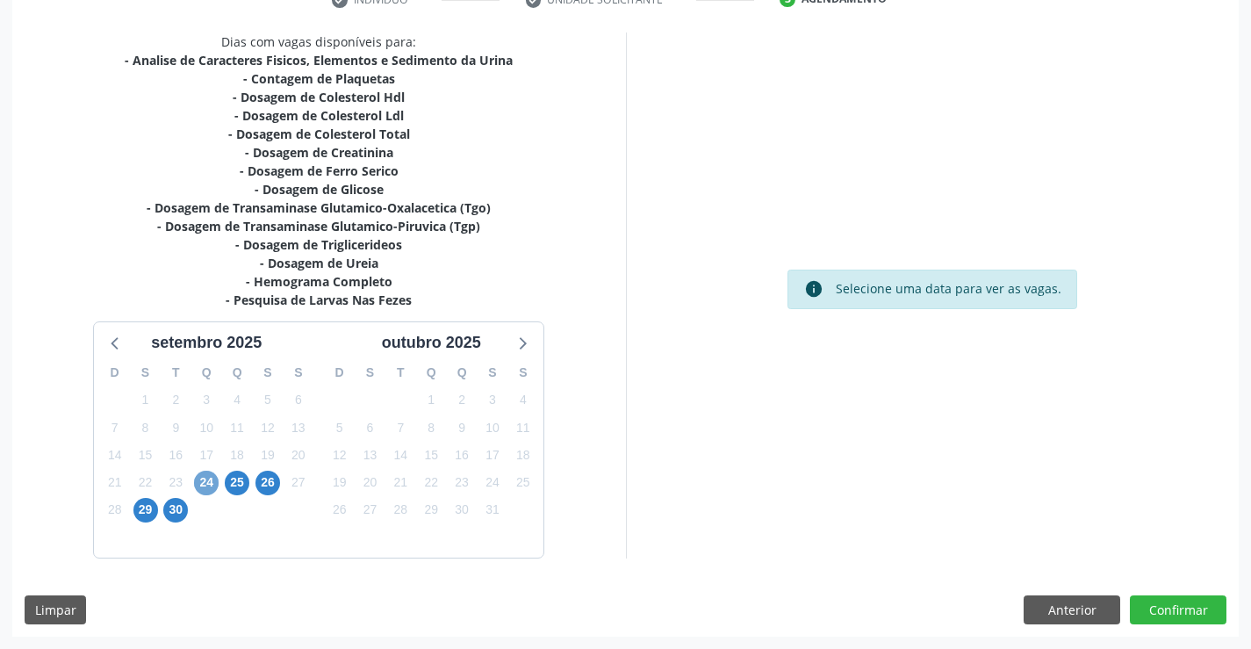
click at [207, 483] on span "24" at bounding box center [206, 482] width 25 height 25
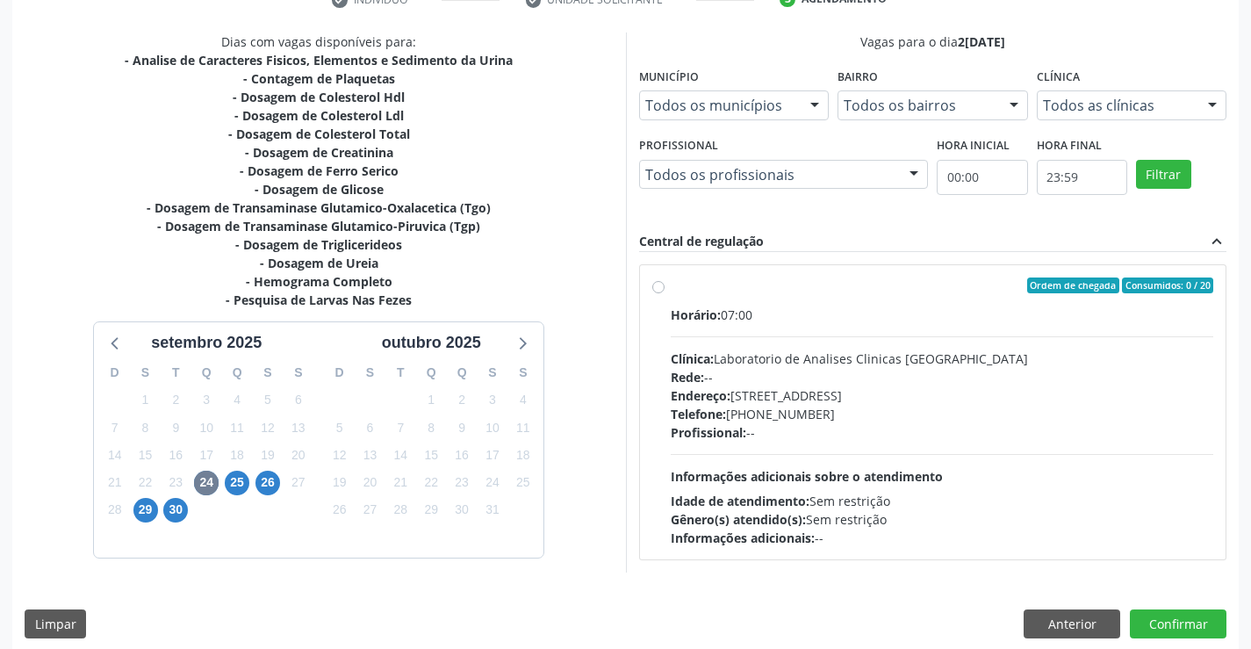
click at [828, 444] on div "Horário: 07:00 Clínica: Laboratorio de Analises Clinicas [GEOGRAPHIC_DATA] Rede…" at bounding box center [942, 425] width 543 height 241
click at [664, 293] on input "Ordem de chegada Consumidos: 0 / 20 Horário: 07:00 Clínica: Laboratorio de Anal…" at bounding box center [658, 285] width 12 height 16
radio input "true"
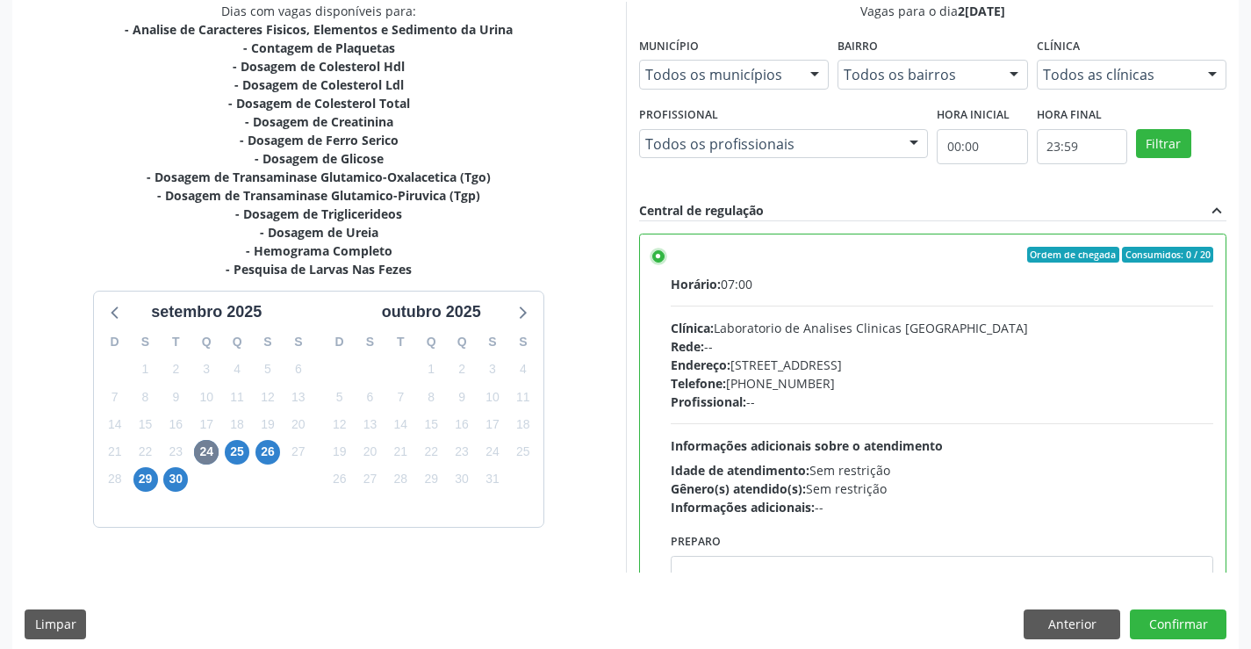
scroll to position [400, 0]
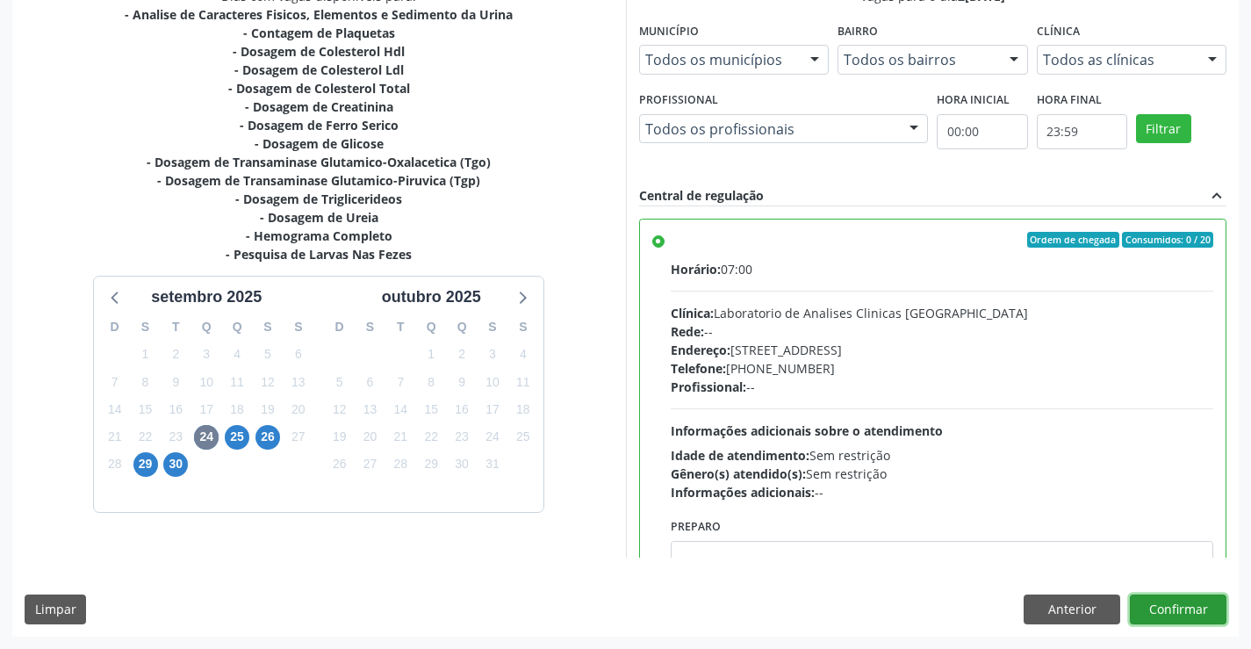
click at [1172, 605] on button "Confirmar" at bounding box center [1178, 609] width 97 height 30
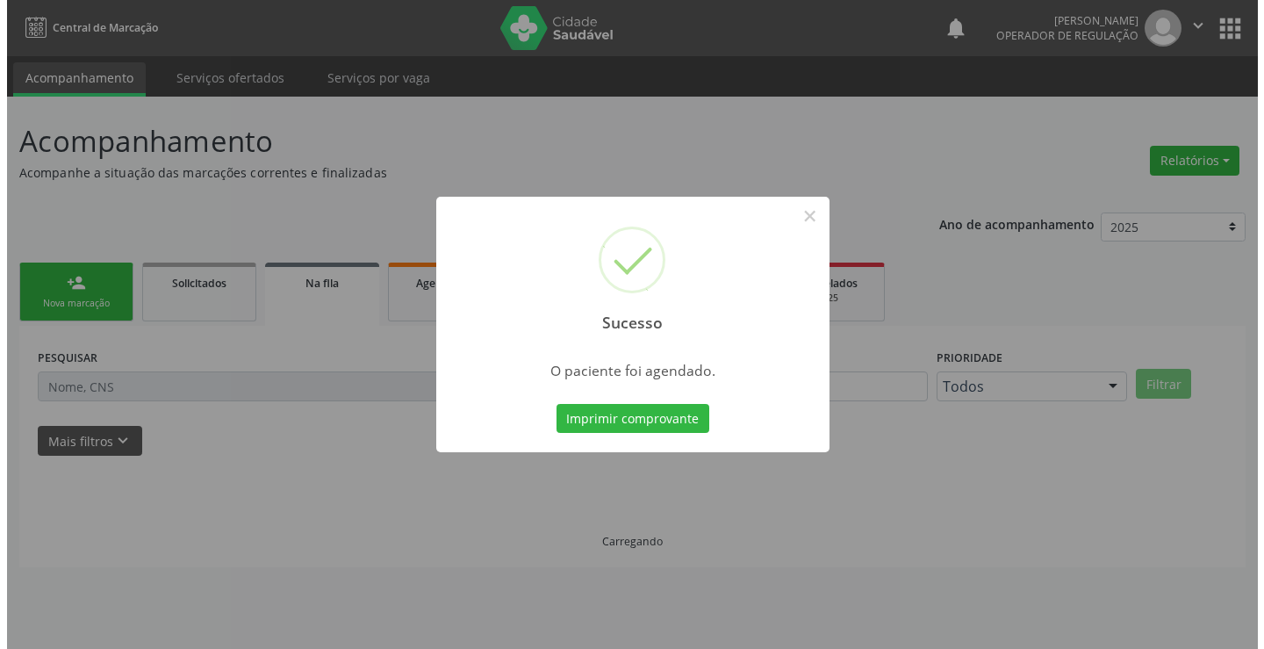
scroll to position [0, 0]
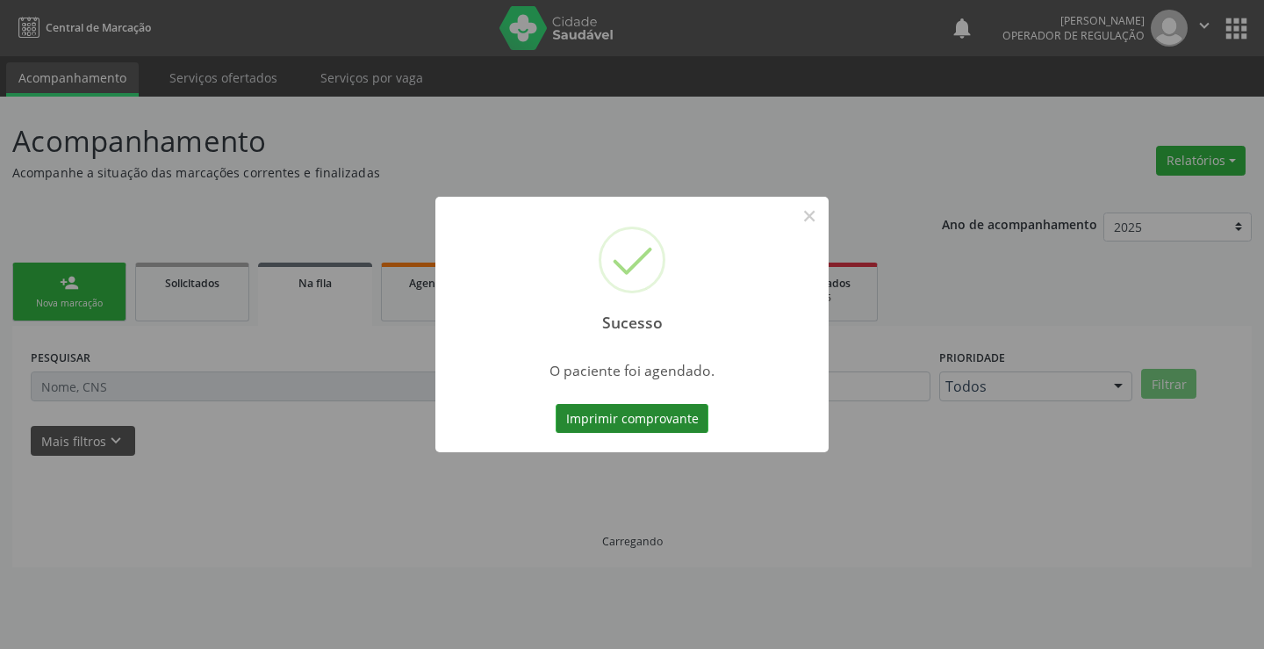
click at [649, 422] on button "Imprimir comprovante" at bounding box center [632, 419] width 153 height 30
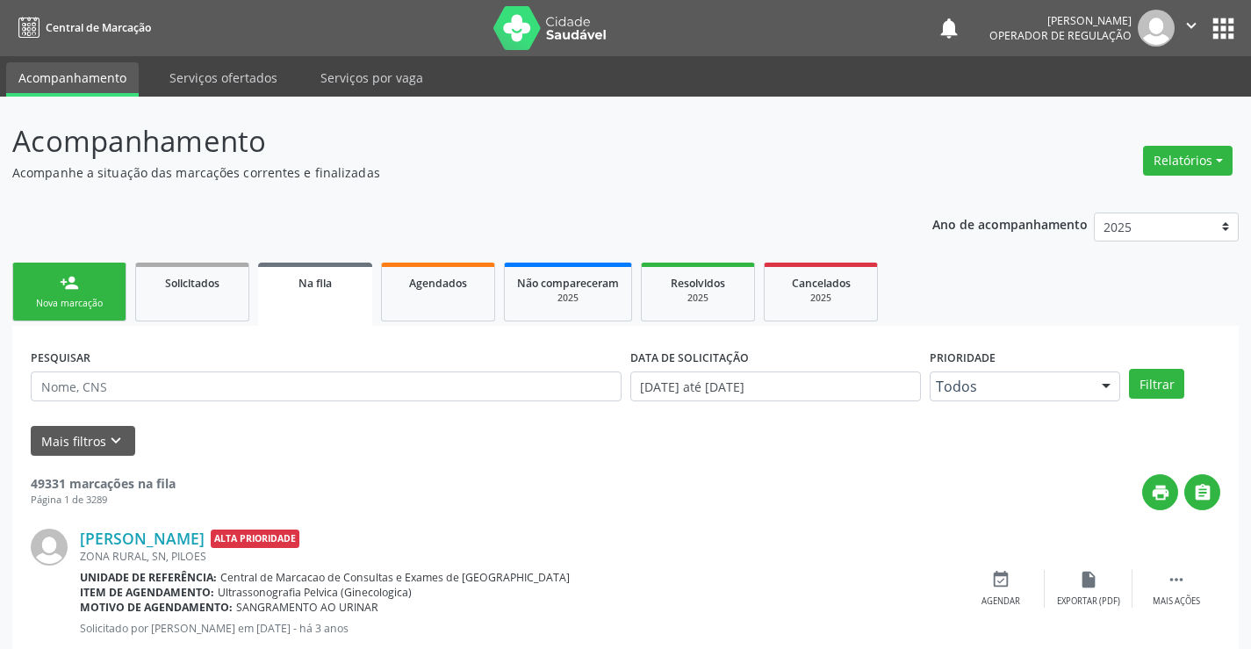
click at [1182, 23] on icon "" at bounding box center [1190, 25] width 19 height 19
click at [1101, 110] on link "Sair" at bounding box center [1146, 107] width 121 height 25
